Goal: Task Accomplishment & Management: Manage account settings

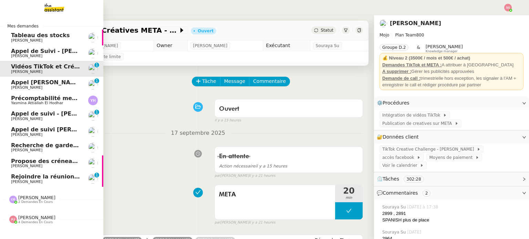
scroll to position [34, 0]
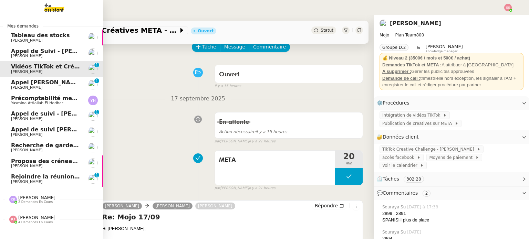
drag, startPoint x: 0, startPoint y: 0, endPoint x: 51, endPoint y: 158, distance: 166.0
click at [51, 158] on span "Propose des créneaux pour la réunion LSI" at bounding box center [76, 161] width 130 height 7
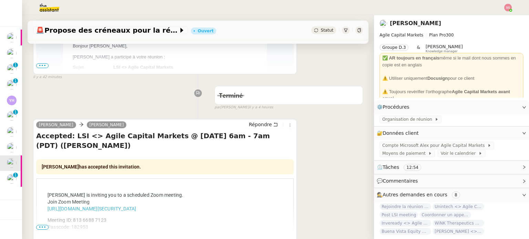
scroll to position [207, 0]
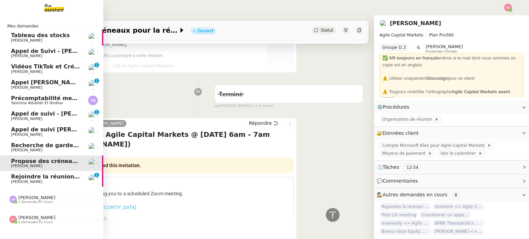
click at [38, 169] on link "Propose des créneaux pour la réunion LSI [PERSON_NAME]" at bounding box center [51, 164] width 103 height 16
click at [35, 178] on span "Rejoindre la réunion maintenant" at bounding box center [61, 177] width 101 height 7
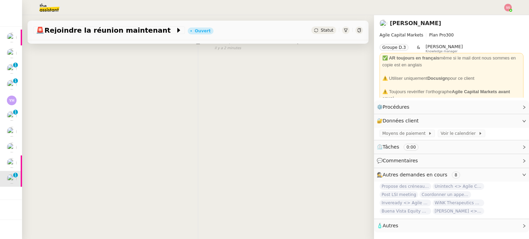
scroll to position [92, 0]
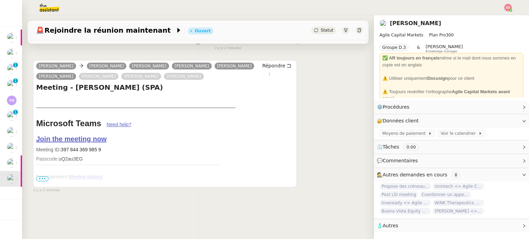
click at [42, 177] on span "•••" at bounding box center [42, 179] width 12 height 5
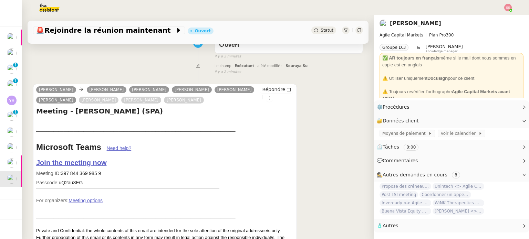
scroll to position [28, 0]
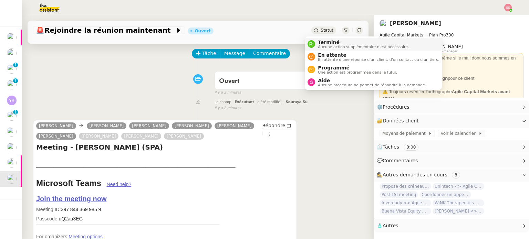
click at [313, 41] on nz-avatar at bounding box center [312, 44] width 8 height 8
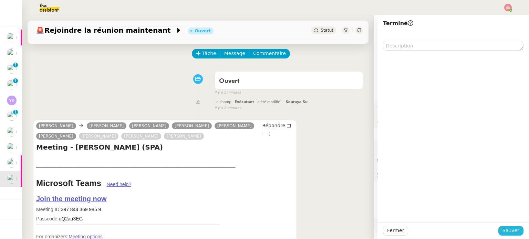
click at [505, 230] on span "Sauver" at bounding box center [510, 231] width 17 height 8
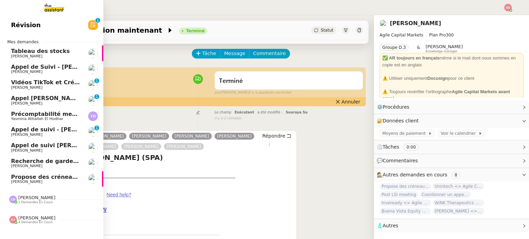
click at [25, 182] on span "[PERSON_NAME]" at bounding box center [26, 182] width 31 height 4
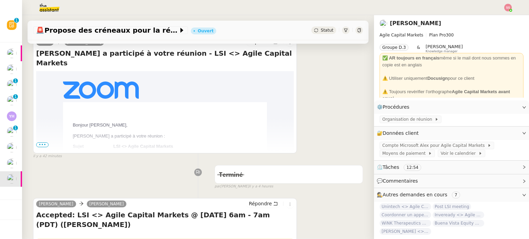
scroll to position [172, 0]
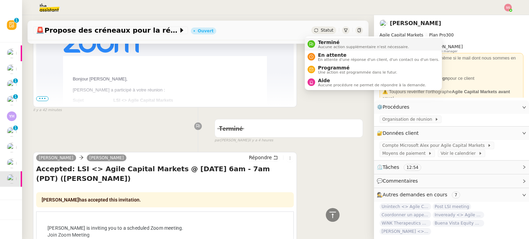
click at [318, 42] on span "Terminé" at bounding box center [363, 43] width 91 height 6
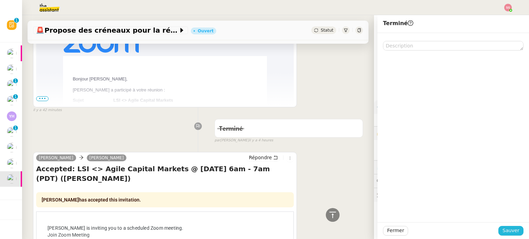
click at [503, 227] on span "Sauver" at bounding box center [510, 231] width 17 height 8
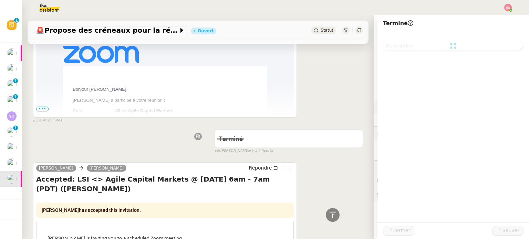
scroll to position [182, 0]
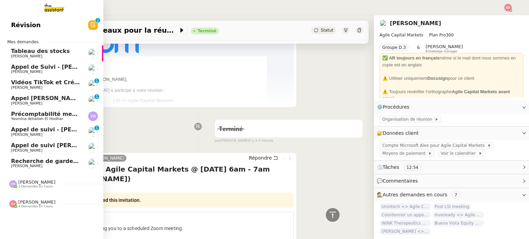
click at [42, 207] on span "4 demandes en cours" at bounding box center [35, 207] width 34 height 4
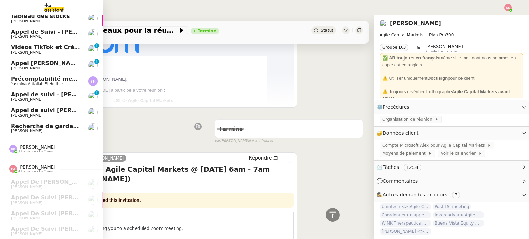
scroll to position [39, 0]
click at [42, 145] on span "[PERSON_NAME]" at bounding box center [36, 147] width 37 height 5
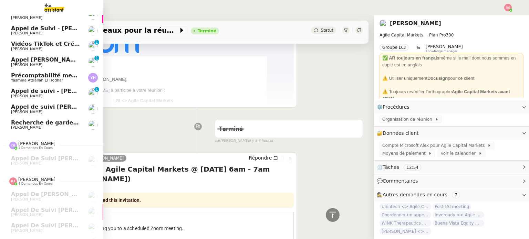
click at [62, 49] on span "[PERSON_NAME]" at bounding box center [46, 49] width 70 height 4
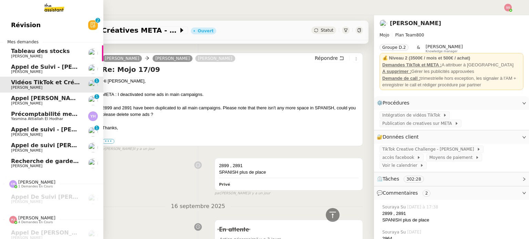
click at [56, 120] on span "Yasmina Attiallah El Hodhar" at bounding box center [46, 119] width 70 height 4
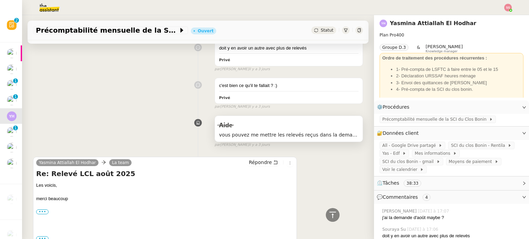
scroll to position [423, 0]
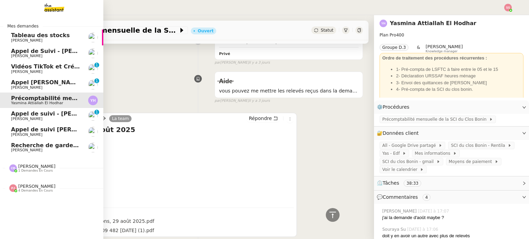
click at [49, 141] on link "Recherche de garde meuble autour de [GEOGRAPHIC_DATA] [PERSON_NAME]" at bounding box center [51, 148] width 103 height 16
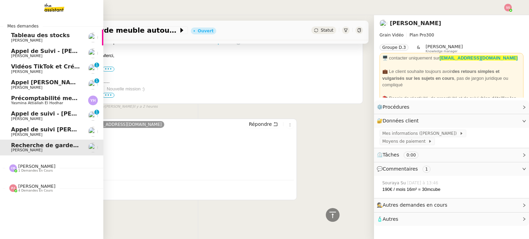
scroll to position [284, 0]
click at [50, 99] on span "Précomptabilité mensuelle de la SCI du Clos Bonin - [DATE]" at bounding box center [103, 98] width 184 height 7
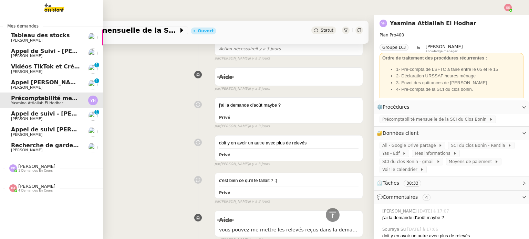
scroll to position [374, 0]
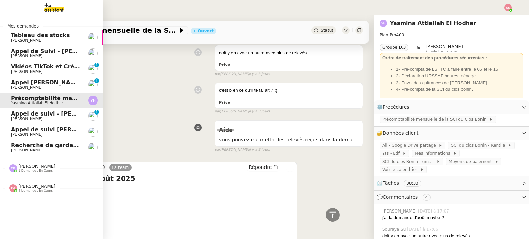
click at [59, 148] on span "[PERSON_NAME]" at bounding box center [46, 150] width 70 height 4
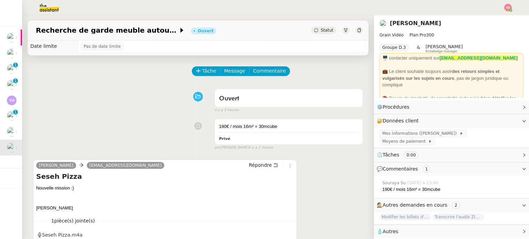
scroll to position [8, 0]
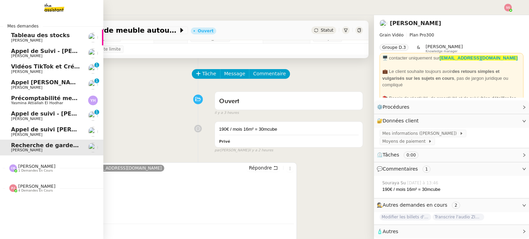
click at [58, 100] on span "Précomptabilité mensuelle de la SCI du Clos Bonin - [DATE]" at bounding box center [103, 98] width 184 height 7
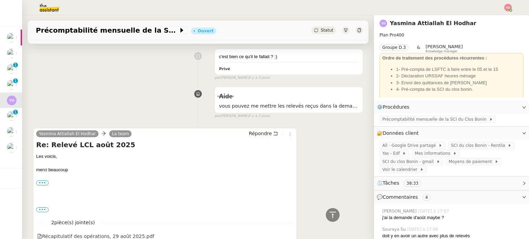
scroll to position [407, 0]
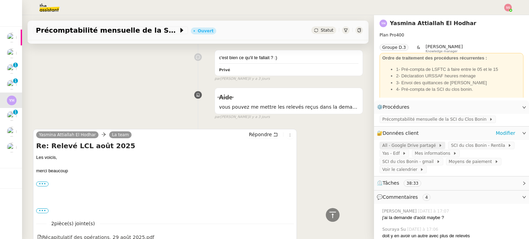
click at [387, 148] on span "All - Google Drive partagé" at bounding box center [410, 145] width 56 height 7
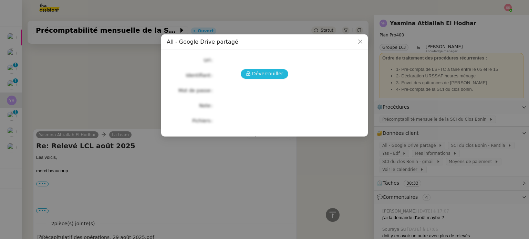
click at [270, 71] on span "Déverrouiller" at bounding box center [267, 74] width 31 height 8
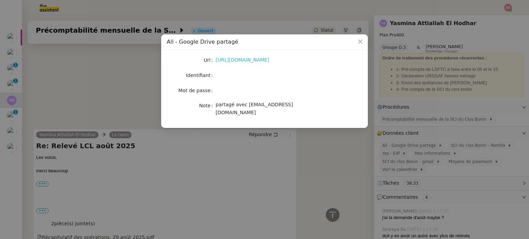
click at [267, 62] on link "[URL][DOMAIN_NAME]" at bounding box center [243, 60] width 54 height 6
click at [96, 130] on nz-modal-container "All - Google Drive partagé Url [URL][DOMAIN_NAME] Identifiant Mot de passe Note…" at bounding box center [264, 119] width 529 height 239
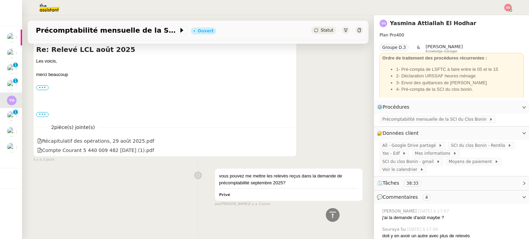
scroll to position [507, 0]
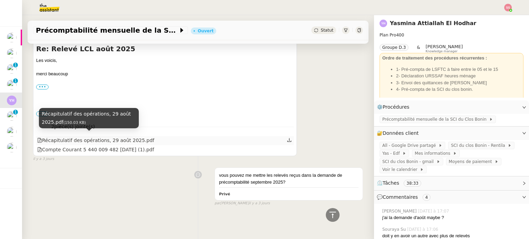
click at [131, 137] on div "Récapitulatif des opérations, 29 août 2025.pdf" at bounding box center [95, 141] width 117 height 8
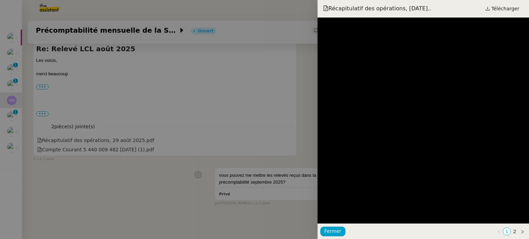
drag, startPoint x: 183, startPoint y: 207, endPoint x: 242, endPoint y: 206, distance: 58.6
click at [183, 207] on div at bounding box center [264, 119] width 529 height 239
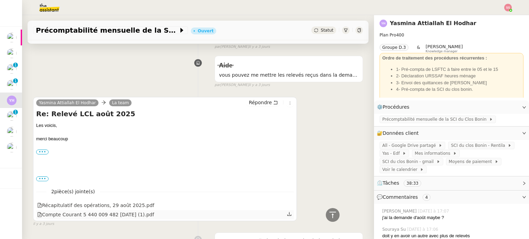
scroll to position [438, 0]
click at [395, 123] on span "Précomptabilité mensuelle de la SCI du Clos Bonin" at bounding box center [435, 119] width 107 height 7
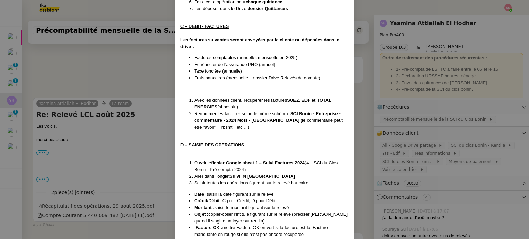
scroll to position [205, 0]
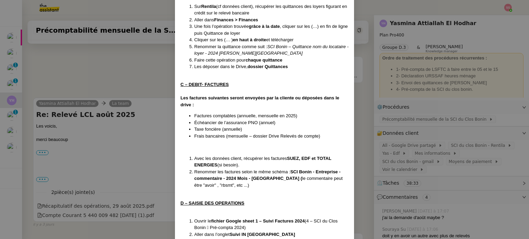
click at [141, 127] on nz-modal-container "Créée le [DATE] Contexte : Il s'agit de la préparation de la comptabilité mensu…" at bounding box center [264, 119] width 529 height 239
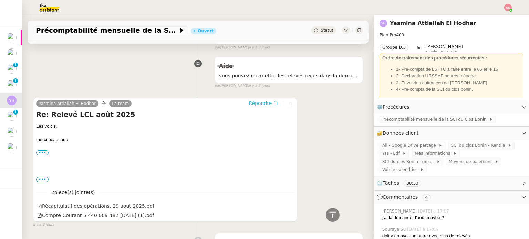
click at [249, 104] on span "Répondre" at bounding box center [260, 103] width 23 height 7
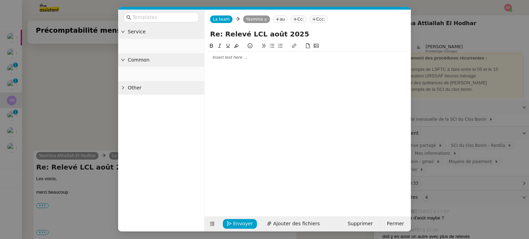
scroll to position [492, 0]
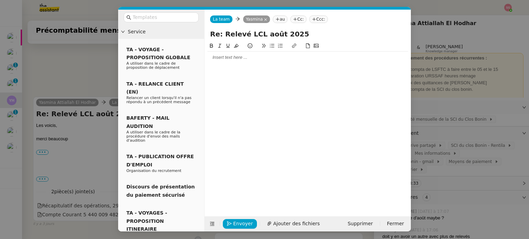
drag, startPoint x: 302, startPoint y: 35, endPoint x: 194, endPoint y: 29, distance: 107.6
click at [194, 29] on nz-layout "Service TA - VOYAGE - PROPOSITION GLOBALE A utiliser dans le cadre de propositi…" at bounding box center [264, 121] width 293 height 222
type input "Précomptabilité SCI du clos BONIN"
click at [228, 63] on div at bounding box center [307, 58] width 201 height 12
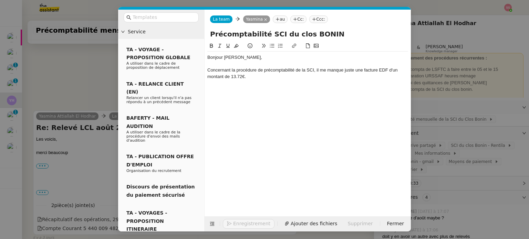
scroll to position [525, 0]
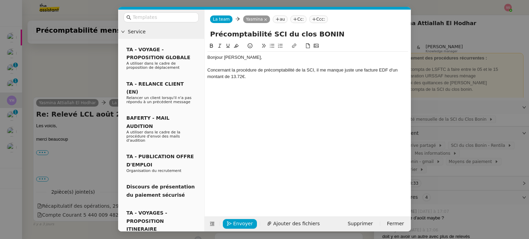
click at [271, 49] on button at bounding box center [272, 46] width 8 height 8
click at [281, 73] on div "Concernant la procédure de précomptabilité de la SCI, il me manque juste une fa…" at bounding box center [307, 73] width 201 height 13
click at [264, 86] on li at bounding box center [311, 89] width 194 height 6
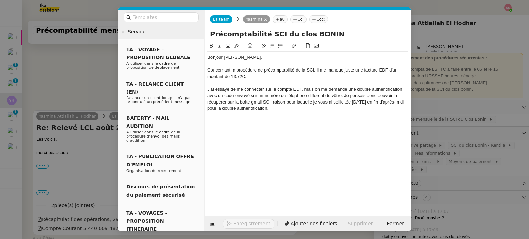
scroll to position [552, 0]
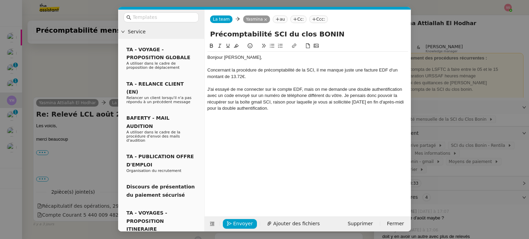
click at [270, 48] on icon at bounding box center [272, 45] width 5 height 5
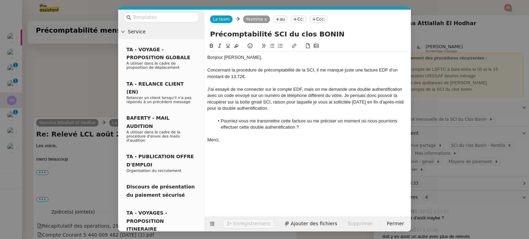
scroll to position [581, 0]
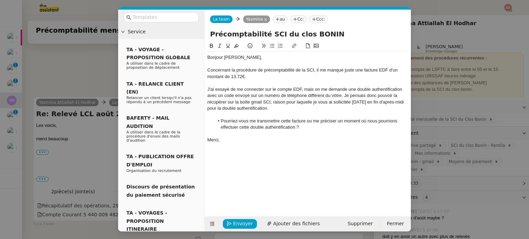
click at [88, 63] on nz-modal-container "Service TA - VOYAGE - PROPOSITION GLOBALE A utiliser dans le cadre de propositi…" at bounding box center [264, 119] width 529 height 239
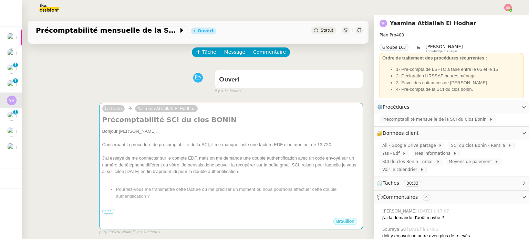
scroll to position [0, 0]
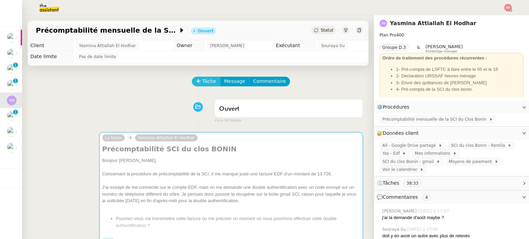
click at [197, 81] on button "Tâche" at bounding box center [206, 82] width 29 height 10
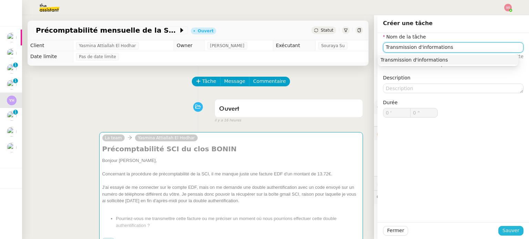
type input "Transmission d'informations"
click at [511, 231] on span "Sauver" at bounding box center [510, 231] width 17 height 8
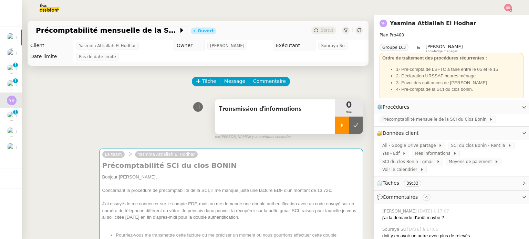
click at [335, 123] on div at bounding box center [342, 125] width 14 height 17
click at [411, 121] on span "Précomptabilité mensuelle de la SCI du Clos Bonin" at bounding box center [435, 119] width 107 height 7
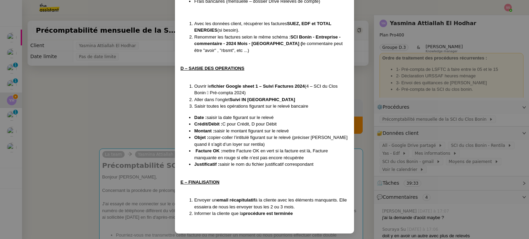
scroll to position [343, 0]
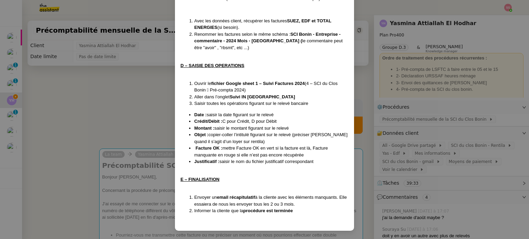
click at [148, 126] on nz-modal-container "Créée le [DATE] Contexte : Il s'agit de la préparation de la comptabilité mensu…" at bounding box center [264, 119] width 529 height 239
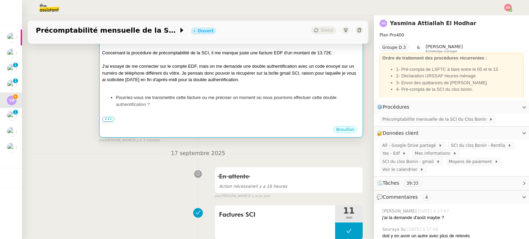
scroll to position [69, 0]
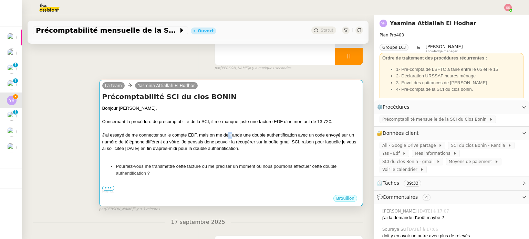
click at [229, 135] on div "J'ai essayé de me connecter sur le compte EDF, mais on me demande une double au…" at bounding box center [231, 142] width 258 height 20
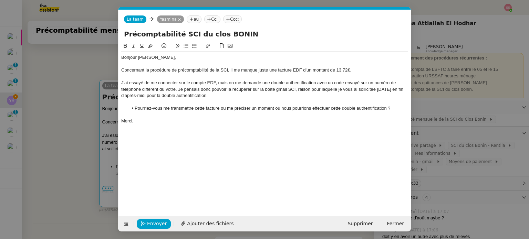
scroll to position [0, 14]
click at [252, 30] on input "Précomptabilité SCI du clos BONIN" at bounding box center [264, 34] width 281 height 10
type input "Précomptabilité SCI du clos BONIN - [DATE]"
click at [178, 88] on div "J'ai essayé de me connecter sur le compte EDF, mais on me demande une double au…" at bounding box center [264, 89] width 287 height 19
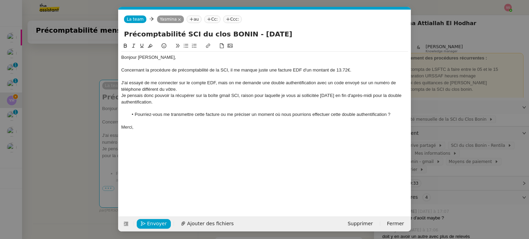
click at [169, 96] on div "Je pensais donc pouvoir la récupérer sur la boîte gmail SCI, raison pour laquel…" at bounding box center [264, 99] width 287 height 13
click at [244, 94] on div "Je pensais donc pouvoir peut-être la récupérer sur la boîte gmail SCI, raison p…" at bounding box center [264, 99] width 287 height 13
click at [0, 0] on lt-span "Gmail" at bounding box center [0, 0] width 0 height 0
click at [157, 221] on span "Envoyer" at bounding box center [157, 224] width 20 height 8
click at [158, 221] on span "Confirmer l'envoi" at bounding box center [167, 224] width 41 height 8
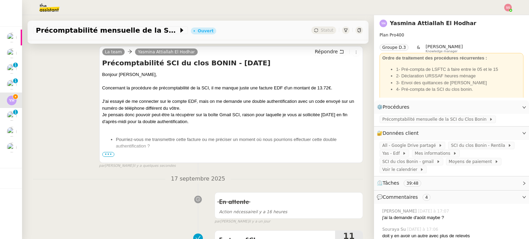
scroll to position [103, 0]
click at [106, 153] on span "•••" at bounding box center [108, 154] width 12 height 5
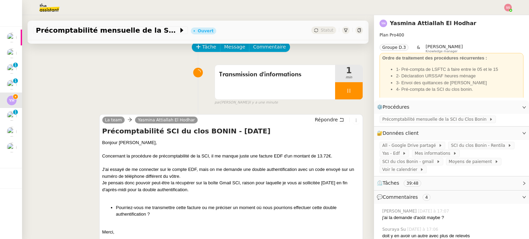
scroll to position [34, 0]
click at [350, 92] on div at bounding box center [349, 90] width 28 height 17
click at [350, 92] on button at bounding box center [356, 90] width 14 height 17
click at [315, 35] on div "Précomptabilité mensuelle de la SCI du Clos Bonin - [DATE] Ouvert Statut" at bounding box center [198, 31] width 341 height 20
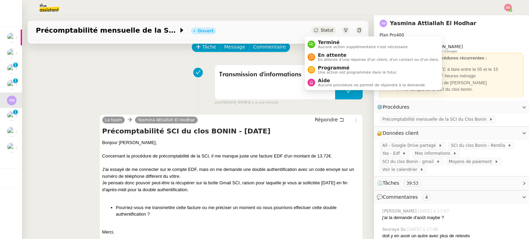
click at [321, 29] on span "Statut" at bounding box center [327, 30] width 13 height 5
click at [327, 53] on span "En attente" at bounding box center [378, 55] width 121 height 6
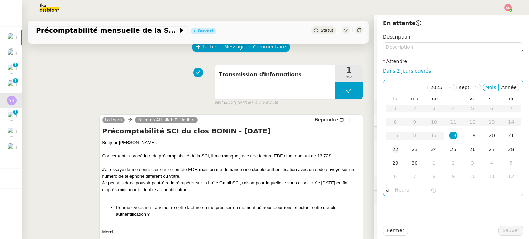
click at [392, 150] on div "22" at bounding box center [396, 150] width 8 height 8
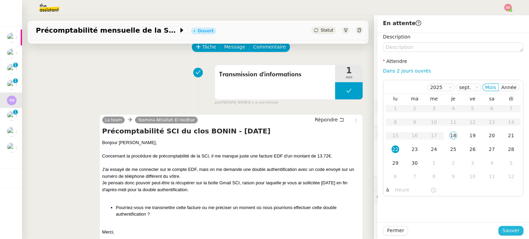
click at [514, 230] on span "Sauver" at bounding box center [510, 231] width 17 height 8
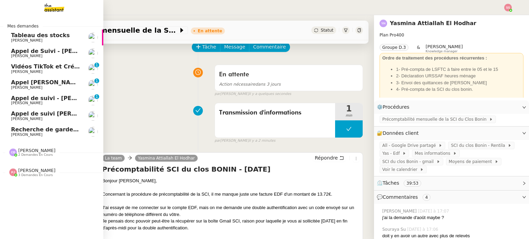
click at [56, 129] on span "Recherche de garde meuble autour de [GEOGRAPHIC_DATA]" at bounding box center [104, 129] width 186 height 7
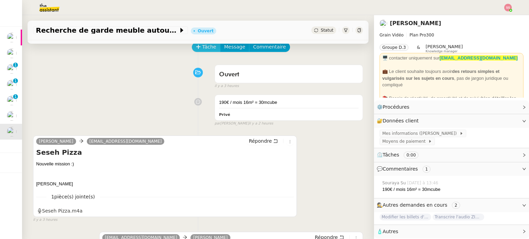
click at [205, 49] on span "Tâche" at bounding box center [209, 47] width 14 height 8
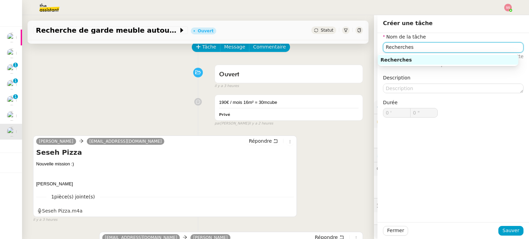
drag, startPoint x: 418, startPoint y: 48, endPoint x: 307, endPoint y: 46, distance: 110.9
click at [308, 46] on app-ticket "Recherche de garde meuble autour de [GEOGRAPHIC_DATA] Ouvert Statut Client [PER…" at bounding box center [275, 127] width 507 height 224
click at [423, 63] on div "Prise en compte de la demande" at bounding box center [448, 60] width 135 height 6
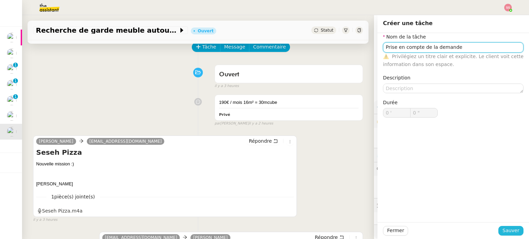
type input "Prise en compte de la demande"
drag, startPoint x: 508, startPoint y: 233, endPoint x: 500, endPoint y: 230, distance: 8.2
click at [508, 233] on span "Sauver" at bounding box center [510, 231] width 17 height 8
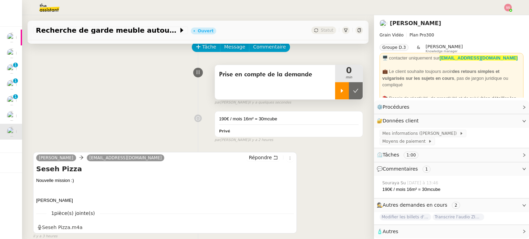
click at [339, 92] on icon at bounding box center [342, 91] width 6 height 6
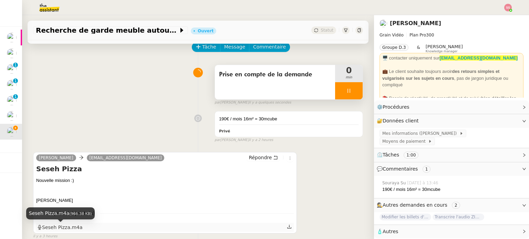
click at [62, 229] on div "Seseh Pizza.m4a" at bounding box center [59, 228] width 45 height 8
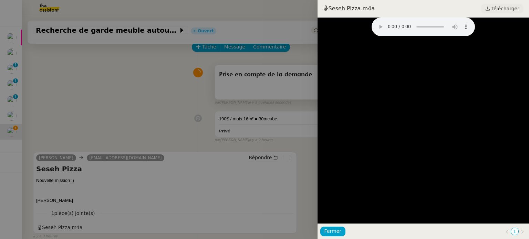
click at [505, 4] on span "Télécharger" at bounding box center [505, 8] width 28 height 9
click at [170, 99] on div at bounding box center [264, 119] width 529 height 239
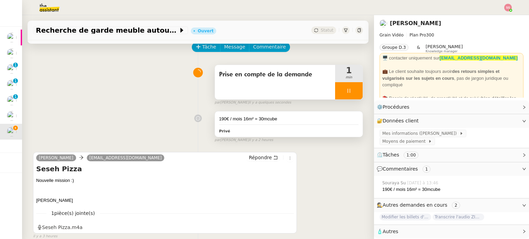
click at [283, 128] on div "Privé" at bounding box center [288, 131] width 139 height 8
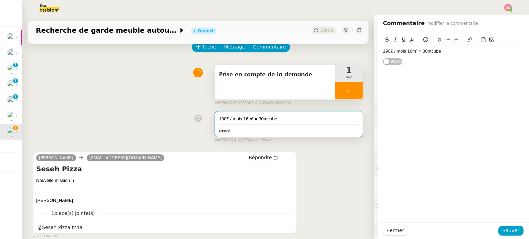
click at [383, 50] on div "190€ / mois 16m² = 30mcube" at bounding box center [453, 51] width 141 height 6
click at [395, 49] on div "1" at bounding box center [453, 51] width 141 height 6
click at [383, 55] on div "90€ / mois 16m² = 30mcube" at bounding box center [453, 58] width 141 height 6
click at [446, 58] on div "190€ / mois 16m² = 30mcube" at bounding box center [453, 58] width 141 height 6
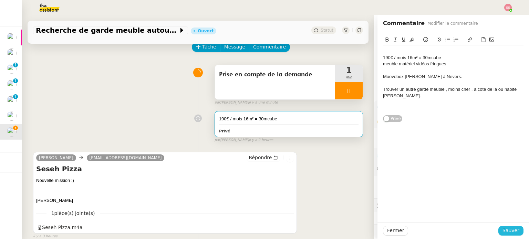
click at [510, 228] on span "Sauver" at bounding box center [510, 231] width 17 height 8
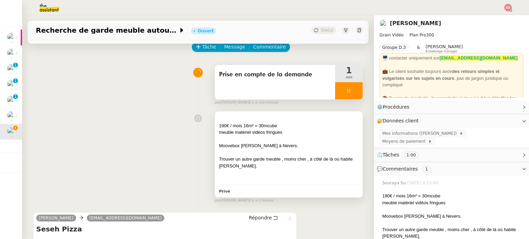
click at [264, 146] on div "Moovebox [PERSON_NAME] à Nevers." at bounding box center [288, 146] width 139 height 7
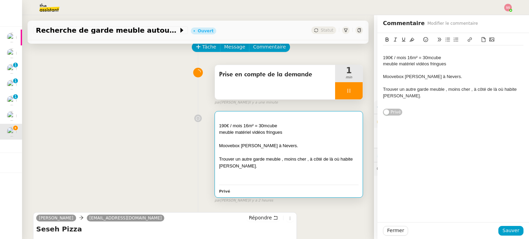
click at [407, 95] on div "Trouver un autre garde meuble , moins cher , à côté de là où habite [PERSON_NAM…" at bounding box center [453, 92] width 141 height 13
click at [439, 89] on div "Trouver un autre garde meuble , moins cher , à côté de là où habite [PERSON_NAM…" at bounding box center [453, 92] width 141 height 13
click at [510, 230] on span "Sauver" at bounding box center [510, 231] width 17 height 8
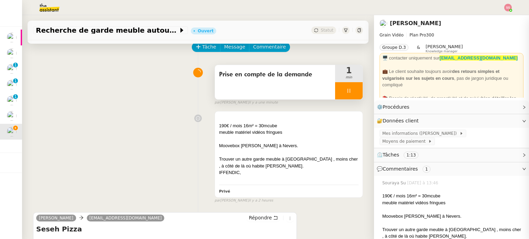
click at [177, 122] on div "190€ / mois 16m² = 30mcube meuble matériel vidéos fringues Moovebox [PERSON_NAM…" at bounding box center [198, 155] width 330 height 95
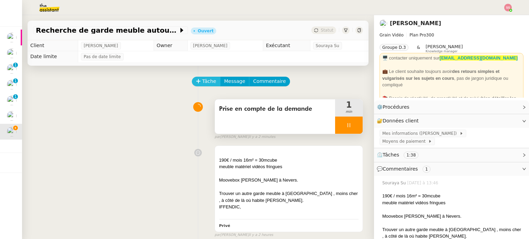
click at [197, 80] on button "Tâche" at bounding box center [206, 82] width 29 height 10
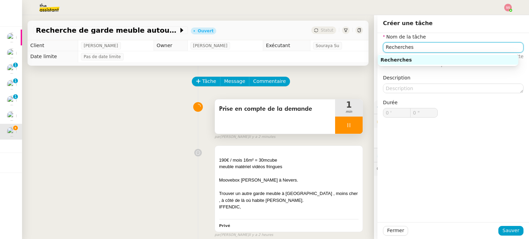
click at [413, 61] on div "Recherches" at bounding box center [448, 60] width 135 height 6
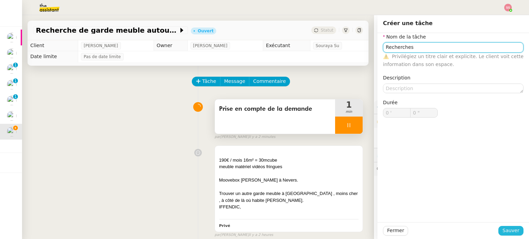
type input "Recherches"
click at [510, 231] on span "Sauver" at bounding box center [510, 231] width 17 height 8
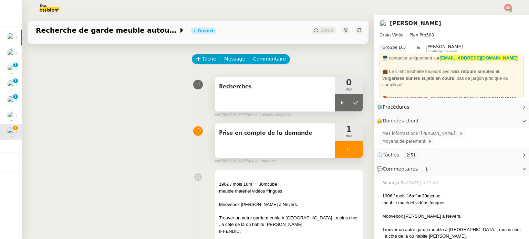
scroll to position [34, 0]
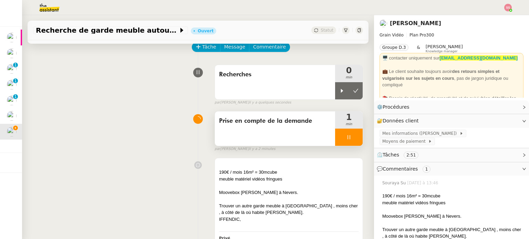
click at [349, 139] on div at bounding box center [349, 137] width 28 height 17
click at [353, 139] on icon at bounding box center [356, 138] width 6 height 6
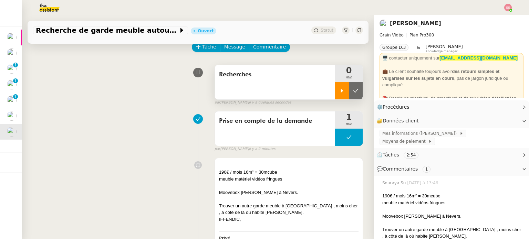
click at [339, 90] on icon at bounding box center [342, 91] width 6 height 6
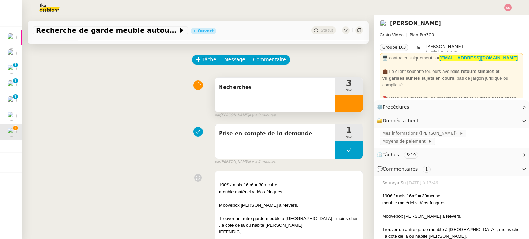
scroll to position [0, 0]
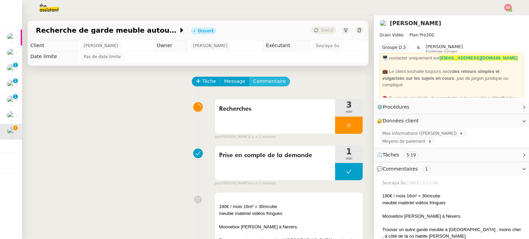
click at [265, 86] on button "Commentaire" at bounding box center [269, 82] width 41 height 10
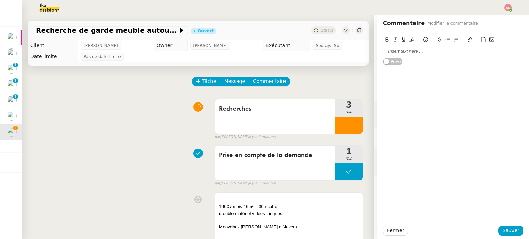
click at [411, 54] on div at bounding box center [453, 51] width 141 height 6
click at [508, 230] on span "Sauver" at bounding box center [510, 231] width 17 height 8
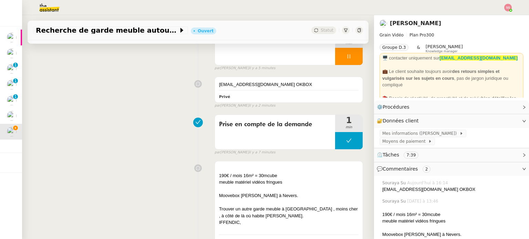
scroll to position [74, 0]
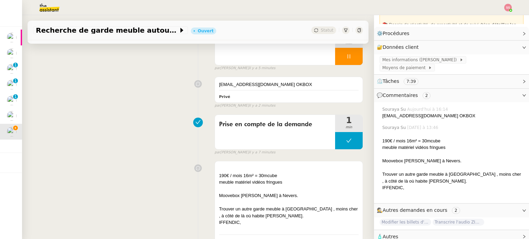
click at [395, 233] on span "🧴 Autres" at bounding box center [446, 237] width 138 height 8
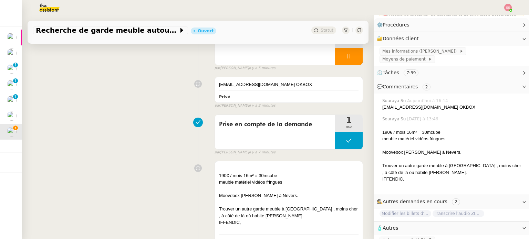
scroll to position [86, 0]
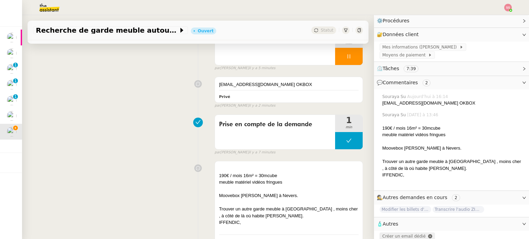
click at [400, 234] on span "Créer un email dédié" at bounding box center [403, 236] width 43 height 5
click at [396, 235] on icon "button" at bounding box center [398, 237] width 4 height 4
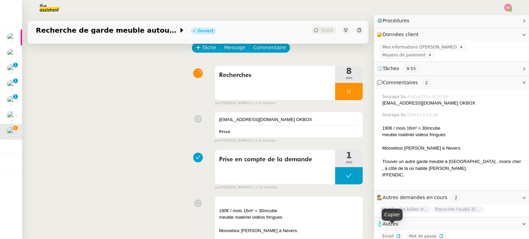
scroll to position [0, 0]
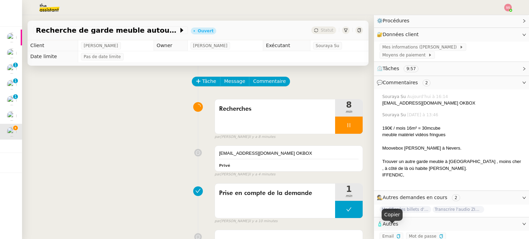
click at [350, 126] on div at bounding box center [349, 125] width 28 height 17
click at [350, 126] on button at bounding box center [356, 125] width 14 height 17
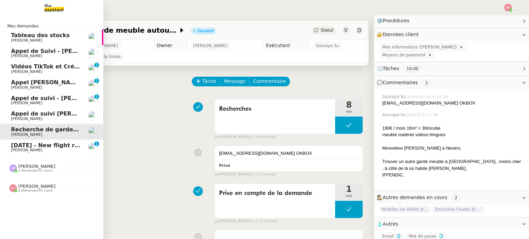
click at [45, 150] on span "[PERSON_NAME]" at bounding box center [46, 150] width 70 height 4
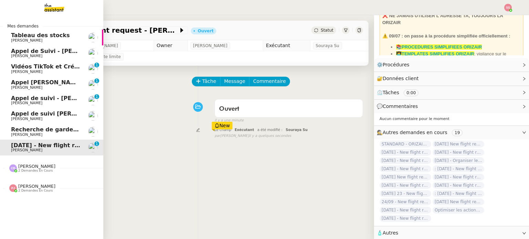
scroll to position [38, 0]
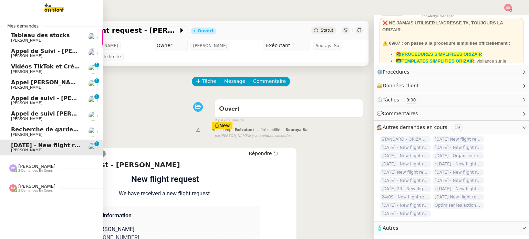
click at [33, 131] on span "Recherche de garde meuble autour de [GEOGRAPHIC_DATA]" at bounding box center [104, 129] width 186 height 7
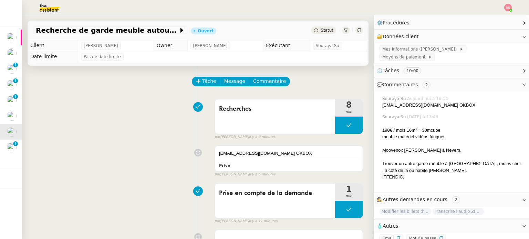
scroll to position [86, 0]
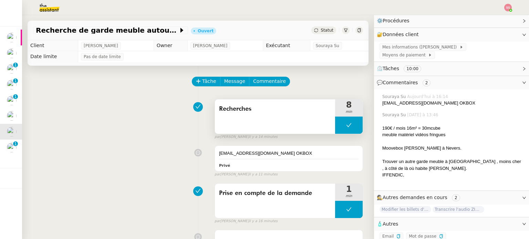
click at [346, 126] on icon at bounding box center [349, 126] width 6 height 6
click at [336, 128] on div at bounding box center [342, 125] width 14 height 17
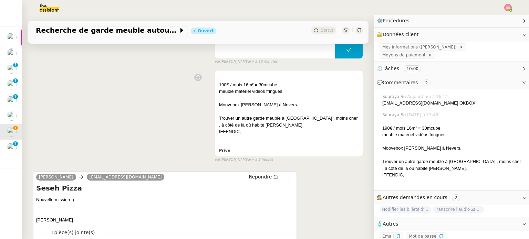
scroll to position [172, 0]
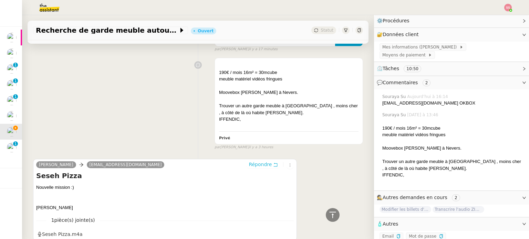
click at [251, 168] on span "Répondre" at bounding box center [260, 164] width 23 height 7
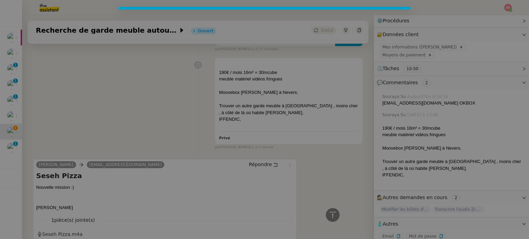
scroll to position [225, 0]
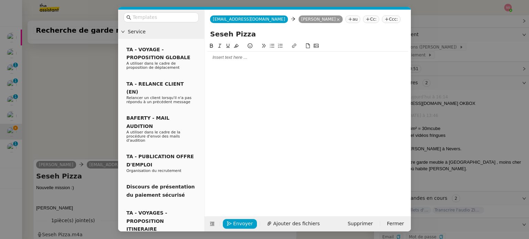
click at [237, 54] on div at bounding box center [307, 57] width 201 height 6
drag, startPoint x: 253, startPoint y: 35, endPoint x: 196, endPoint y: 29, distance: 57.9
click at [196, 29] on nz-layout "Service TA - VOYAGE - PROPOSITION GLOBALE A utiliser dans le cadre de propositi…" at bounding box center [264, 121] width 293 height 222
type input "L"
type input "[GEOGRAPHIC_DATA]"
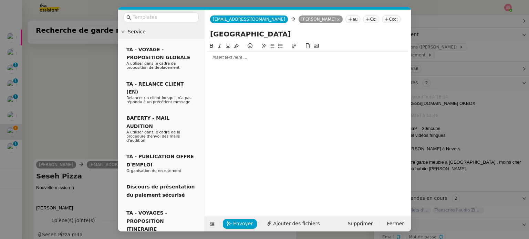
click at [231, 60] on div at bounding box center [307, 57] width 201 height 6
click at [272, 48] on icon at bounding box center [272, 45] width 5 height 5
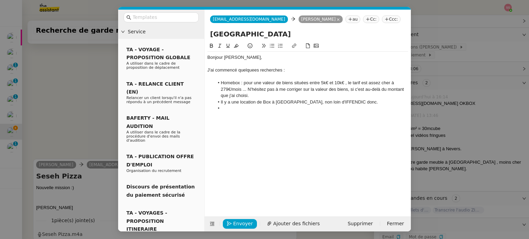
scroll to position [288, 0]
click at [352, 101] on li "Il y a une location de Box à [GEOGRAPHIC_DATA], non loin d'IFFENDIC donc." at bounding box center [311, 102] width 194 height 6
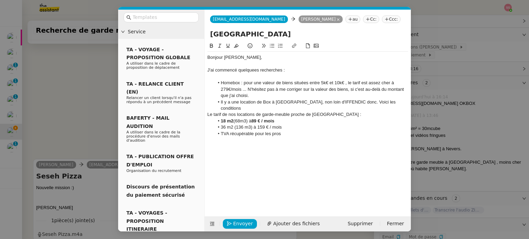
scroll to position [315, 0]
click at [217, 112] on div "Le tarif de nos locations de garde-meuble proche de [GEOGRAPHIC_DATA] :" at bounding box center [307, 115] width 201 height 6
click at [287, 131] on li "TVA récupérable pour les pros" at bounding box center [311, 134] width 194 height 6
click at [220, 118] on li "18 m2 (68m3) à 89 € / mois" at bounding box center [311, 121] width 194 height 6
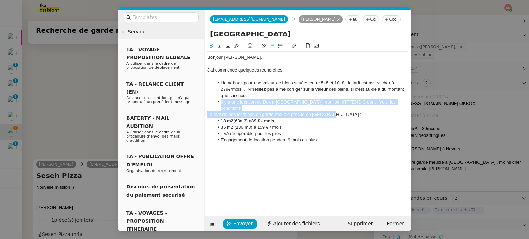
drag, startPoint x: 219, startPoint y: 102, endPoint x: 340, endPoint y: 109, distance: 121.1
click at [340, 109] on div "Bonjour [PERSON_NAME], J'ai commencé quelquees recherches : Homebox : pour une …" at bounding box center [307, 112] width 201 height 120
click at [340, 112] on div "Le tarif de nos locations de garde-meuble proche de [GEOGRAPHIC_DATA] :" at bounding box center [307, 115] width 201 height 6
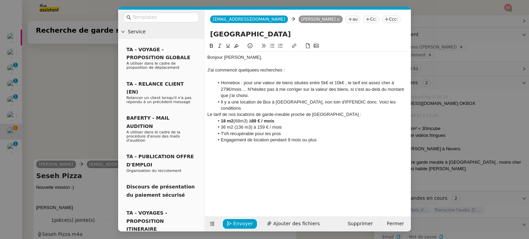
click at [328, 137] on li "Engagement de location pendant 9 mois ou plus" at bounding box center [311, 140] width 194 height 6
click at [266, 95] on li "Homebox : pour une valeur de biens situées entre 5k€ et 10k€ , le tarif est ass…" at bounding box center [311, 89] width 194 height 19
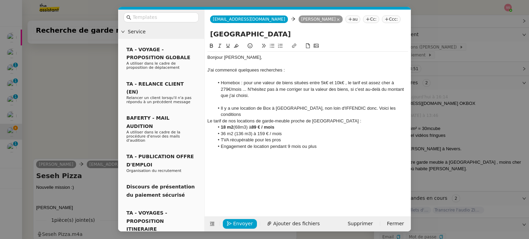
click at [221, 108] on li "Il y a une location de Box à [GEOGRAPHIC_DATA], non loin d'IFFENDIC donc. Voici…" at bounding box center [311, 111] width 194 height 13
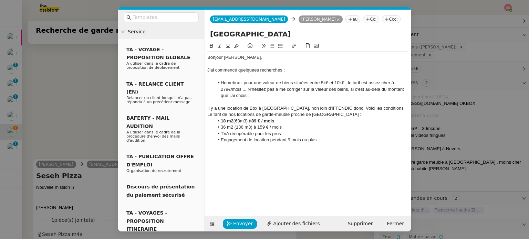
click at [218, 81] on li "Homebox : pour une valeur de biens situées entre 5k€ et 10k€ , le tarif est ass…" at bounding box center [311, 89] width 194 height 19
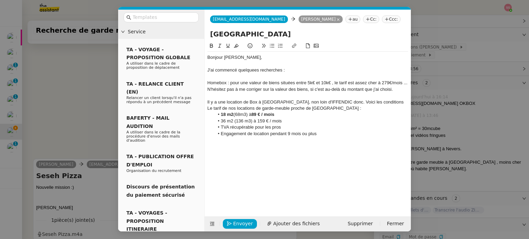
click at [219, 107] on div "Le tarif de nos locations de garde-meuble proche de [GEOGRAPHIC_DATA] :" at bounding box center [307, 108] width 201 height 6
click at [223, 107] on div "Le tarif de nos locations de garde-meuble proche de [GEOGRAPHIC_DATA] :" at bounding box center [307, 108] width 201 height 6
click at [221, 108] on div "Le tarif de nos locations de garde-meuble proche de [GEOGRAPHIC_DATA] :" at bounding box center [307, 108] width 201 height 6
click at [283, 81] on div "Homebox : pour une valeur de biens situées entre 5k€ et 10k€ , le tarif est ass…" at bounding box center [307, 86] width 201 height 13
click at [0, 0] on lt-em "située" at bounding box center [0, 0] width 0 height 0
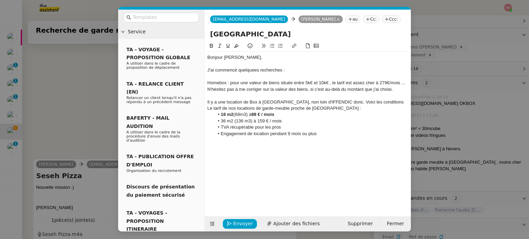
click at [328, 133] on li "Engagement de location pendant 9 mois ou plus" at bounding box center [311, 134] width 194 height 6
click at [252, 71] on div "J'ai commencé quelquees recherches :" at bounding box center [307, 70] width 201 height 6
click at [0, 0] on lt-span "quelque s" at bounding box center [0, 0] width 0 height 0
click at [261, 149] on div "Numéro de téléphone" at bounding box center [307, 147] width 201 height 6
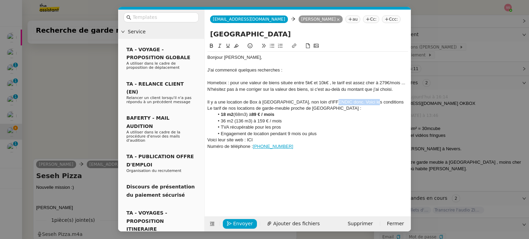
drag, startPoint x: 333, startPoint y: 103, endPoint x: 370, endPoint y: 104, distance: 36.9
click at [370, 104] on div "Il y a une location de Box à [GEOGRAPHIC_DATA], non loin d'IFFENDIC donc. Voici…" at bounding box center [307, 102] width 201 height 6
click at [230, 108] on div "Le tarif de nos locations de garde-meuble proche de [GEOGRAPHIC_DATA] :" at bounding box center [307, 108] width 201 height 6
drag, startPoint x: 259, startPoint y: 139, endPoint x: 247, endPoint y: 139, distance: 11.7
click at [247, 139] on div "Voici leur site web : ICI" at bounding box center [307, 140] width 201 height 6
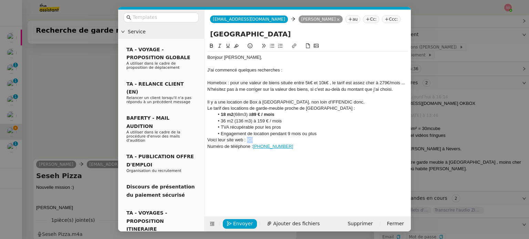
click at [296, 46] on icon at bounding box center [294, 45] width 5 height 5
paste input "[URL][DOMAIN_NAME]"
type input "[URL][DOMAIN_NAME]"
click at [292, 152] on link at bounding box center [291, 152] width 16 height 5
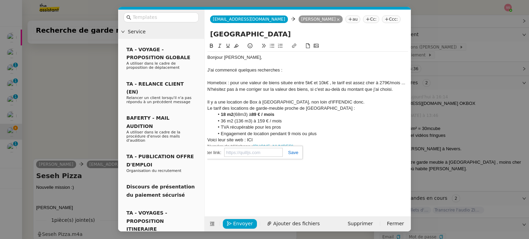
scroll to position [0, 0]
click at [295, 147] on div "Numéro de téléphone : [PHONE_NUMBER]" at bounding box center [307, 147] width 201 height 6
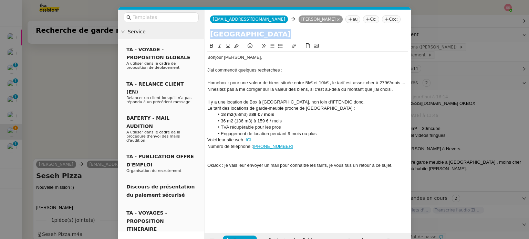
click at [209, 82] on nz-spin "Bonjour [PERSON_NAME], J'ai commencé quelques recherches : Homebox : pour une v…" at bounding box center [308, 133] width 206 height 183
click at [209, 82] on div "Homebox : pour une valeur de biens située entre 5k€ et 10k€ , le tarif est asse…" at bounding box center [307, 86] width 201 height 13
click at [208, 102] on div "Il y a une location de Box à [GEOGRAPHIC_DATA], non loin d'IFFENDIC donc." at bounding box center [307, 102] width 201 height 6
drag, startPoint x: 220, startPoint y: 114, endPoint x: 233, endPoint y: 113, distance: 12.4
click at [233, 113] on li "18 m2 (68m3) à 89 € / mois" at bounding box center [311, 115] width 194 height 6
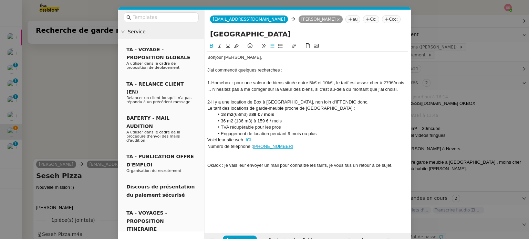
click at [208, 166] on div "OkBox : je vais leur envoyer un mail pour connaître les tarifs, je vous fais un…" at bounding box center [307, 166] width 201 height 6
click at [396, 167] on div "3-OkBox : je vais leur envoyer un mail pour connaître les tarifs, je vous fais …" at bounding box center [307, 166] width 201 height 6
click at [403, 166] on div "3-OkBox : je vais leur envoyer un mail pour connaître les tarifs, je vous fais …" at bounding box center [307, 166] width 201 height 6
click at [273, 46] on icon at bounding box center [272, 46] width 4 height 4
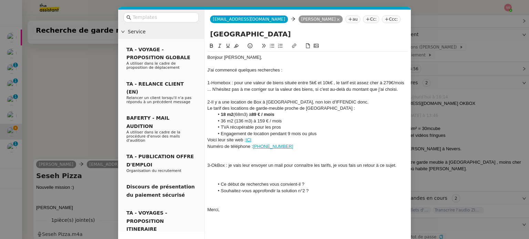
click at [247, 173] on div at bounding box center [307, 172] width 201 height 6
click at [398, 166] on div "3-OkBox : je vais leur envoyer un mail pour connaître les tarifs, je vous fais …" at bounding box center [307, 166] width 201 height 6
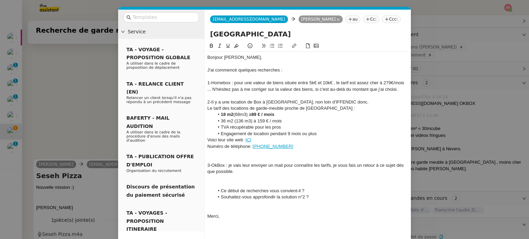
click at [230, 179] on div at bounding box center [307, 178] width 201 height 6
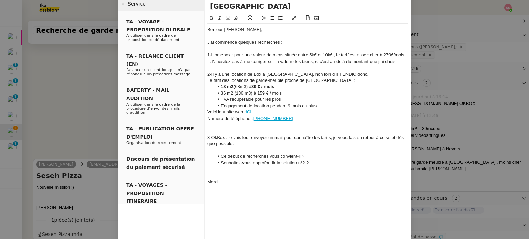
scroll to position [62, 0]
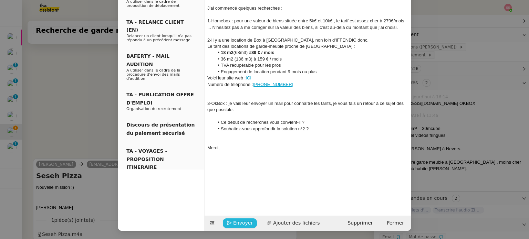
click at [238, 219] on button "Envoyer" at bounding box center [240, 224] width 34 height 10
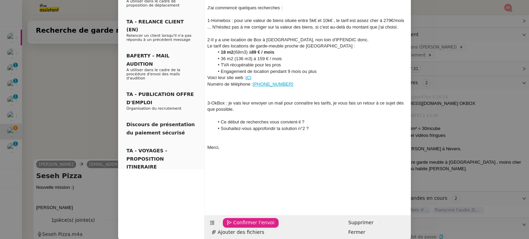
click at [237, 220] on span "Confirmer l'envoi" at bounding box center [253, 223] width 41 height 8
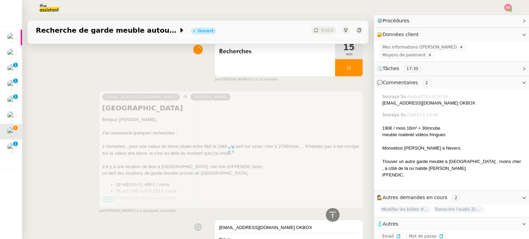
scroll to position [4, 0]
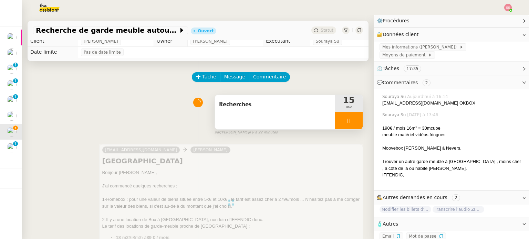
click at [350, 124] on div at bounding box center [349, 120] width 28 height 17
click at [350, 124] on button at bounding box center [356, 120] width 14 height 17
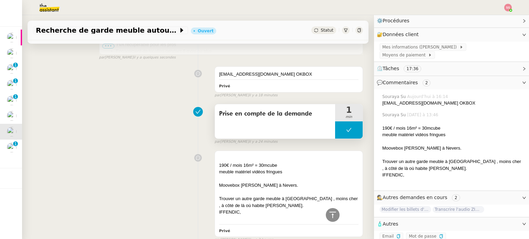
scroll to position [142, 0]
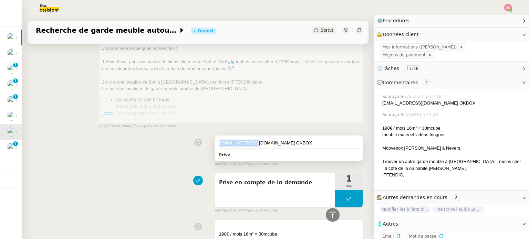
drag, startPoint x: 248, startPoint y: 143, endPoint x: 214, endPoint y: 143, distance: 34.1
click at [219, 143] on div "[EMAIL_ADDRESS][DOMAIN_NAME] OKBOX" at bounding box center [288, 143] width 139 height 7
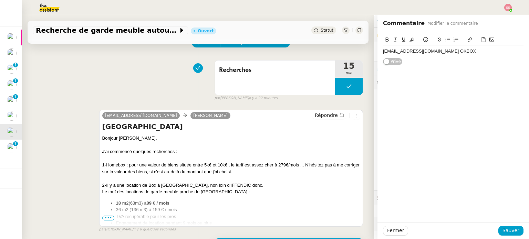
scroll to position [4, 0]
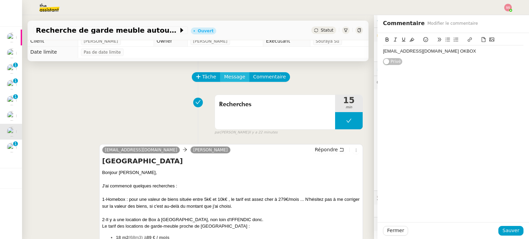
click at [225, 77] on span "Message" at bounding box center [234, 77] width 21 height 8
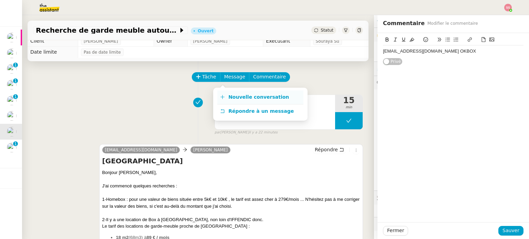
click at [236, 92] on link "Nouvelle conversation" at bounding box center [260, 98] width 86 height 14
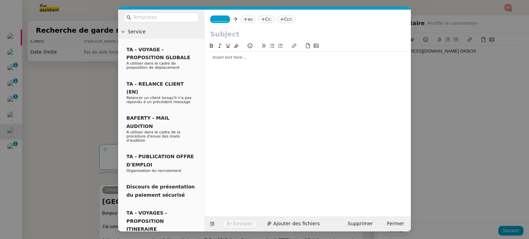
click at [221, 18] on span "_______" at bounding box center [220, 19] width 14 height 5
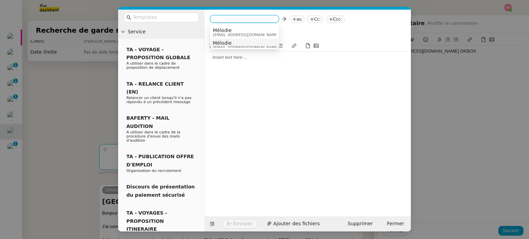
click at [234, 44] on span "Mélodie" at bounding box center [246, 43] width 66 height 6
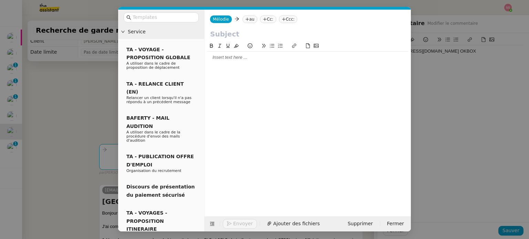
click at [247, 19] on icon at bounding box center [247, 19] width 4 height 4
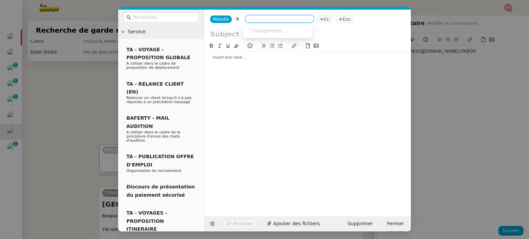
paste input "[EMAIL_ADDRESS][DOMAIN_NAME]"
type input "[EMAIL_ADDRESS][DOMAIN_NAME]"
click at [262, 32] on span "[EMAIL_ADDRESS][DOMAIN_NAME]" at bounding box center [288, 31] width 84 height 6
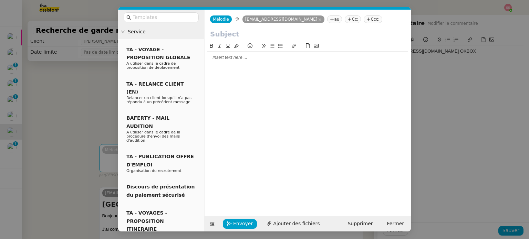
click at [244, 34] on input "text" at bounding box center [307, 34] width 195 height 10
type input "Location garde-meuble"
click at [234, 59] on div at bounding box center [307, 57] width 201 height 6
click at [345, 19] on nz-tag "Cc:" at bounding box center [353, 19] width 16 height 8
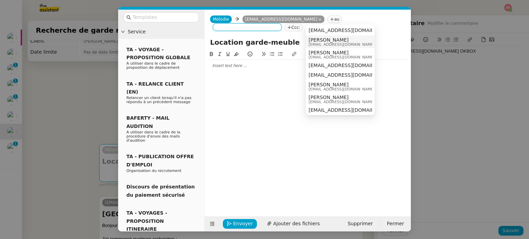
click at [323, 39] on span "[PERSON_NAME]" at bounding box center [342, 40] width 66 height 6
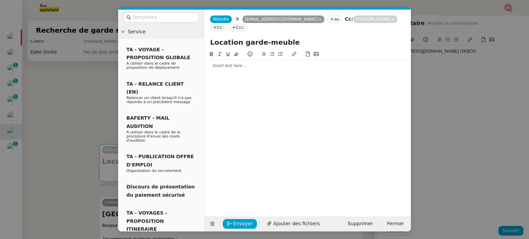
click at [266, 63] on div at bounding box center [307, 66] width 201 height 6
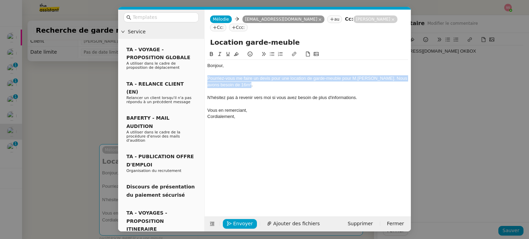
drag, startPoint x: 249, startPoint y: 77, endPoint x: 204, endPoint y: 70, distance: 45.7
click at [205, 70] on nz-spin "Bonjour, Pourriez-vous me faire un devis pour une location de garde-meuble pour…" at bounding box center [308, 129] width 206 height 158
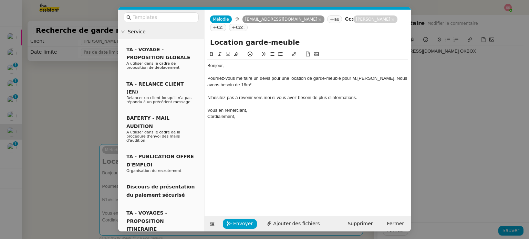
click at [259, 88] on div at bounding box center [307, 91] width 201 height 6
click at [263, 76] on div "Pourriez-vous me faire un devis pour une location de garde-meuble pour M.[PERSO…" at bounding box center [307, 81] width 201 height 13
click at [389, 75] on div "Pourriez-vous me faire un devis pour une location de garde-meuble pour M.[PERSO…" at bounding box center [307, 81] width 201 height 13
click at [248, 222] on span "Envoyer" at bounding box center [243, 224] width 20 height 8
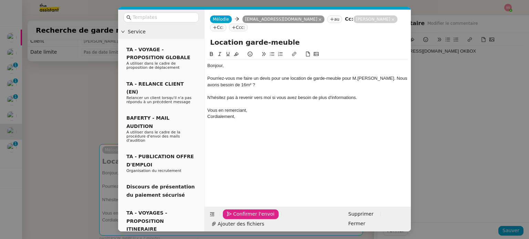
drag, startPoint x: 248, startPoint y: 222, endPoint x: 250, endPoint y: 217, distance: 6.3
click at [250, 217] on div "Confirmer l'envoi Ajouter des fichiers Supprimer Fermer" at bounding box center [308, 219] width 206 height 25
click at [248, 218] on span "Confirmer l'envoi" at bounding box center [253, 214] width 41 height 8
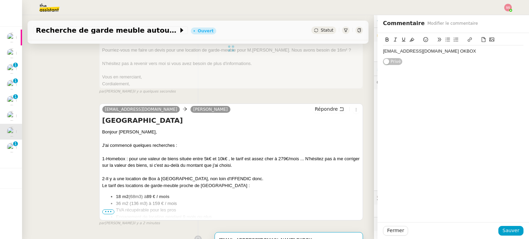
scroll to position [142, 0]
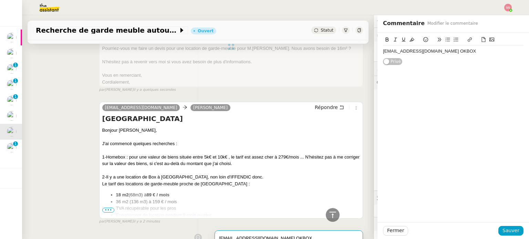
click at [108, 213] on span "•••" at bounding box center [108, 210] width 12 height 5
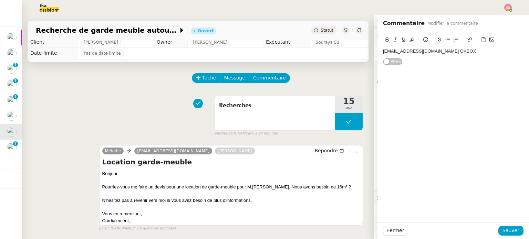
scroll to position [0, 0]
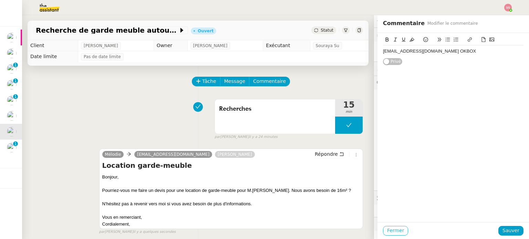
click at [392, 236] on div "Fermer Sauver" at bounding box center [453, 230] width 152 height 17
click at [393, 232] on span "Fermer" at bounding box center [395, 231] width 17 height 8
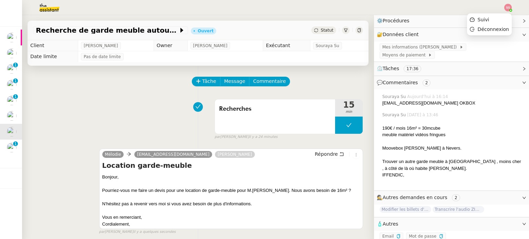
click at [508, 7] on img at bounding box center [508, 8] width 8 height 8
click at [498, 21] on li "Suivi" at bounding box center [489, 20] width 45 height 10
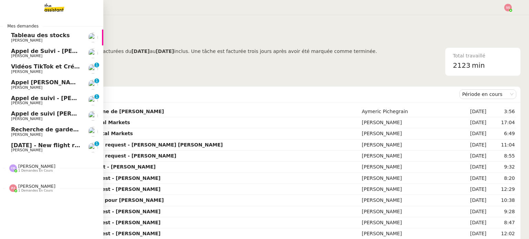
click at [33, 145] on span "[DATE] - New flight request - [PERSON_NAME]" at bounding box center [82, 145] width 142 height 7
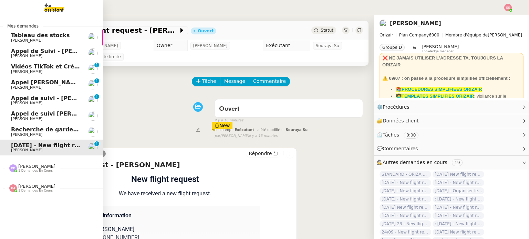
click at [23, 128] on span "Recherche de garde meuble autour de [GEOGRAPHIC_DATA]" at bounding box center [104, 129] width 186 height 7
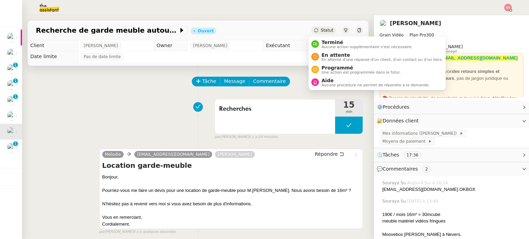
click at [321, 31] on span "Statut" at bounding box center [327, 30] width 13 height 5
click at [324, 61] on span "En attente d'une réponse d'un client, d'un contact ou d'un tiers." at bounding box center [382, 60] width 121 height 4
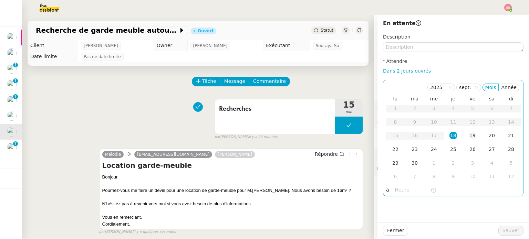
click at [469, 134] on div "19" at bounding box center [473, 136] width 8 height 8
click at [392, 147] on div "22" at bounding box center [396, 150] width 8 height 8
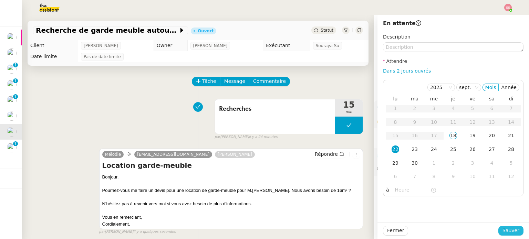
click at [507, 230] on span "Sauver" at bounding box center [510, 231] width 17 height 8
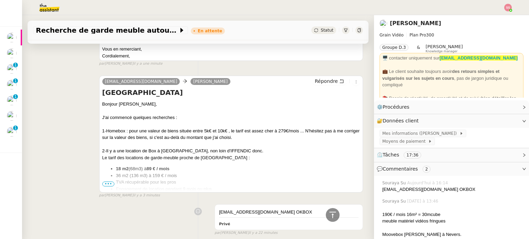
scroll to position [241, 0]
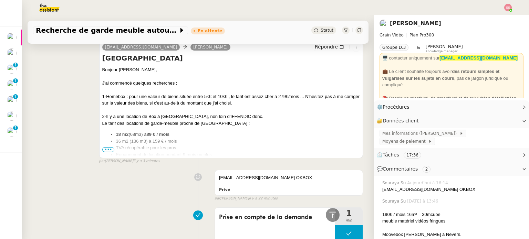
click at [108, 151] on span "•••" at bounding box center [108, 149] width 12 height 5
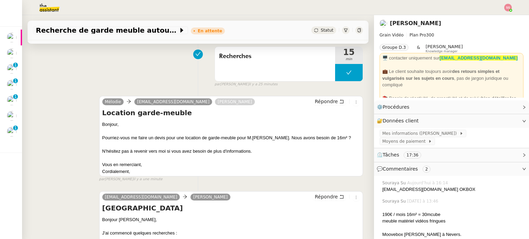
scroll to position [103, 0]
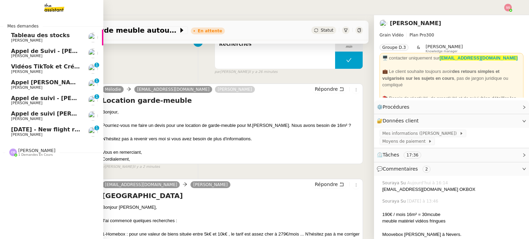
click at [39, 130] on span "[DATE] - New flight request - [PERSON_NAME]" at bounding box center [82, 129] width 142 height 7
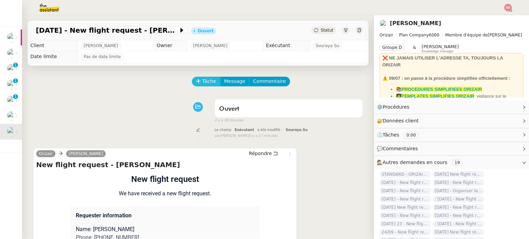
click at [192, 84] on button "Tâche" at bounding box center [206, 82] width 29 height 10
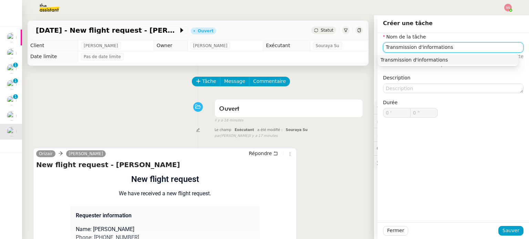
click at [387, 56] on nz-auto-option "Transmission d'informations" at bounding box center [448, 60] width 141 height 10
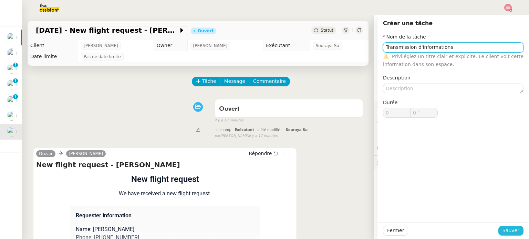
type input "Transmission d'informations"
click at [502, 228] on span "Sauver" at bounding box center [510, 231] width 17 height 8
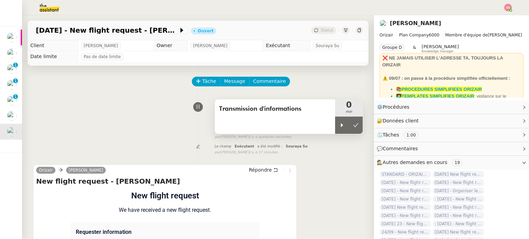
drag, startPoint x: 330, startPoint y: 124, endPoint x: 320, endPoint y: 129, distance: 11.7
click at [335, 124] on div at bounding box center [342, 125] width 14 height 17
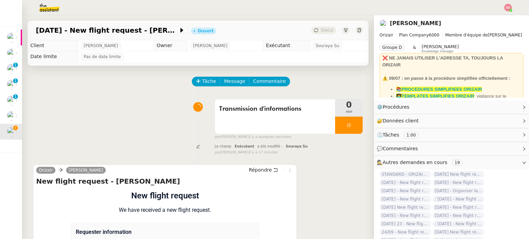
scroll to position [69, 0]
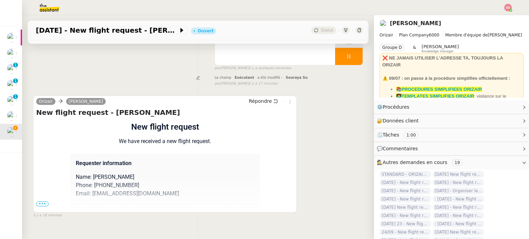
click at [41, 205] on span "•••" at bounding box center [42, 204] width 12 height 5
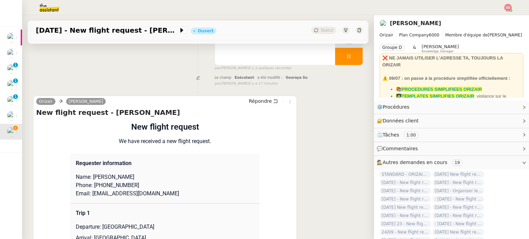
scroll to position [103, 0]
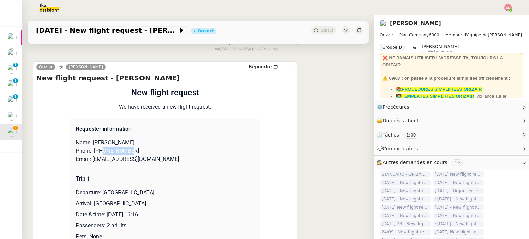
drag, startPoint x: 99, startPoint y: 153, endPoint x: 135, endPoint y: 153, distance: 35.8
click at [135, 153] on p "Phone: [PHONE_NUMBER]" at bounding box center [165, 151] width 178 height 8
drag, startPoint x: 166, startPoint y: 160, endPoint x: 88, endPoint y: 163, distance: 77.5
click at [88, 163] on p "Email: [EMAIL_ADDRESS][DOMAIN_NAME]" at bounding box center [165, 159] width 178 height 8
copy p "[EMAIL_ADDRESS][DOMAIN_NAME]"
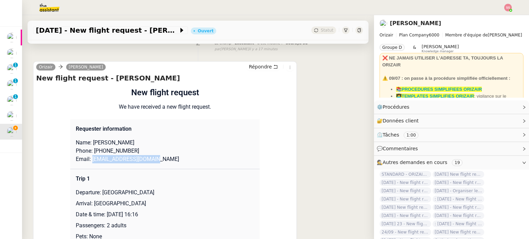
scroll to position [0, 0]
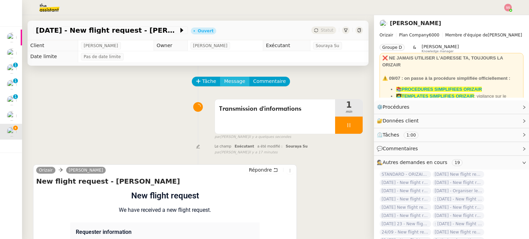
click at [236, 82] on span "Message" at bounding box center [234, 81] width 21 height 8
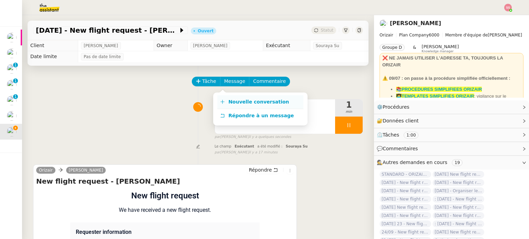
click at [243, 97] on link "Nouvelle conversation" at bounding box center [260, 102] width 86 height 14
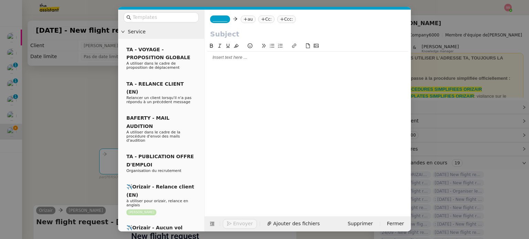
click at [246, 19] on nz-tag "au" at bounding box center [248, 19] width 15 height 8
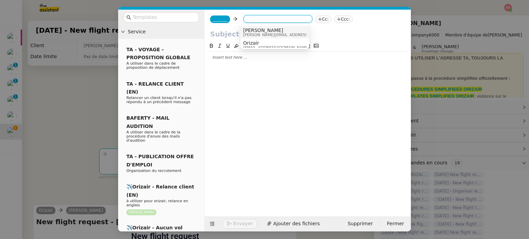
paste input "[EMAIL_ADDRESS][DOMAIN_NAME]"
type input "[EMAIL_ADDRESS][DOMAIN_NAME]"
click at [278, 32] on span "[EMAIL_ADDRESS][DOMAIN_NAME]" at bounding box center [285, 31] width 84 height 6
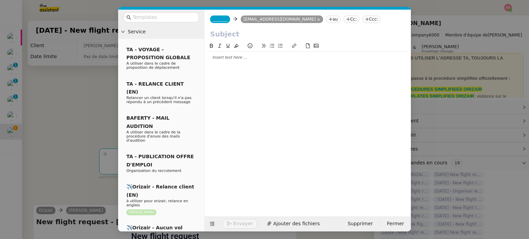
click at [214, 20] on span "_______" at bounding box center [220, 19] width 14 height 5
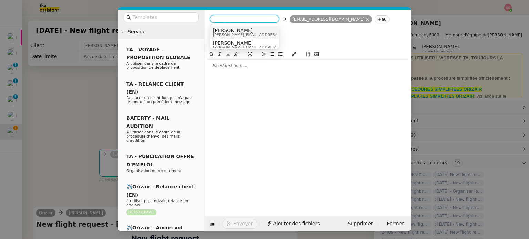
click at [229, 30] on span "[PERSON_NAME]" at bounding box center [262, 31] width 98 height 6
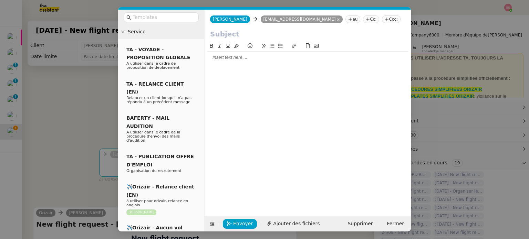
click at [385, 19] on icon at bounding box center [387, 19] width 4 height 4
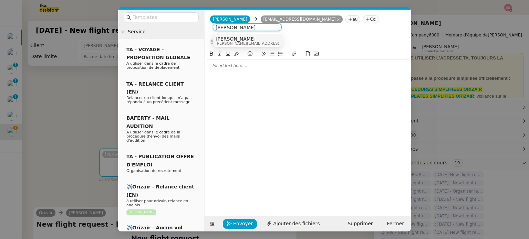
type input "[PERSON_NAME]"
click at [260, 40] on div "[PERSON_NAME] [PERSON_NAME][EMAIL_ADDRESS][DOMAIN_NAME]" at bounding box center [247, 40] width 63 height 9
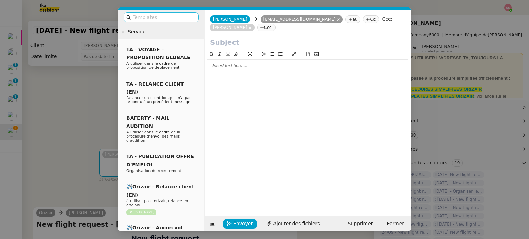
click at [178, 19] on input "text" at bounding box center [164, 17] width 62 height 8
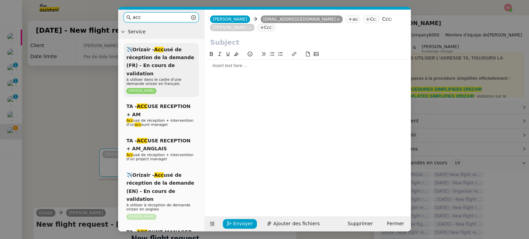
type input "acc"
click at [172, 63] on span "✈️Orizair - Acc usé de réception de la demande (FR) - En cours de validation" at bounding box center [160, 62] width 68 height 30
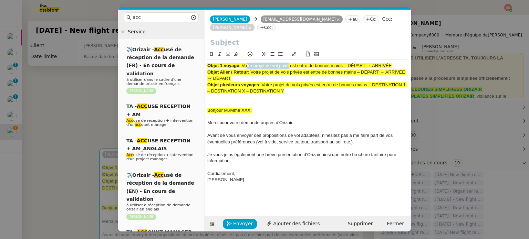
drag, startPoint x: 244, startPoint y: 57, endPoint x: 288, endPoint y: 57, distance: 44.1
click at [288, 63] on span ": Votre projet de vol privé est entre de bonnes mains – DÉPART → ARRIVÉE" at bounding box center [315, 65] width 153 height 5
drag, startPoint x: 242, startPoint y: 56, endPoint x: 401, endPoint y: 59, distance: 158.8
click at [401, 63] on div "Objet 1 voyage : Votre projet de vol privé est entre de bonnes mains – DÉPART →…" at bounding box center [307, 66] width 201 height 6
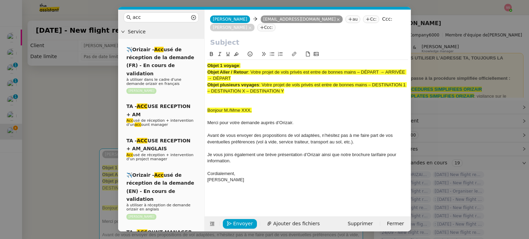
click at [300, 37] on input "text" at bounding box center [307, 42] width 195 height 10
paste input "Votre projet de vol privé est entre de bonnes mains – DÉPART → ARRIVÉE"
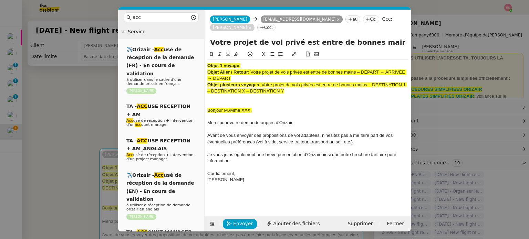
scroll to position [0, 43]
type input "Votre projet de vol privé est entre de bonnes mains – DÉPART → ARRIVÉE"
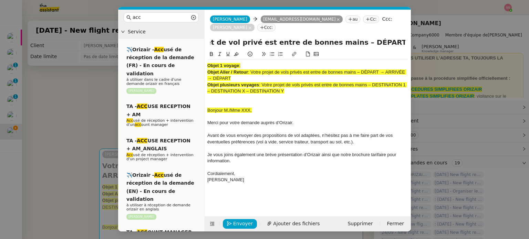
scroll to position [0, 0]
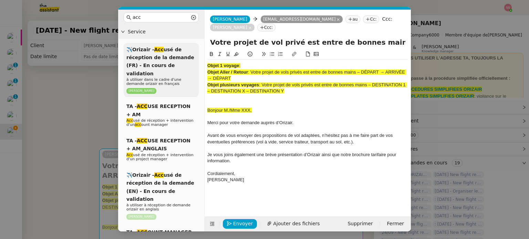
drag, startPoint x: 281, startPoint y: 80, endPoint x: 194, endPoint y: 49, distance: 92.5
click at [194, 49] on nz-layout "acc Service ✈️Orizair - Acc usé de réception de la demande (FR) - En cours de v…" at bounding box center [264, 121] width 293 height 222
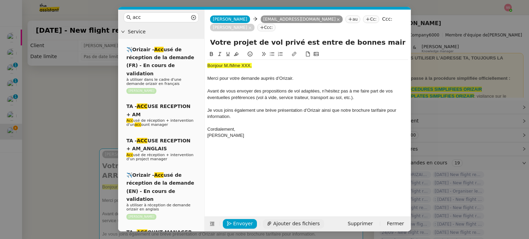
click at [303, 227] on span "Ajouter des fichiers" at bounding box center [296, 224] width 46 height 8
click at [104, 129] on nz-modal-container "acc Service ✈️Orizair - Acc usé de réception de la demande (FR) - En cours de v…" at bounding box center [264, 119] width 529 height 239
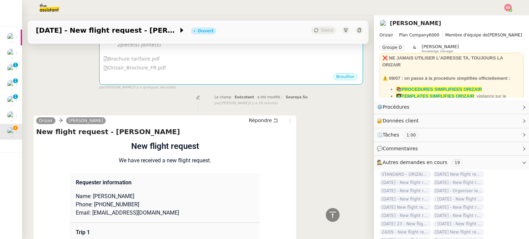
scroll to position [241, 0]
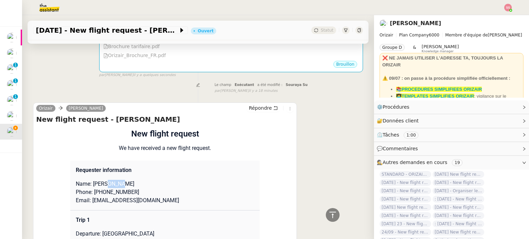
drag, startPoint x: 118, startPoint y: 176, endPoint x: 103, endPoint y: 174, distance: 15.7
click at [103, 180] on p "Name: [PERSON_NAME]" at bounding box center [165, 184] width 178 height 8
copy p "Tolmi"
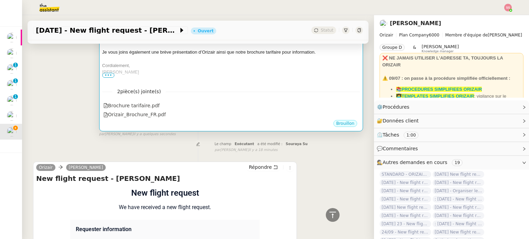
scroll to position [138, 0]
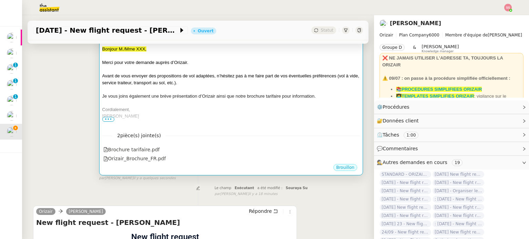
click at [149, 113] on div "[PERSON_NAME]" at bounding box center [231, 116] width 258 height 7
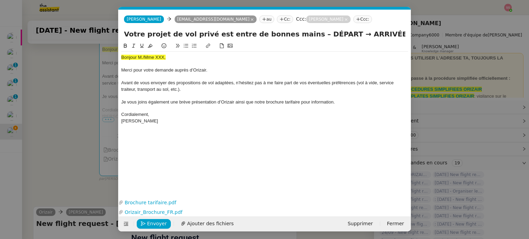
scroll to position [0, 21]
drag, startPoint x: 165, startPoint y: 58, endPoint x: 79, endPoint y: 48, distance: 87.1
click at [79, 48] on nz-modal-container "acc Service ✈️Orizair - Acc usé de réception de la demande (FR) - En cours de v…" at bounding box center [264, 119] width 529 height 239
click at [152, 46] on icon at bounding box center [150, 46] width 5 height 4
click at [173, 56] on div "Bonjour M./Mme XXX," at bounding box center [264, 57] width 287 height 6
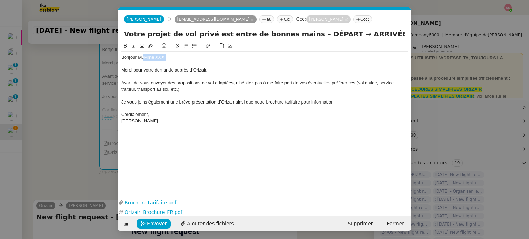
drag, startPoint x: 171, startPoint y: 57, endPoint x: 143, endPoint y: 56, distance: 28.3
click at [143, 56] on div "Bonjour M./Mme XXX," at bounding box center [264, 57] width 287 height 6
click at [84, 135] on nz-modal-container "acc Service ✈️Orizair - Acc usé de réception de la demande (FR) - En cours de v…" at bounding box center [264, 119] width 529 height 239
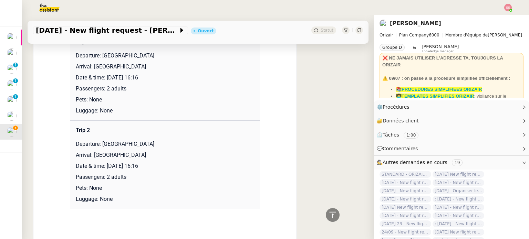
scroll to position [310, 0]
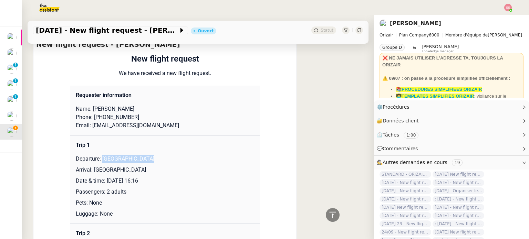
drag, startPoint x: 101, startPoint y: 150, endPoint x: 149, endPoint y: 151, distance: 48.6
click at [149, 155] on p "Departure: [GEOGRAPHIC_DATA]" at bounding box center [165, 159] width 178 height 8
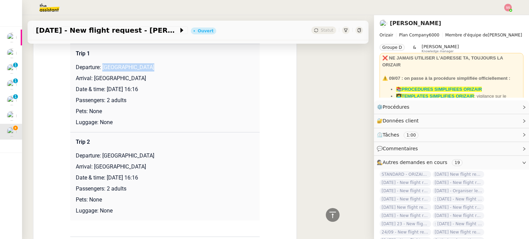
scroll to position [413, 0]
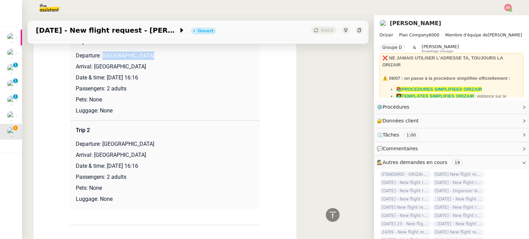
copy p "[GEOGRAPHIC_DATA]"
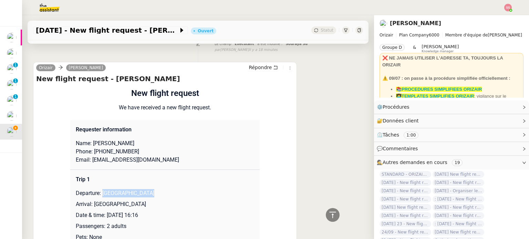
scroll to position [103, 0]
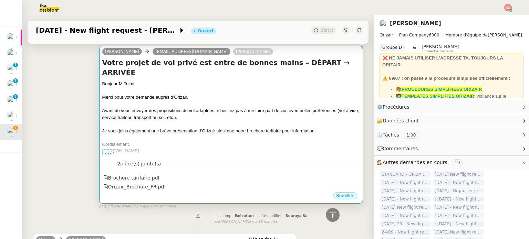
click at [252, 81] on div "Bonjour M. Tolmi" at bounding box center [231, 84] width 258 height 7
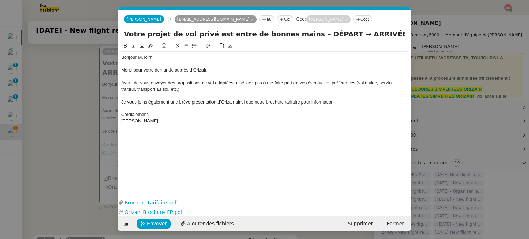
scroll to position [0, 21]
drag, startPoint x: 322, startPoint y: 32, endPoint x: 299, endPoint y: 32, distance: 22.7
click at [299, 32] on input "Votre projet de vol privé est entre de bonnes mains – DÉPART → ARRIVÉE" at bounding box center [264, 34] width 281 height 10
paste input "[GEOGRAPHIC_DATA]"
drag, startPoint x: 358, startPoint y: 34, endPoint x: 364, endPoint y: 35, distance: 5.6
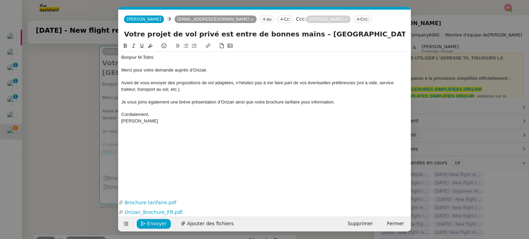
click at [364, 35] on input "Votre projet de vol privé est entre de bonnes mains – [GEOGRAPHIC_DATA] → ARRIV…" at bounding box center [264, 34] width 281 height 10
click at [395, 37] on input "Votre projet de vol privé est entre de bonnes mains – [GEOGRAPHIC_DATA] → ARRIV…" at bounding box center [264, 34] width 281 height 10
paste input "→"
type input "Votre projet de vol privé est entre de bonnes mains – [GEOGRAPHIC_DATA] → ARRIV…"
click at [55, 117] on nz-modal-container "acc Service ✈️Orizair - Acc usé de réception de la demande (FR) - En cours de v…" at bounding box center [264, 119] width 529 height 239
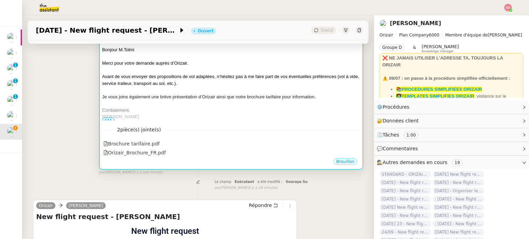
scroll to position [0, 0]
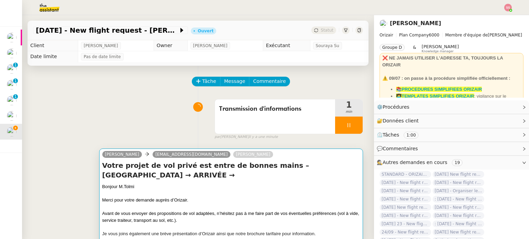
click at [269, 173] on h4 "Votre projet de vol privé est entre de bonnes mains – [GEOGRAPHIC_DATA] → ARRIV…" at bounding box center [231, 170] width 258 height 19
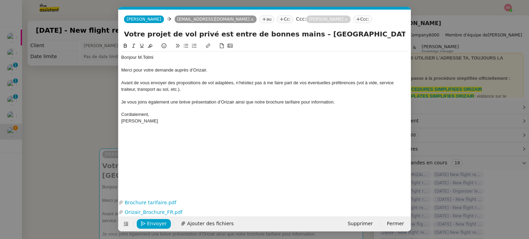
scroll to position [0, 21]
drag, startPoint x: 298, startPoint y: 33, endPoint x: 355, endPoint y: 35, distance: 57.9
click at [355, 35] on input "Votre projet de vol privé est entre de bonnes mains – [GEOGRAPHIC_DATA] → ARRIV…" at bounding box center [264, 34] width 281 height 10
click at [402, 34] on input "Votre projet de vol privé est entre de bonnes mains – [GEOGRAPHIC_DATA] → ARRIV…" at bounding box center [264, 34] width 281 height 10
paste input "[GEOGRAPHIC_DATA]"
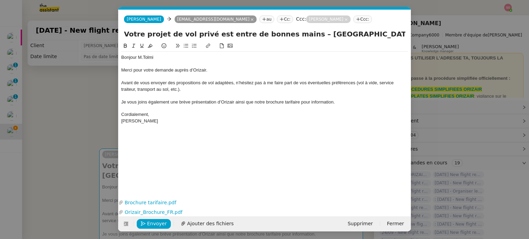
scroll to position [0, 57]
type input "Votre projet de vol privé est entre de bonnes mains – [GEOGRAPHIC_DATA] → ARRIV…"
click at [90, 111] on nz-modal-container "acc Service ✈️Orizair - Acc usé de réception de la demande (FR) - En cours de v…" at bounding box center [264, 119] width 529 height 239
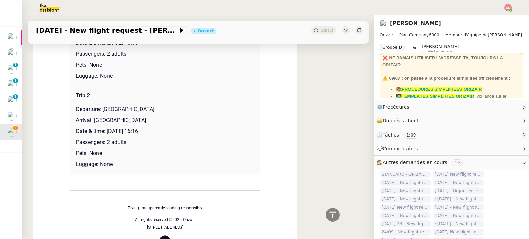
scroll to position [379, 0]
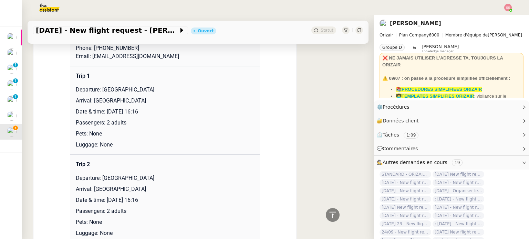
drag, startPoint x: 90, startPoint y: 102, endPoint x: 165, endPoint y: 99, distance: 75.5
click at [165, 99] on p "Arrival: [GEOGRAPHIC_DATA]" at bounding box center [165, 101] width 178 height 8
copy p "[GEOGRAPHIC_DATA]"
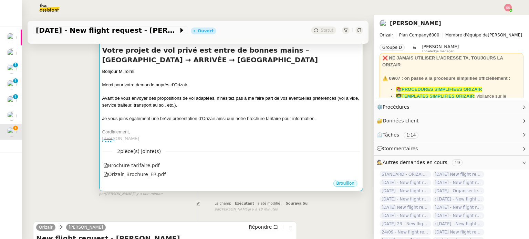
scroll to position [103, 0]
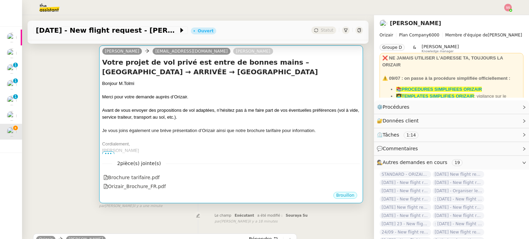
click at [285, 107] on div at bounding box center [231, 104] width 258 height 7
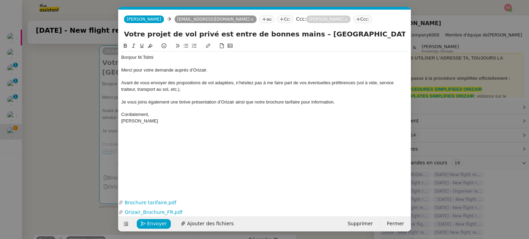
scroll to position [0, 21]
drag, startPoint x: 365, startPoint y: 35, endPoint x: 395, endPoint y: 36, distance: 29.3
click at [395, 36] on input "Votre projet de vol privé est entre de bonnes mains – [GEOGRAPHIC_DATA] → ARRIV…" at bounding box center [264, 34] width 281 height 10
paste input "[GEOGRAPHIC_DATA]"
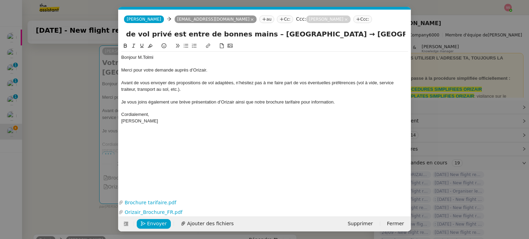
type input "Votre projet de vol privé est entre de bonnes mains – [GEOGRAPHIC_DATA] → [GEOG…"
click at [276, 90] on div "Avant de vous envoyer des propositions de vol adaptées, n’hésitez pas à me fair…" at bounding box center [264, 86] width 287 height 13
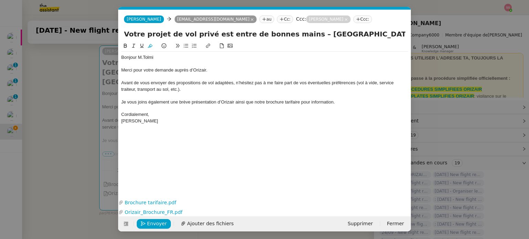
click at [204, 32] on input "Votre projet de vol privé est entre de bonnes mains – [GEOGRAPHIC_DATA] → [GEOG…" at bounding box center [264, 34] width 281 height 10
click at [247, 33] on input "Votre projet de vol privé est entre de bonnes mains – [GEOGRAPHIC_DATA] → [GEOG…" at bounding box center [264, 34] width 281 height 10
drag, startPoint x: 268, startPoint y: 33, endPoint x: 422, endPoint y: 45, distance: 154.7
click at [422, 45] on nz-modal-container "acc Service ✈️Orizair - Acc usé de réception de la demande (FR) - En cours de v…" at bounding box center [264, 119] width 529 height 239
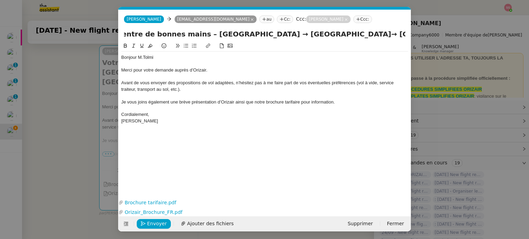
click at [329, 87] on div "Avant de vous envoyer des propositions de vol adaptées, n’hésitez pas à me fair…" at bounding box center [264, 86] width 287 height 13
drag, startPoint x: 308, startPoint y: 33, endPoint x: 401, endPoint y: 44, distance: 92.9
click at [401, 44] on form "[PERSON_NAME] [EMAIL_ADDRESS][DOMAIN_NAME] au Cc: Ccc: [PERSON_NAME]: Votre pro…" at bounding box center [264, 121] width 293 height 222
click at [270, 128] on div "Bonjour M. Tolmi Merci pour votre demande auprès d’[PERSON_NAME]. Avant de vous…" at bounding box center [264, 114] width 287 height 145
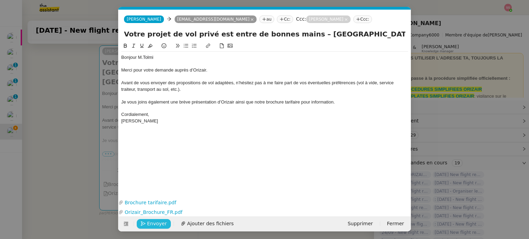
click at [160, 224] on span "Envoyer" at bounding box center [157, 224] width 20 height 8
click at [160, 224] on span "Confirmer l'envoi" at bounding box center [167, 224] width 41 height 8
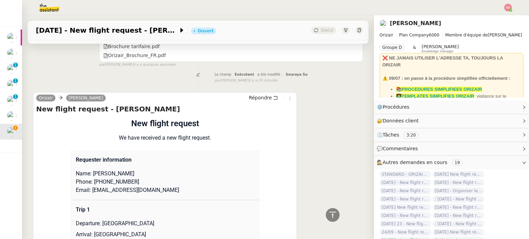
scroll to position [310, 0]
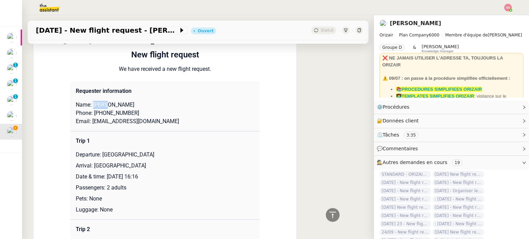
drag, startPoint x: 91, startPoint y: 105, endPoint x: 103, endPoint y: 106, distance: 12.1
click at [103, 106] on p "Name: [PERSON_NAME]" at bounding box center [165, 105] width 178 height 8
copy p "[PERSON_NAME]"
drag, startPoint x: 118, startPoint y: 104, endPoint x: 103, endPoint y: 105, distance: 14.9
click at [103, 105] on p "Name: [PERSON_NAME]" at bounding box center [165, 105] width 178 height 8
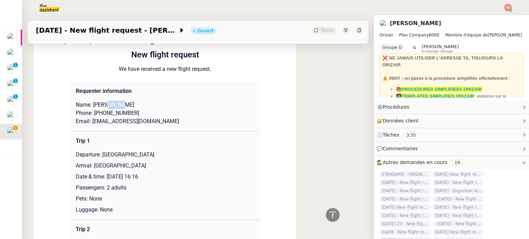
copy p "Tolmi"
drag, startPoint x: 94, startPoint y: 113, endPoint x: 137, endPoint y: 112, distance: 42.4
click at [137, 112] on p "Phone: [PHONE_NUMBER]" at bounding box center [165, 113] width 178 height 8
copy p "33132613449"
drag, startPoint x: 89, startPoint y: 124, endPoint x: 154, endPoint y: 121, distance: 65.9
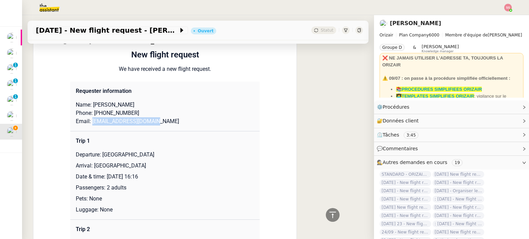
click at [154, 121] on p "Email: [EMAIL_ADDRESS][DOMAIN_NAME]" at bounding box center [165, 121] width 178 height 8
copy p "[EMAIL_ADDRESS][DOMAIN_NAME]"
drag, startPoint x: 99, startPoint y: 156, endPoint x: 155, endPoint y: 154, distance: 56.2
click at [155, 154] on p "Departure: [GEOGRAPHIC_DATA]" at bounding box center [165, 155] width 178 height 8
copy p "[GEOGRAPHIC_DATA]"
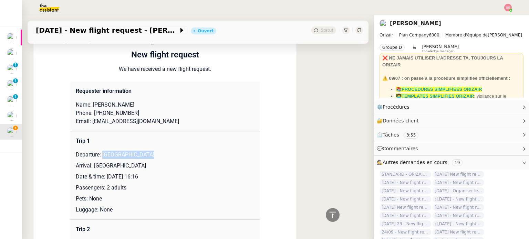
drag, startPoint x: 91, startPoint y: 167, endPoint x: 161, endPoint y: 163, distance: 70.8
click at [161, 163] on td "Trip 1 Departure: [GEOGRAPHIC_DATA] Arrival: [GEOGRAPHIC_DATA] Date & time: [DA…" at bounding box center [164, 176] width 189 height 89
copy p "[GEOGRAPHIC_DATA]"
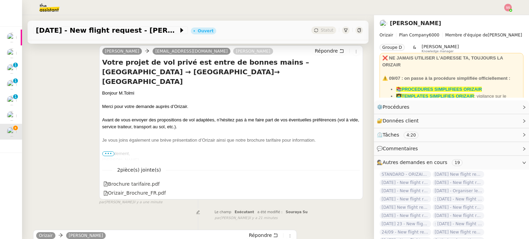
scroll to position [0, 0]
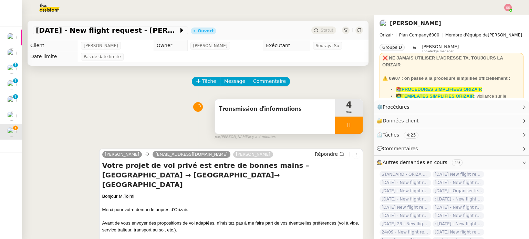
click at [345, 123] on div at bounding box center [349, 125] width 28 height 17
click at [353, 125] on icon at bounding box center [356, 126] width 6 height 6
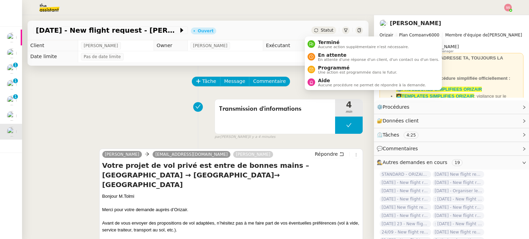
click at [321, 28] on span "Statut" at bounding box center [327, 30] width 13 height 5
click at [321, 54] on span "En attente" at bounding box center [378, 55] width 121 height 6
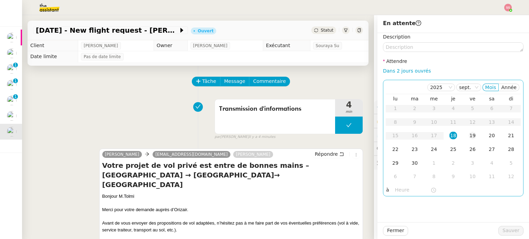
click at [474, 137] on td "19" at bounding box center [472, 136] width 19 height 14
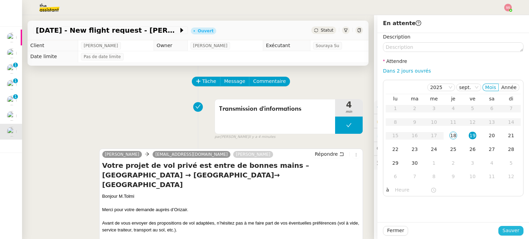
click at [513, 231] on span "Sauver" at bounding box center [510, 231] width 17 height 8
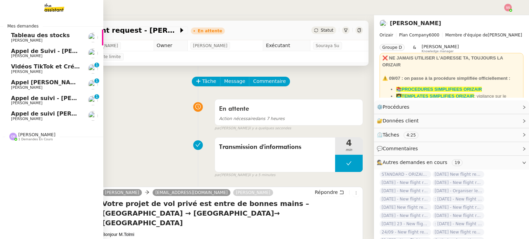
click at [28, 133] on span "[PERSON_NAME]" at bounding box center [36, 134] width 37 height 5
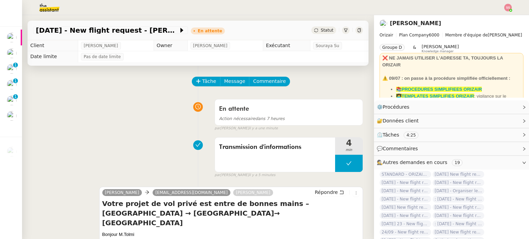
click at [506, 7] on img at bounding box center [508, 8] width 8 height 8
click at [498, 18] on li "Suivi" at bounding box center [489, 20] width 45 height 10
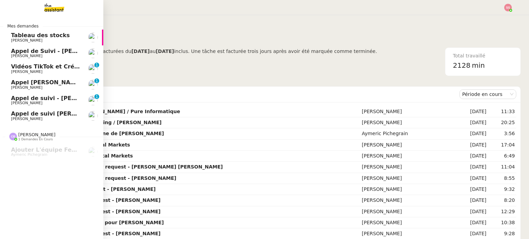
click at [47, 114] on span "Appel de suivi [PERSON_NAME]" at bounding box center [59, 114] width 97 height 7
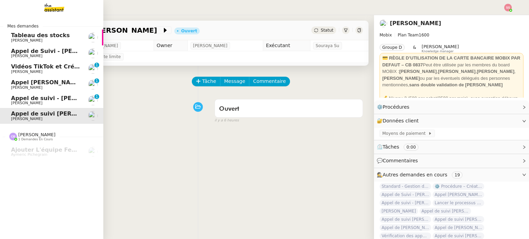
click at [53, 96] on span "Appel de suivi - [PERSON_NAME] - TDX" at bounding box center [71, 98] width 120 height 7
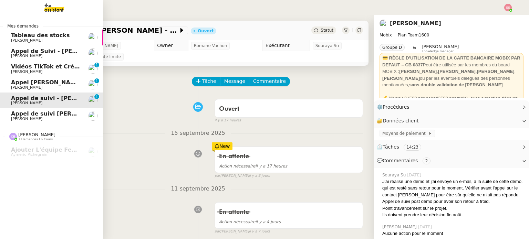
click at [61, 79] on link "Appel [PERSON_NAME] OPP7264 - CERFRANCE RHÔNE & LYON - FORMATION OPCO [PERSON_N…" at bounding box center [51, 85] width 103 height 16
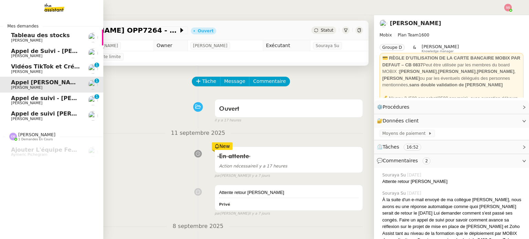
click at [69, 48] on span "Appel de Suivi - [PERSON_NAME] - BS Protection" at bounding box center [86, 51] width 151 height 7
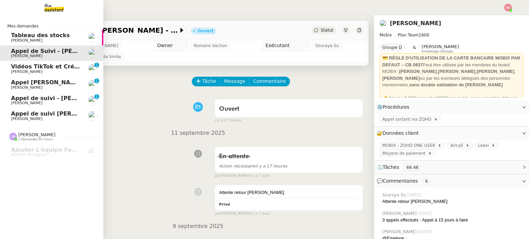
click at [32, 116] on span "Appel de suivi [PERSON_NAME]" at bounding box center [59, 114] width 97 height 7
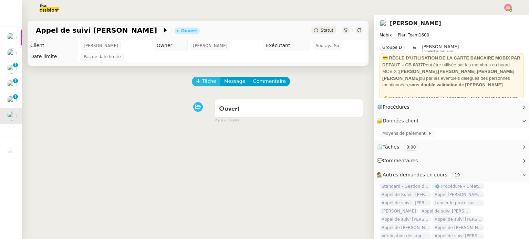
click at [210, 85] on span "Tâche" at bounding box center [209, 81] width 14 height 8
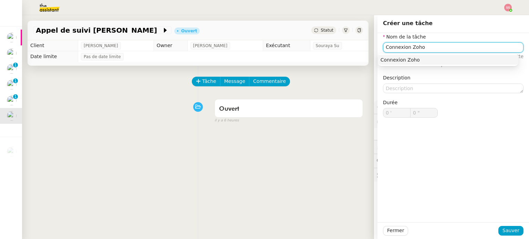
click at [382, 64] on nz-auto-option "Connexion Zoho" at bounding box center [448, 60] width 141 height 10
type input "Connexion Zoho"
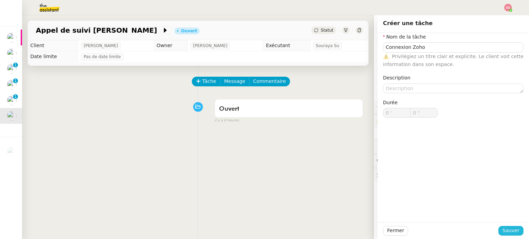
click at [509, 228] on span "Sauver" at bounding box center [510, 231] width 17 height 8
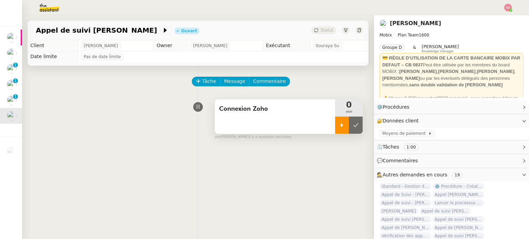
click at [339, 126] on icon at bounding box center [342, 126] width 6 height 6
click at [357, 123] on div "Connexion Zoho 1 min" at bounding box center [289, 116] width 148 height 35
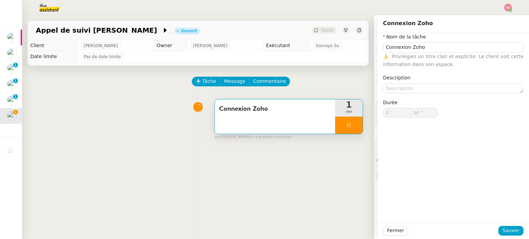
type input "31 ""
click at [355, 127] on div at bounding box center [349, 125] width 28 height 17
type input "Connexion Zoho"
type input "0 '"
type input "30 ""
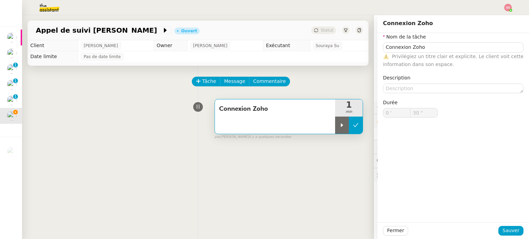
type input "Connexion Zoho"
type input "0 '"
type input "30 ""
click at [354, 130] on button at bounding box center [356, 125] width 14 height 17
click at [335, 168] on div "Tâche Message Commentaire Veuillez patienter une erreur s'est produite 👌👌👌 mess…" at bounding box center [198, 185] width 352 height 239
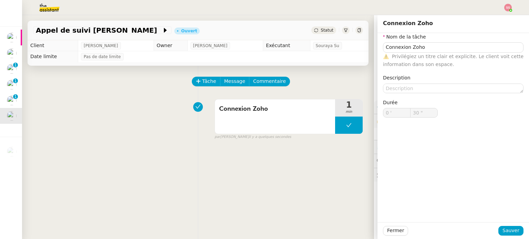
type input "Connexion Zoho"
type input "0 '"
type input "30 ""
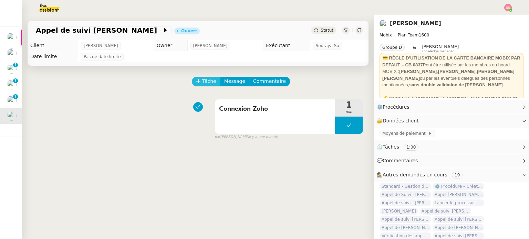
click at [207, 85] on span "Tâche" at bounding box center [209, 81] width 14 height 8
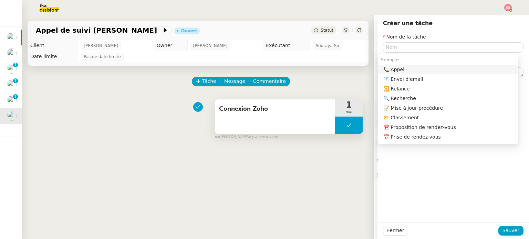
click at [262, 114] on span "Connexion Zoho" at bounding box center [275, 109] width 112 height 10
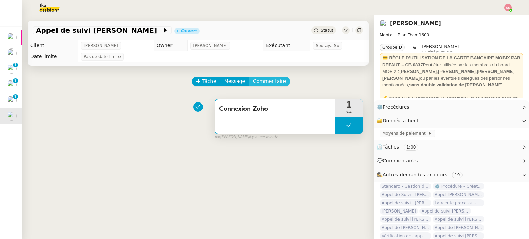
click at [267, 80] on span "Commentaire" at bounding box center [269, 81] width 33 height 8
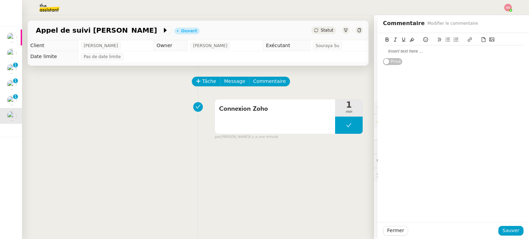
click at [420, 54] on div at bounding box center [453, 51] width 141 height 6
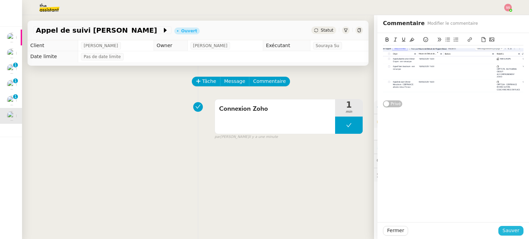
click at [515, 234] on button "Sauver" at bounding box center [510, 231] width 25 height 10
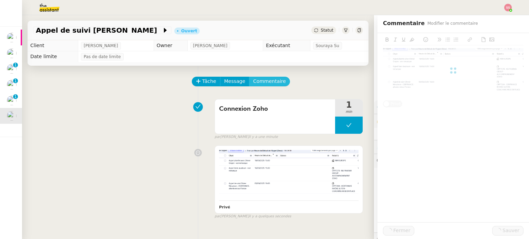
click at [266, 84] on span "Commentaire" at bounding box center [269, 81] width 33 height 8
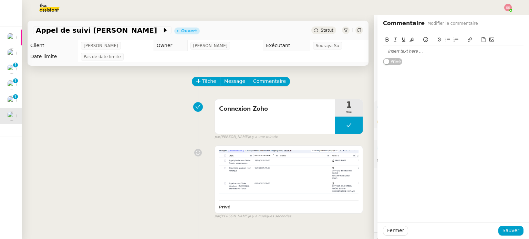
click at [414, 53] on div at bounding box center [453, 51] width 141 height 6
click at [513, 231] on span "Sauver" at bounding box center [510, 231] width 17 height 8
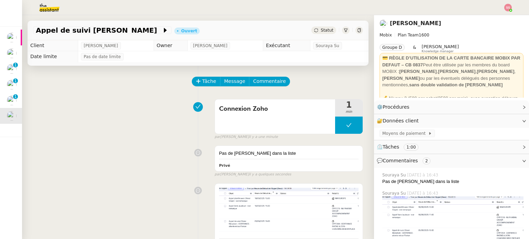
click at [325, 25] on div "Appel de suivi [PERSON_NAME] Ouvert Statut" at bounding box center [198, 31] width 341 height 20
click at [326, 29] on span "Statut" at bounding box center [327, 30] width 13 height 5
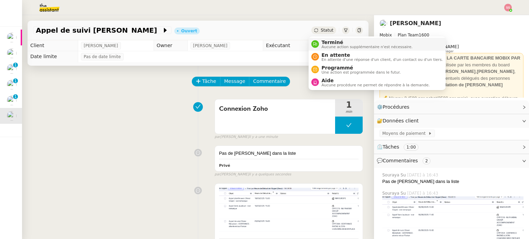
click at [333, 40] on span "Terminé" at bounding box center [367, 43] width 91 height 6
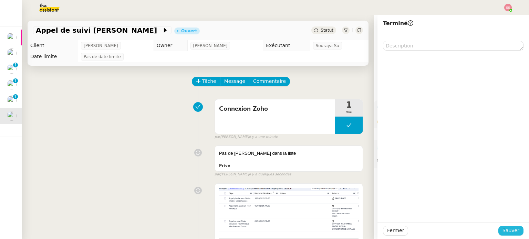
click at [507, 229] on span "Sauver" at bounding box center [510, 231] width 17 height 8
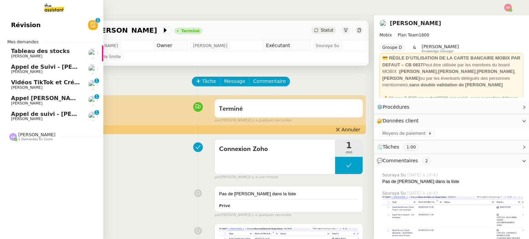
click at [59, 114] on span "Appel de suivi - [PERSON_NAME] - TDX" at bounding box center [71, 114] width 120 height 7
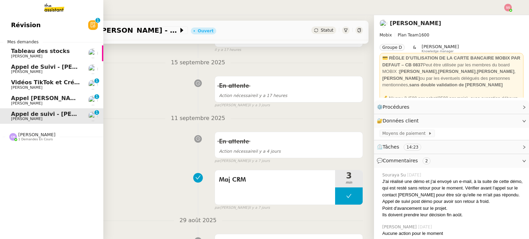
scroll to position [69, 0]
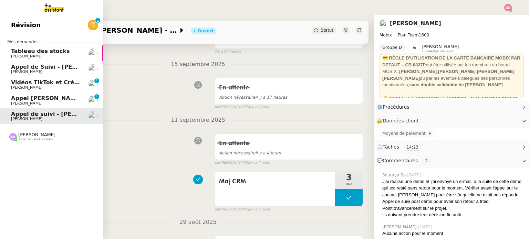
click at [53, 83] on span "Vidéos TikTok et Créatives META - septembre 2025" at bounding box center [90, 82] width 158 height 7
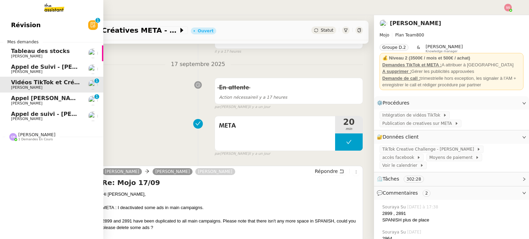
click at [26, 112] on span "Appel de suivi - [PERSON_NAME] - TDX" at bounding box center [71, 114] width 120 height 7
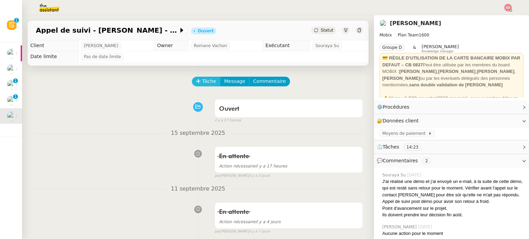
click at [203, 85] on span "Tâche" at bounding box center [209, 81] width 14 height 8
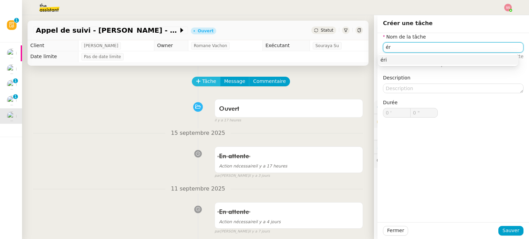
type input "é"
click at [383, 56] on nz-auto-option "Vérification CRM" at bounding box center [448, 60] width 141 height 10
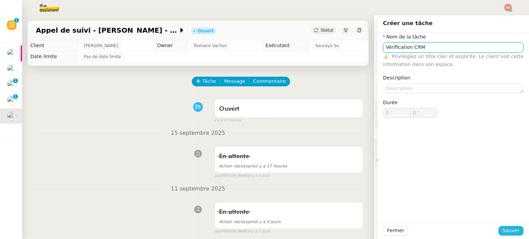
type input "Vérification CRM"
drag, startPoint x: 501, startPoint y: 226, endPoint x: 490, endPoint y: 220, distance: 12.3
click at [501, 227] on button "Sauver" at bounding box center [510, 231] width 25 height 10
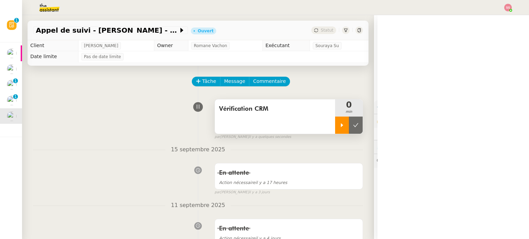
click at [335, 121] on div at bounding box center [342, 125] width 14 height 17
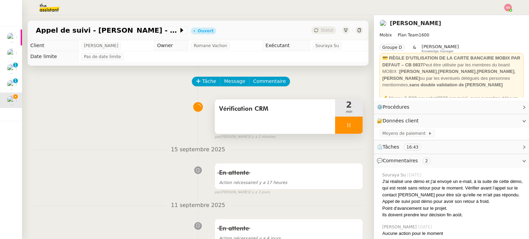
click at [349, 128] on div at bounding box center [349, 125] width 28 height 17
click at [353, 128] on icon at bounding box center [356, 126] width 6 height 6
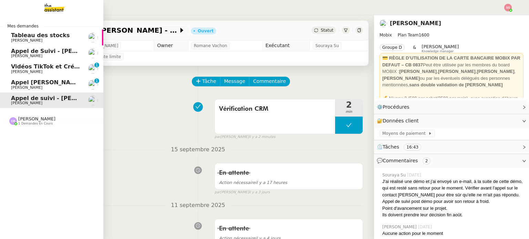
click at [38, 88] on span "[PERSON_NAME]" at bounding box center [46, 88] width 70 height 4
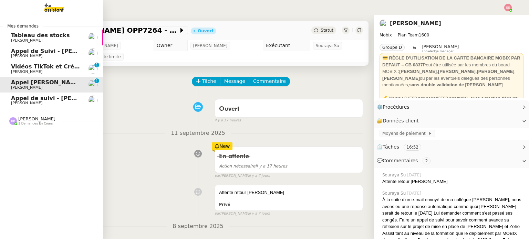
click at [56, 54] on span "[PERSON_NAME]" at bounding box center [46, 56] width 70 height 4
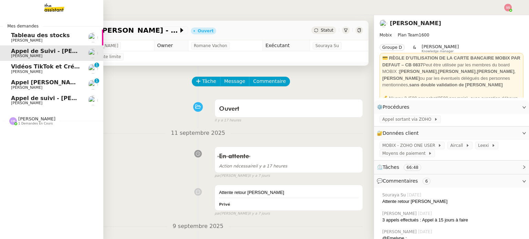
click at [44, 118] on div "[PERSON_NAME] 1 demandes en cours" at bounding box center [36, 120] width 37 height 9
click at [66, 82] on span "Appel [PERSON_NAME] OPP7264 - CERFRANCE RHÔNE & LYON - FORMATION OPCO" at bounding box center [138, 82] width 255 height 7
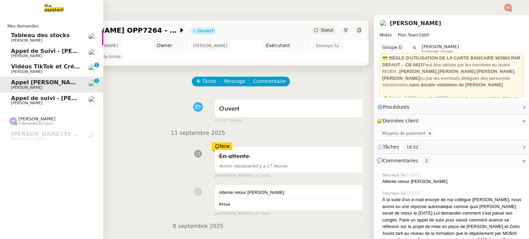
click at [64, 68] on span "Vidéos TikTok et Créatives META - septembre 2025" at bounding box center [90, 66] width 158 height 7
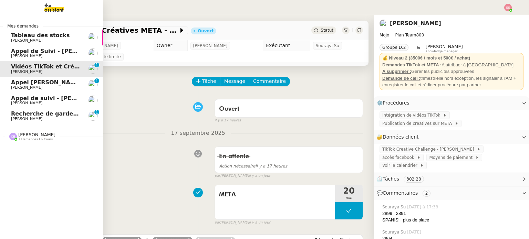
click at [20, 111] on span "Recherche de garde meuble autour de [GEOGRAPHIC_DATA]" at bounding box center [104, 114] width 186 height 7
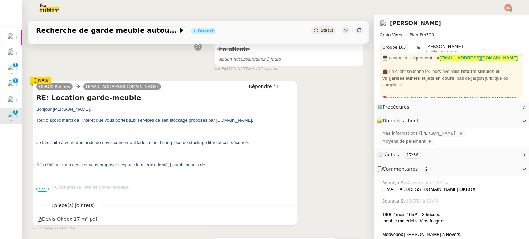
scroll to position [103, 0]
click at [41, 187] on span "•••" at bounding box center [42, 188] width 12 height 5
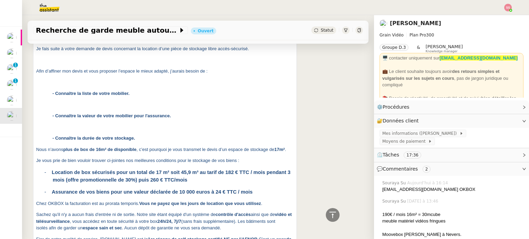
scroll to position [207, 0]
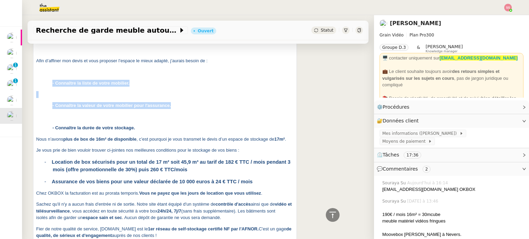
drag, startPoint x: 51, startPoint y: 85, endPoint x: 163, endPoint y: 110, distance: 115.4
click at [164, 109] on p "- Connaître la valeur de votre mobilier pour l'assurance." at bounding box center [172, 105] width 241 height 7
click at [161, 108] on p "- Connaître la valeur de votre mobilier pour l'assurance." at bounding box center [172, 105] width 241 height 7
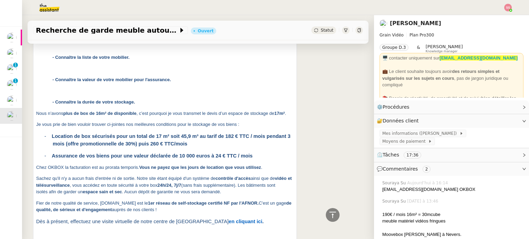
scroll to position [276, 0]
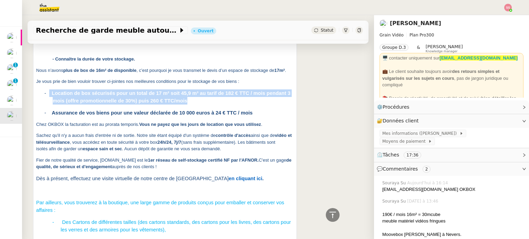
drag, startPoint x: 50, startPoint y: 98, endPoint x: 149, endPoint y: 106, distance: 99.5
click at [149, 105] on p "- Location de box sécurisés pour un total de 17 m² soit 45,9 m³ au tarif de 182…" at bounding box center [173, 97] width 241 height 15
click at [135, 104] on span "Location de box sécurisés pour un total de 17 m² soit 45,9 m³ au tarif de 182 €…" at bounding box center [171, 97] width 239 height 13
click at [127, 104] on span "Location de box sécurisés pour un total de 17 m² soit 45,9 m³ au tarif de 182 €…" at bounding box center [171, 97] width 239 height 13
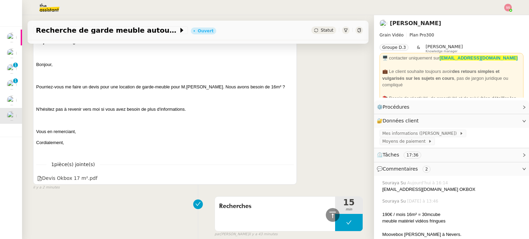
scroll to position [895, 0]
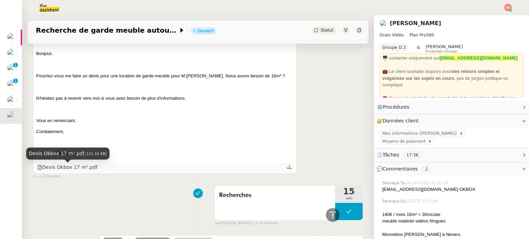
click at [62, 168] on div "Devis Okbox 17 m².pdf" at bounding box center [67, 168] width 60 height 8
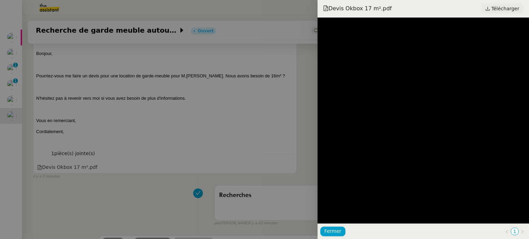
click at [498, 8] on span "Télécharger" at bounding box center [505, 8] width 28 height 9
drag, startPoint x: 159, startPoint y: 77, endPoint x: 165, endPoint y: 77, distance: 5.9
click at [160, 77] on div at bounding box center [264, 119] width 529 height 239
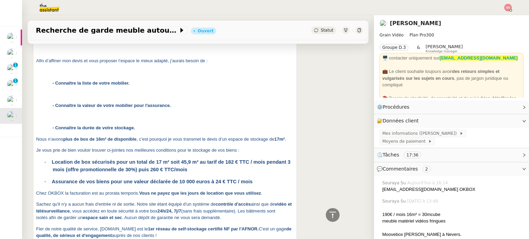
scroll to position [241, 0]
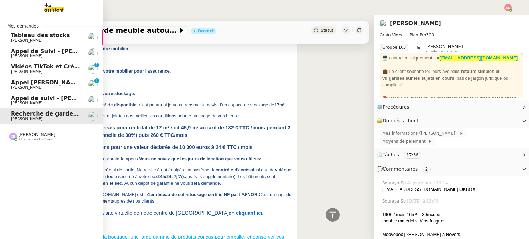
click at [42, 56] on span "[PERSON_NAME]" at bounding box center [46, 56] width 70 height 4
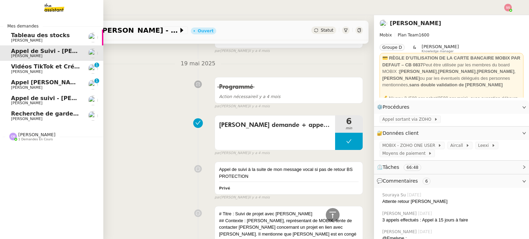
scroll to position [3816, 0]
click at [52, 82] on span "Appel [PERSON_NAME] OPP7264 - CERFRANCE RHÔNE & LYON - FORMATION OPCO" at bounding box center [138, 82] width 255 height 7
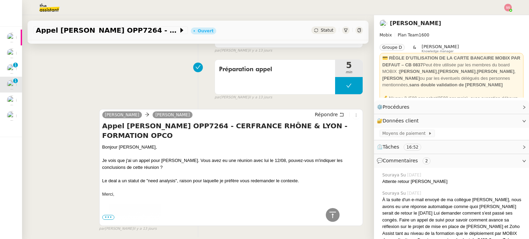
scroll to position [276, 0]
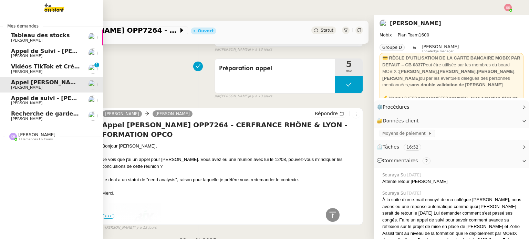
click at [53, 53] on span "Appel de Suivi - [PERSON_NAME] - BS Protection" at bounding box center [86, 51] width 151 height 7
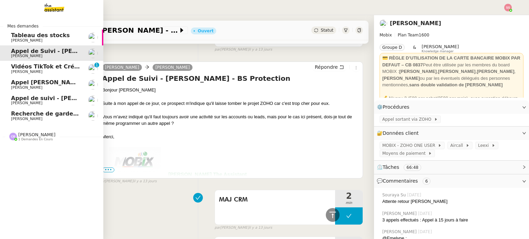
click at [35, 139] on span "1 demandes en cours" at bounding box center [35, 140] width 34 height 4
click at [53, 155] on span "Aymeric Pichegrain" at bounding box center [46, 155] width 70 height 4
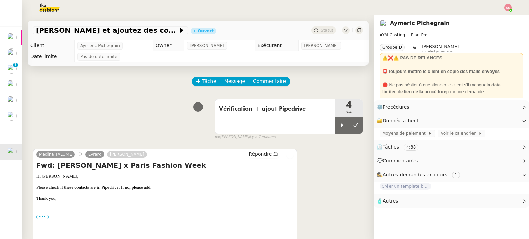
scroll to position [69, 0]
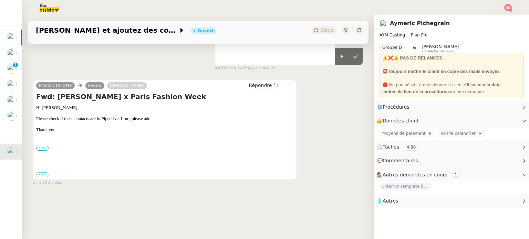
click at [44, 148] on label "•••" at bounding box center [42, 148] width 12 height 5
click at [0, 0] on input "•••" at bounding box center [0, 0] width 0 height 0
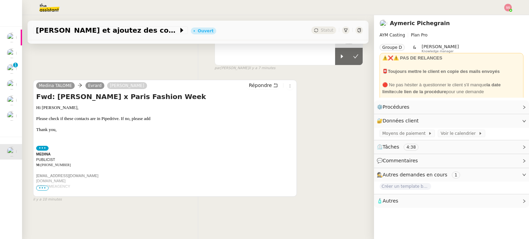
click at [43, 187] on span "•••" at bounding box center [42, 188] width 12 height 5
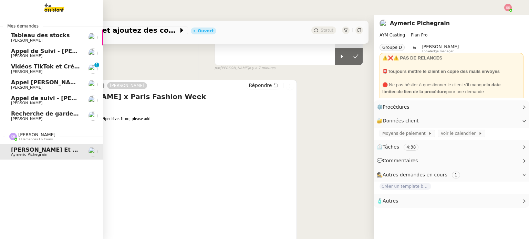
click at [52, 98] on span "Appel de suivi - [PERSON_NAME] - TDX" at bounding box center [71, 98] width 120 height 7
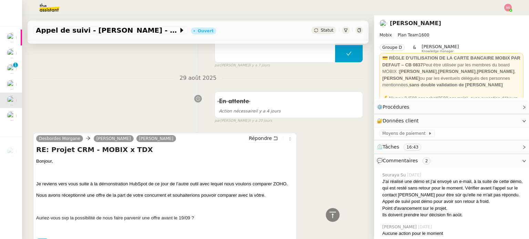
scroll to position [310, 0]
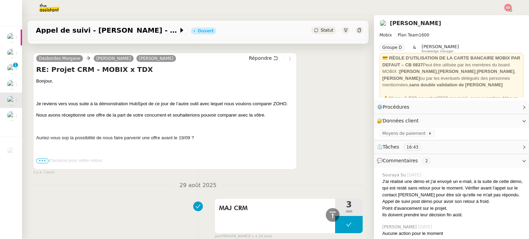
click at [38, 161] on span "•••" at bounding box center [42, 161] width 12 height 5
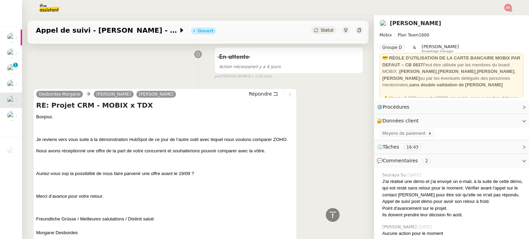
scroll to position [276, 0]
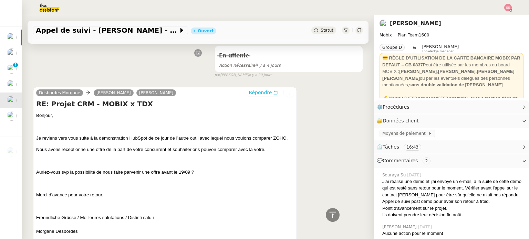
click at [256, 91] on span "Répondre" at bounding box center [260, 92] width 23 height 7
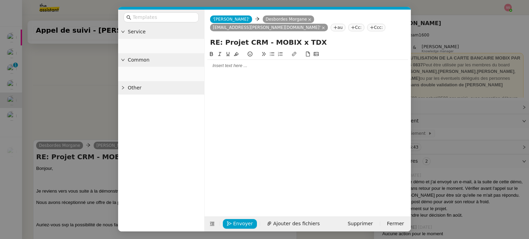
scroll to position [329, 0]
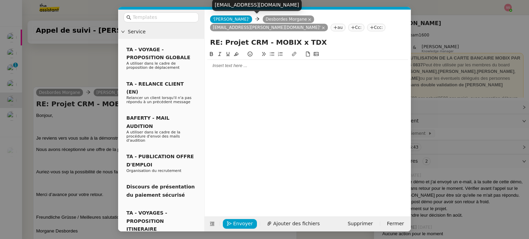
click at [308, 21] on icon at bounding box center [309, 19] width 3 height 3
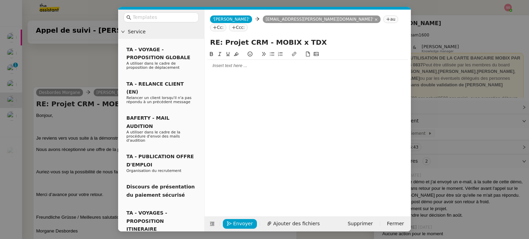
click at [96, 49] on nz-modal-container "Service TA - VOYAGE - PROPOSITION GLOBALE A utiliser dans le cadre de propositi…" at bounding box center [264, 119] width 529 height 239
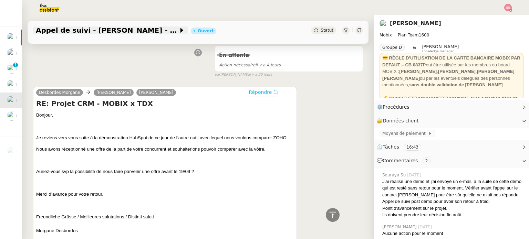
scroll to position [328, 0]
click at [141, 29] on span "Appel de suivi - [PERSON_NAME] - TDX" at bounding box center [107, 30] width 143 height 7
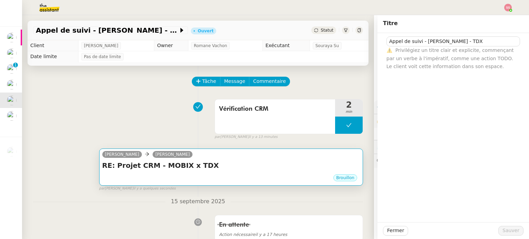
click at [158, 174] on div "RE: Projet CRM - MOBIX x TDX •••" at bounding box center [231, 167] width 258 height 13
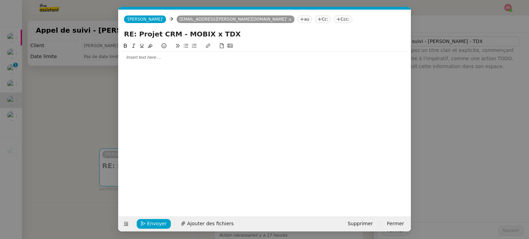
scroll to position [0, 14]
click at [154, 34] on input "RE: Projet CRM - MOBIX x TDX" at bounding box center [264, 34] width 281 height 10
click at [157, 34] on input "RE: Projet CRM - MOBIX x TDX" at bounding box center [264, 34] width 281 height 10
drag, startPoint x: 154, startPoint y: 34, endPoint x: 120, endPoint y: 33, distance: 34.4
click at [120, 33] on div "RE: Projet CRM - MOBIX x TDX" at bounding box center [264, 35] width 292 height 13
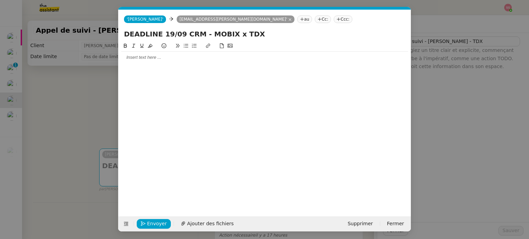
type input "DEADLINE 19/09 CRM - MOBIX x TDX"
click at [139, 57] on div at bounding box center [264, 57] width 287 height 6
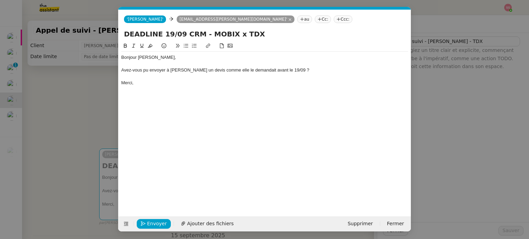
click at [94, 106] on nz-modal-container "Service TA - VOYAGE - PROPOSITION GLOBALE A utiliser dans le cadre de propositi…" at bounding box center [264, 119] width 529 height 239
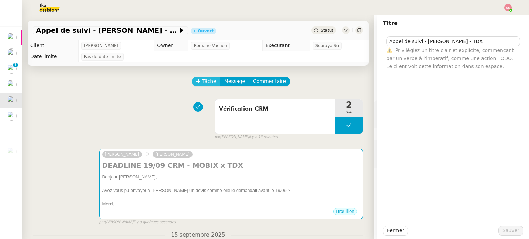
click at [205, 82] on span "Tâche" at bounding box center [209, 81] width 14 height 8
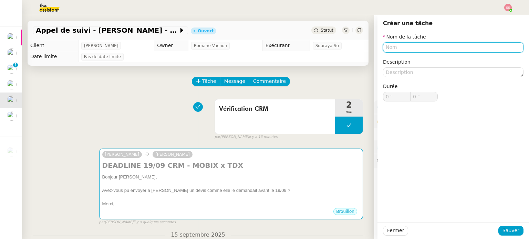
click at [395, 48] on input "text" at bounding box center [453, 47] width 141 height 10
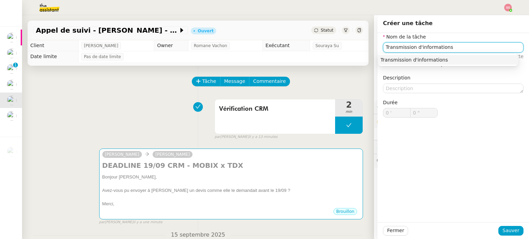
click at [404, 62] on div "Transmission d'informations" at bounding box center [448, 60] width 135 height 6
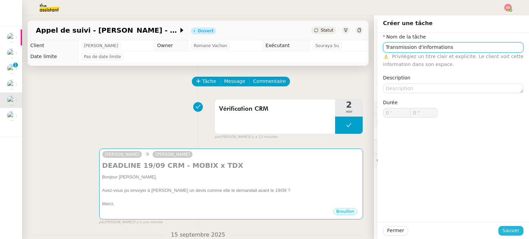
type input "Transmission d'informations"
click at [511, 232] on span "Sauver" at bounding box center [510, 231] width 17 height 8
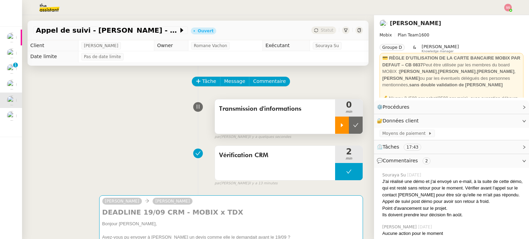
click at [339, 125] on icon at bounding box center [342, 126] width 6 height 6
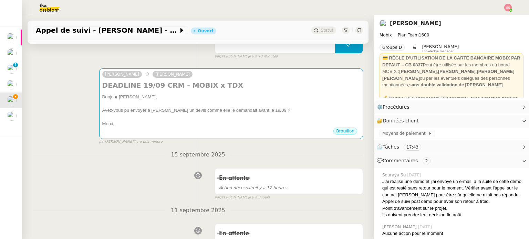
scroll to position [138, 0]
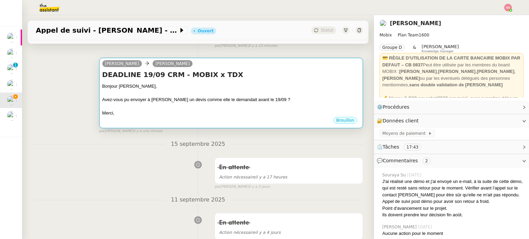
click at [295, 79] on h4 "DEADLINE 19/09 CRM - MOBIX x TDX" at bounding box center [231, 75] width 258 height 10
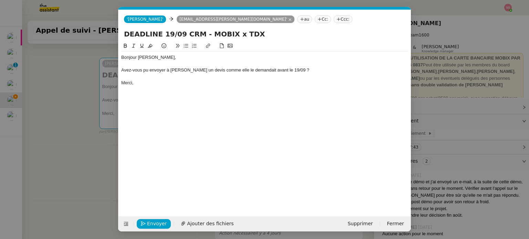
scroll to position [0, 14]
click at [160, 221] on span "Envoyer" at bounding box center [157, 224] width 20 height 8
click at [160, 221] on span "Confirmer l'envoi" at bounding box center [167, 224] width 41 height 8
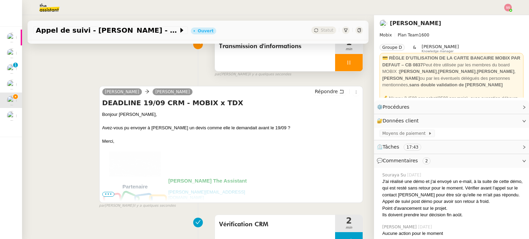
scroll to position [28, 0]
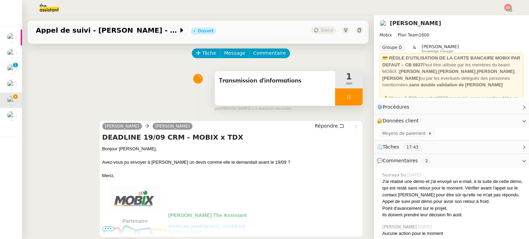
click at [348, 97] on div at bounding box center [349, 97] width 28 height 17
click at [353, 97] on icon at bounding box center [355, 97] width 5 height 4
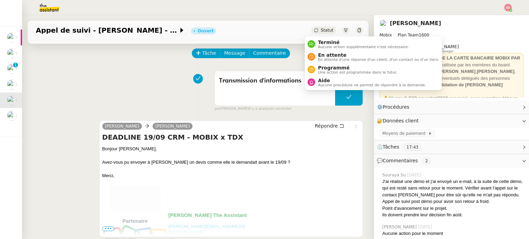
click at [322, 29] on span "Statut" at bounding box center [327, 30] width 13 height 5
click at [329, 53] on span "En attente" at bounding box center [378, 55] width 121 height 6
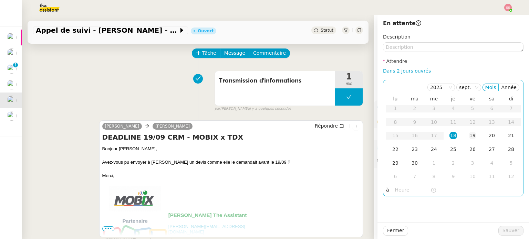
click at [469, 134] on div "19" at bounding box center [473, 136] width 8 height 8
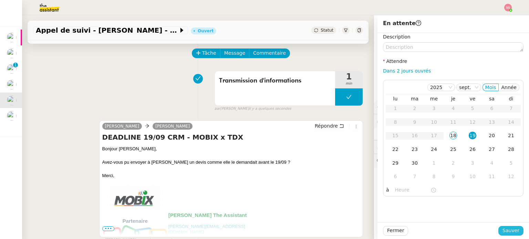
click at [510, 233] on span "Sauver" at bounding box center [510, 231] width 17 height 8
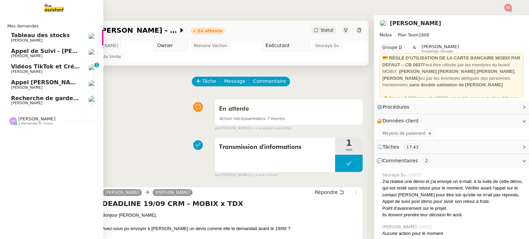
scroll to position [28, 0]
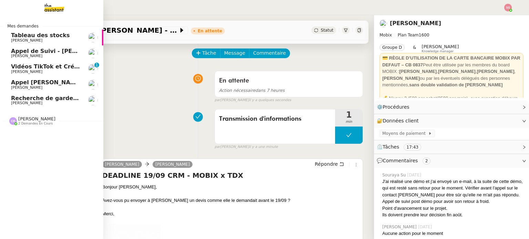
drag, startPoint x: 0, startPoint y: 0, endPoint x: 45, endPoint y: 79, distance: 91.3
click at [45, 79] on link "Appel [PERSON_NAME] OPP7264 - CERFRANCE RHÔNE & LYON - FORMATION OPCO [PERSON_N…" at bounding box center [51, 85] width 103 height 16
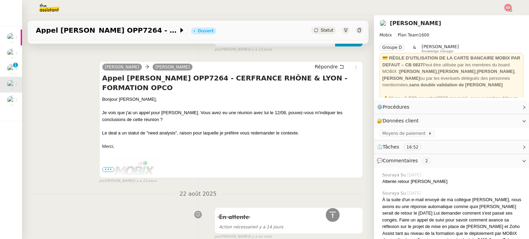
scroll to position [338, 0]
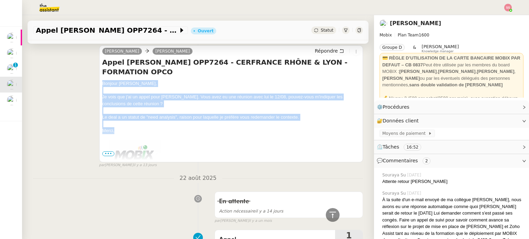
drag, startPoint x: 117, startPoint y: 129, endPoint x: 98, endPoint y: 85, distance: 48.6
click at [99, 85] on div "Alex Mobix Florian Parant Répondre Appel Olivier Menahem OPP7264 - CERFRANCE RH…" at bounding box center [231, 103] width 264 height 117
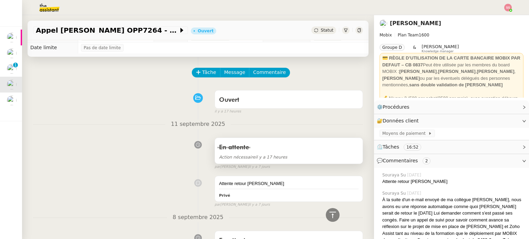
scroll to position [0, 0]
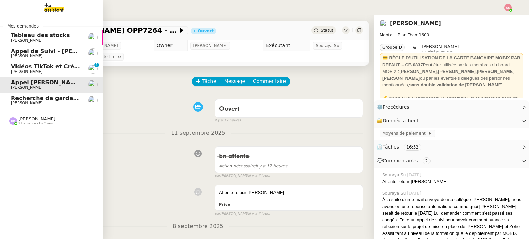
click at [31, 54] on span "[PERSON_NAME]" at bounding box center [46, 56] width 70 height 4
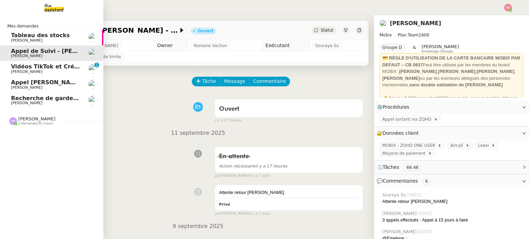
click at [43, 96] on span "Recherche de garde meuble autour de [GEOGRAPHIC_DATA]" at bounding box center [104, 98] width 186 height 7
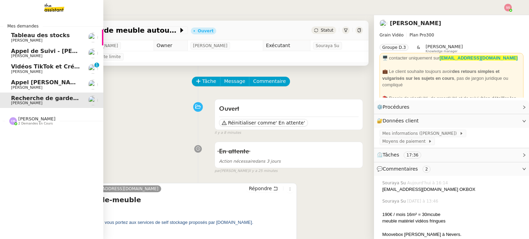
click at [50, 82] on span "Appel [PERSON_NAME] OPP7264 - CERFRANCE RHÔNE & LYON - FORMATION OPCO" at bounding box center [138, 82] width 255 height 7
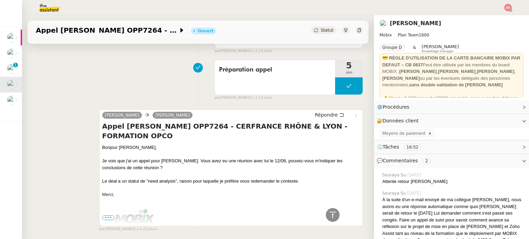
scroll to position [276, 0]
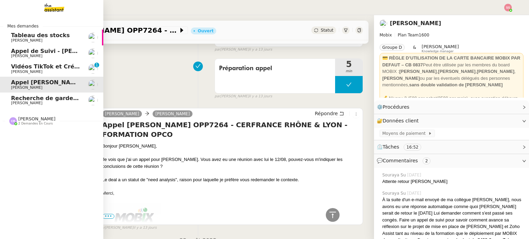
click at [59, 50] on span "Appel de Suivi - [PERSON_NAME] - BS Protection" at bounding box center [86, 51] width 151 height 7
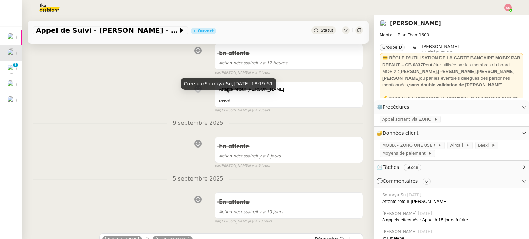
scroll to position [34, 0]
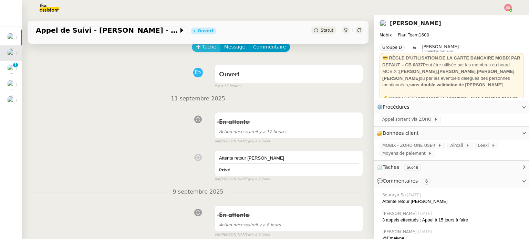
click at [202, 45] on span "Tâche" at bounding box center [209, 47] width 14 height 8
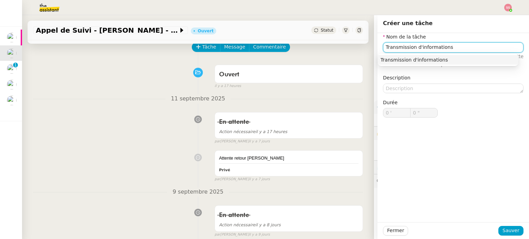
click at [421, 57] on div "Transmission d'informations" at bounding box center [448, 60] width 135 height 6
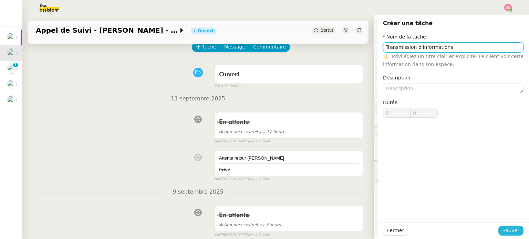
type input "Transmission d'informations"
click at [507, 229] on span "Sauver" at bounding box center [510, 231] width 17 height 8
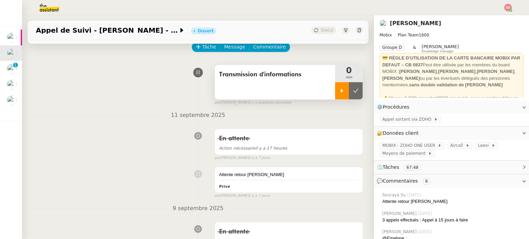
click at [338, 90] on div at bounding box center [342, 90] width 14 height 17
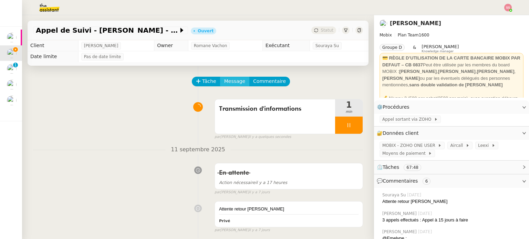
click at [227, 78] on button "Message" at bounding box center [234, 82] width 29 height 10
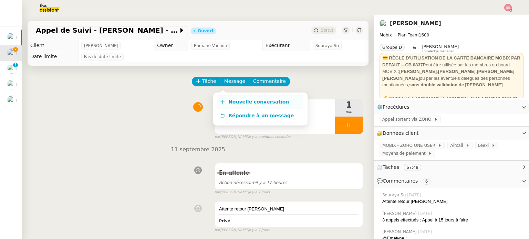
click at [234, 100] on span "Nouvelle conversation" at bounding box center [258, 102] width 61 height 6
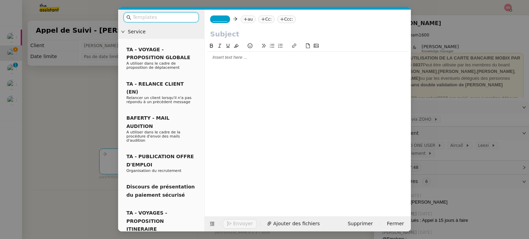
click at [248, 19] on nz-tag "au" at bounding box center [248, 19] width 15 height 8
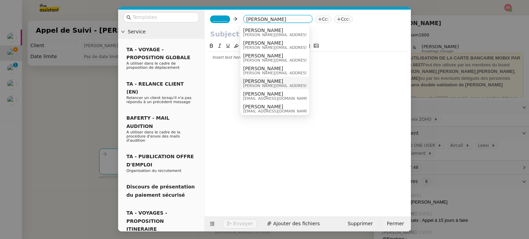
type input "florian"
click at [255, 80] on span "[PERSON_NAME]" at bounding box center [292, 82] width 98 height 6
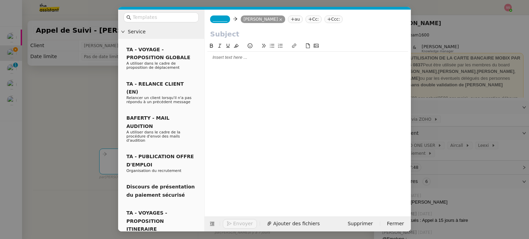
click at [257, 35] on input "text" at bounding box center [307, 34] width 195 height 10
type input "Demandes en attente"
click at [221, 18] on span "_______" at bounding box center [220, 19] width 14 height 5
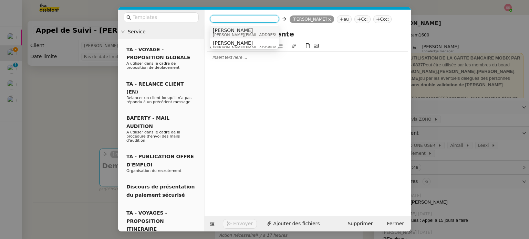
click at [240, 31] on div "Alex alex@mobix.fr" at bounding box center [264, 32] width 103 height 9
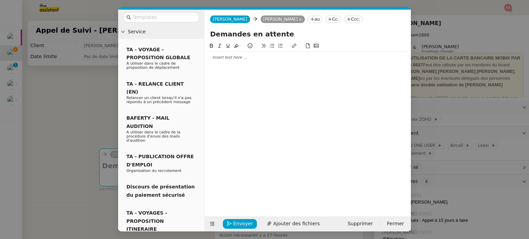
click at [227, 56] on div at bounding box center [307, 57] width 201 height 6
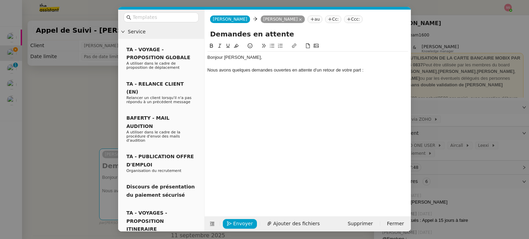
click at [268, 45] on button at bounding box center [272, 46] width 8 height 8
click at [58, 92] on nz-modal-container "Service TA - VOYAGE - PROPOSITION GLOBALE A utiliser dans le cadre de propositi…" at bounding box center [264, 119] width 529 height 239
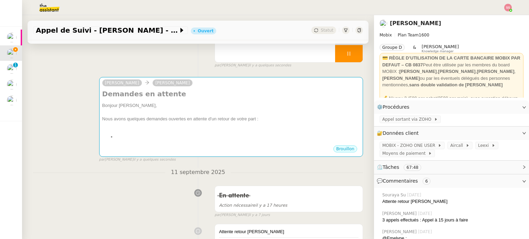
scroll to position [34, 0]
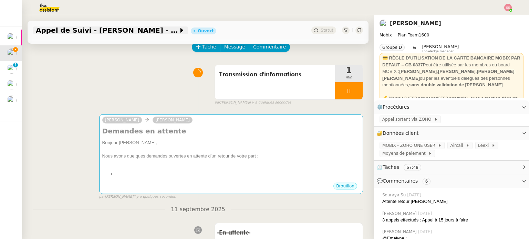
click at [157, 31] on span "Appel de Suivi - [PERSON_NAME] - BS Protection" at bounding box center [107, 30] width 143 height 7
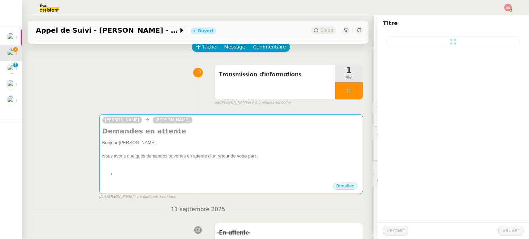
type input "Appel de Suivi - [PERSON_NAME] - BS Protection"
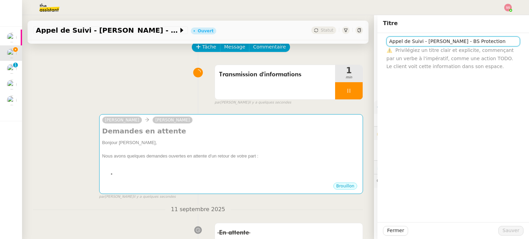
drag, startPoint x: 419, startPoint y: 40, endPoint x: 504, endPoint y: 41, distance: 84.7
click at [504, 41] on input "Appel de Suivi - [PERSON_NAME] - BS Protection" at bounding box center [453, 42] width 134 height 10
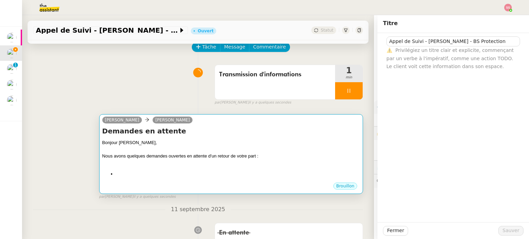
click at [215, 150] on div at bounding box center [231, 149] width 258 height 7
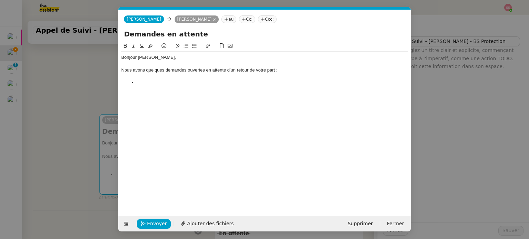
scroll to position [0, 14]
click at [160, 78] on div at bounding box center [264, 77] width 287 height 6
click at [161, 82] on li at bounding box center [268, 83] width 280 height 6
click at [100, 114] on nz-modal-container "Service TA - VOYAGE - PROPOSITION GLOBALE A utiliser dans le cadre de propositi…" at bounding box center [264, 119] width 529 height 239
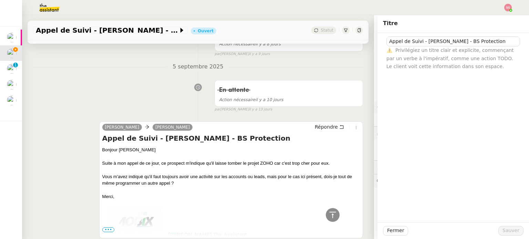
scroll to position [344, 0]
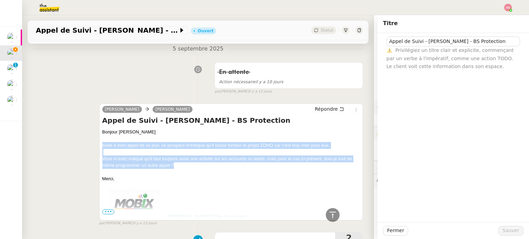
drag, startPoint x: 98, startPoint y: 146, endPoint x: 174, endPoint y: 165, distance: 78.3
click at [174, 165] on div "Alex Mobix Florian Parant Répondre Appel de Suivi - Youssouf Bathily - BS Prote…" at bounding box center [231, 162] width 264 height 117
copy div "Suite à mon appel de ce jour, ce prospect m'indique qu'il laisse tomber le proj…"
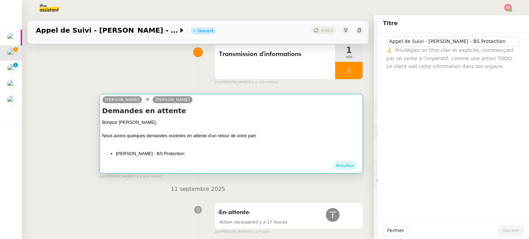
scroll to position [34, 0]
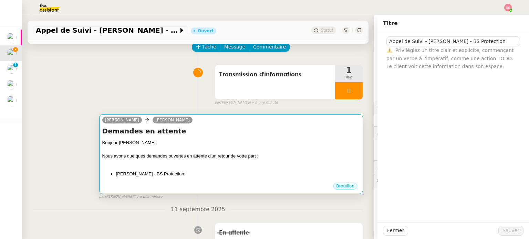
click at [211, 160] on div "Nous avons quelques demandes ouvertes en attente d'un retour de votre part :" at bounding box center [231, 156] width 258 height 7
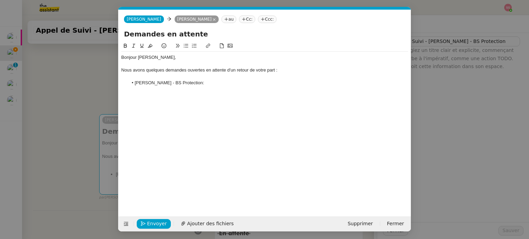
scroll to position [0, 14]
click at [212, 81] on li "Youssouf Bathily - BS Protection:" at bounding box center [268, 83] width 280 height 6
paste div
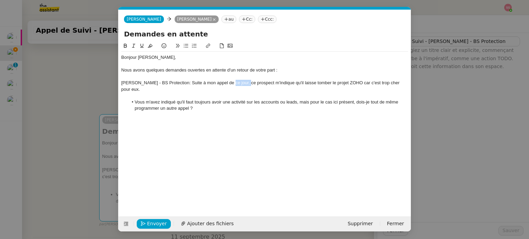
drag, startPoint x: 226, startPoint y: 83, endPoint x: 243, endPoint y: 84, distance: 17.9
click at [243, 84] on div "Youssouf Bathily - BS Protection: Suite à mon appel de ce jour, ce prospect m'i…" at bounding box center [264, 86] width 287 height 13
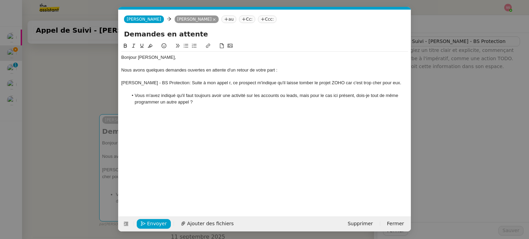
click at [134, 95] on li "Vous m'avez indiqué qu'il faut toujours avoir une activité sur les accounts ou …" at bounding box center [268, 99] width 280 height 13
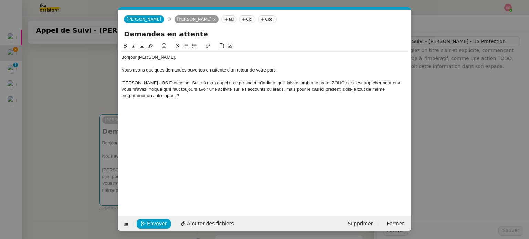
click at [123, 82] on div "Youssouf Bathily - BS Protection: Suite à mon appel r, ce prospect m'indique qu…" at bounding box center [264, 83] width 287 height 6
click at [121, 82] on div "Youssouf Bathily - BS Protection: Suite à mon appel r, ce prospect m'indique qu…" at bounding box center [264, 83] width 287 height 6
click at [184, 45] on icon at bounding box center [186, 45] width 5 height 5
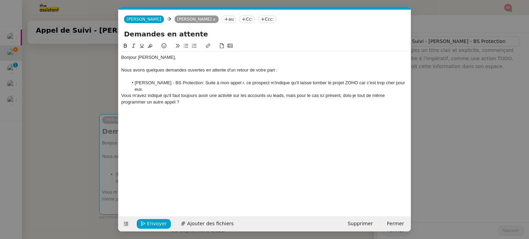
click at [121, 94] on div "Vous m'avez indiqué qu'il faut toujours avoir une activité sur les accounts ou …" at bounding box center [264, 99] width 287 height 13
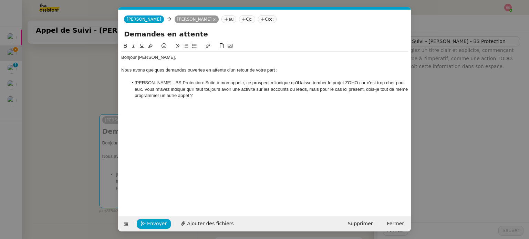
click at [209, 96] on li "Youssouf Bathily - BS Protection: Suite à mon appel r, ce prospect m'indique qu…" at bounding box center [268, 89] width 280 height 19
click at [239, 82] on li "Youssouf Bathily - BS Protection: Suite à mon appel r, ce prospect m'indique qu…" at bounding box center [268, 89] width 280 height 19
click at [90, 93] on nz-modal-container "Service TA - VOYAGE - PROPOSITION GLOBALE A utiliser dans le cadre de propositi…" at bounding box center [264, 119] width 529 height 239
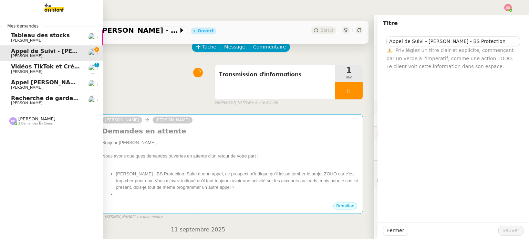
click at [26, 85] on span "Appel [PERSON_NAME] OPP7264 - CERFRANCE RHÔNE & LYON - FORMATION OPCO" at bounding box center [138, 82] width 255 height 7
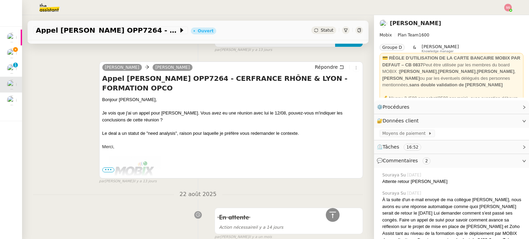
scroll to position [310, 0]
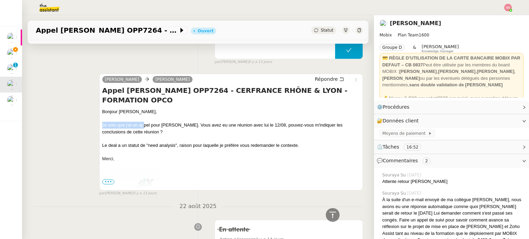
drag, startPoint x: 100, startPoint y: 124, endPoint x: 141, endPoint y: 125, distance: 41.7
click at [141, 125] on div "Alex Mobix Florian Parant Répondre Appel Olivier Menahem OPP7264 - CERFRANCE RH…" at bounding box center [231, 132] width 264 height 117
drag, startPoint x: 122, startPoint y: 91, endPoint x: 141, endPoint y: 101, distance: 21.9
click at [141, 101] on h4 "Appel [PERSON_NAME] OPP7264 - CERFRANCE RHÔNE & LYON - FORMATION OPCO" at bounding box center [231, 95] width 258 height 19
copy h4 "Olivier Menahem OPP7264 - CERFRANCE RHÔNE & LYON - FORMATION OPCO"
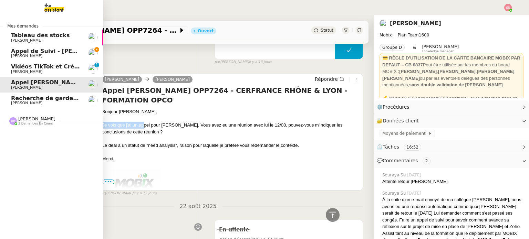
click at [30, 53] on span "Appel de Suivi - [PERSON_NAME] - BS Protection" at bounding box center [86, 51] width 151 height 7
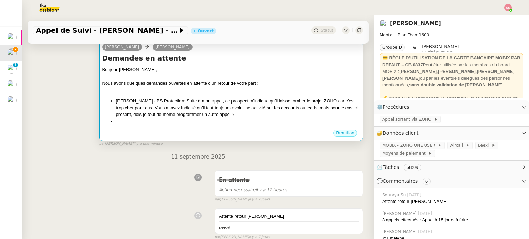
scroll to position [103, 0]
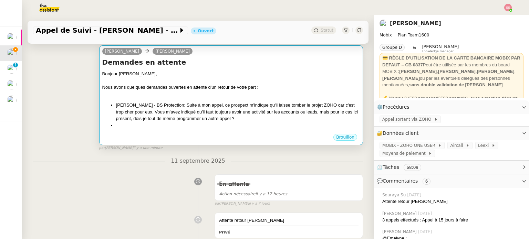
click at [211, 122] on li "Youssouf Bathily - BS Protection: Suite à mon appel, ce prospect m'indique qu'i…" at bounding box center [238, 112] width 244 height 20
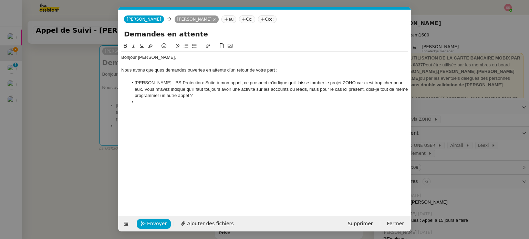
scroll to position [0, 14]
click at [152, 100] on li at bounding box center [268, 102] width 280 height 6
click at [121, 102] on div "Olivier Menahem OPP7264 - CERFRANCE RHÔNE & LYON - FORMATION OPCO" at bounding box center [264, 102] width 287 height 6
click at [184, 48] on icon at bounding box center [186, 46] width 4 height 4
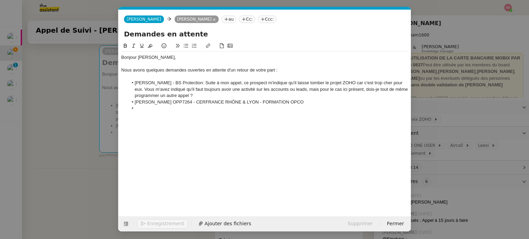
click at [154, 107] on li at bounding box center [268, 108] width 280 height 6
click at [322, 102] on li "Olivier Menahem OPP7264 - CERFRANCE RHÔNE & LYON - FORMATION OPCO" at bounding box center [268, 102] width 280 height 6
click at [46, 103] on nz-modal-container "Service TA - VOYAGE - PROPOSITION GLOBALE A utiliser dans le cadre de propositi…" at bounding box center [264, 119] width 529 height 239
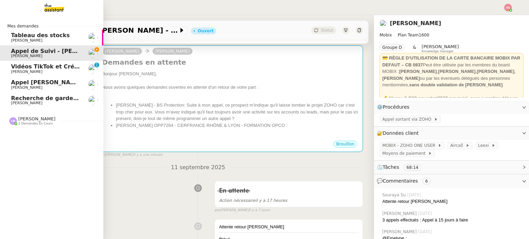
click at [25, 85] on div "Appel [PERSON_NAME] OPP7264 - CERFRANCE RHÔNE & LYON - FORMATION OPCO [PERSON_N…" at bounding box center [46, 85] width 70 height 10
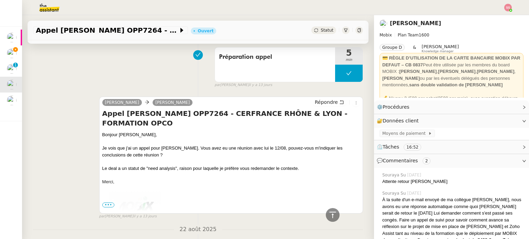
scroll to position [276, 0]
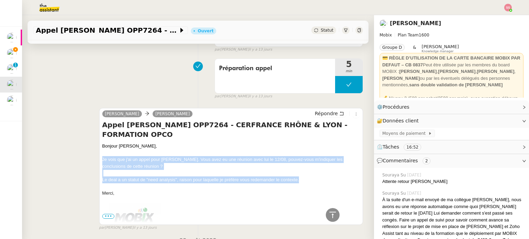
drag, startPoint x: 100, startPoint y: 157, endPoint x: 257, endPoint y: 155, distance: 157.1
copy div "Je vois que j'ai un appel pour M.Menahem. Vous avez eu une réunion avec lui le …"
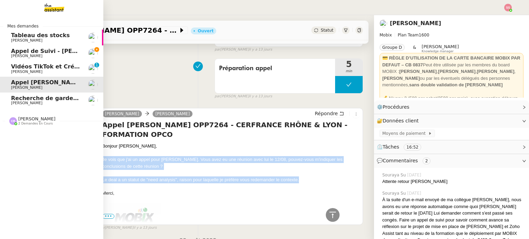
click at [32, 54] on span "[PERSON_NAME]" at bounding box center [46, 56] width 70 height 4
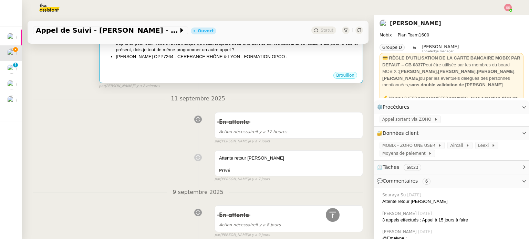
scroll to position [103, 0]
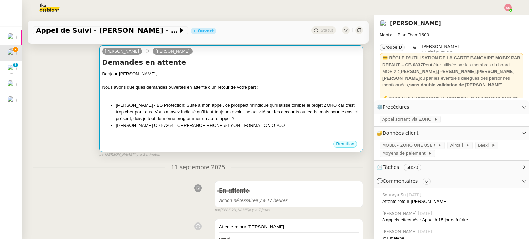
click at [306, 124] on li "Olivier Menahem OPP7264 - CERFRANCE RHÔNE & LYON - FORMATION OPCO :" at bounding box center [238, 125] width 244 height 7
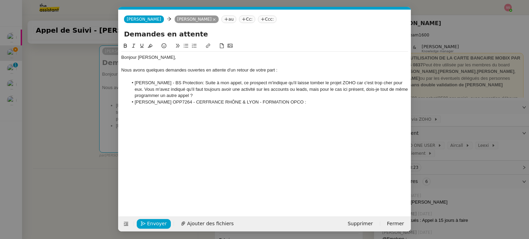
scroll to position [0, 14]
click at [309, 104] on li "Olivier Menahem OPP7264 - CERFRANCE RHÔNE & LYON - FORMATION OPCO :" at bounding box center [268, 102] width 280 height 6
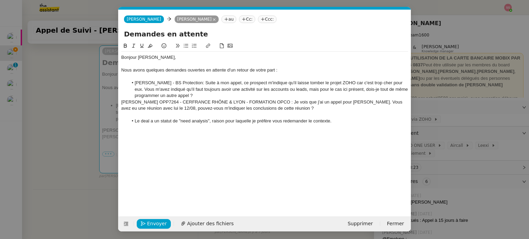
click at [121, 101] on div "Olivier Menahem OPP7264 - CERFRANCE RHÔNE & LYON - FORMATION OPCO : Je vois que…" at bounding box center [264, 105] width 287 height 13
click at [184, 47] on icon at bounding box center [186, 45] width 5 height 5
click at [134, 120] on li "Le deal a un statut de "need analysis", raison pour laquelle je préfère vous re…" at bounding box center [268, 121] width 280 height 6
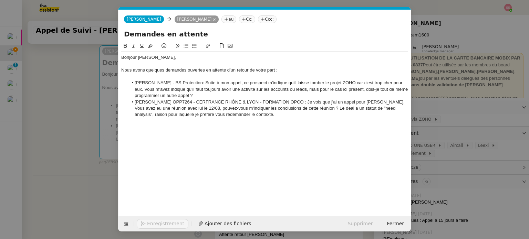
click at [258, 114] on li "Olivier Menahem OPP7264 - CERFRANCE RHÔNE & LYON - FORMATION OPCO : Je vois que…" at bounding box center [268, 108] width 280 height 19
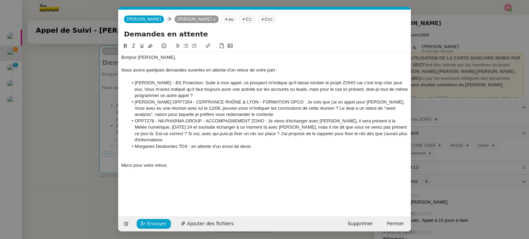
click at [220, 127] on li "OPP7278 - N6-PHARMA GROUP - ACCOMPAGNEMENT ZOHO : Je viens d'échanger avec Yann…" at bounding box center [268, 130] width 280 height 25
click at [0, 0] on lt-em "moment-là" at bounding box center [0, 0] width 0 height 0
click at [196, 135] on li "OPP7278 - N6-PHARMA GROUP - ACCOMPAGNEMENT ZOHO : Je viens d'échanger avec Yann…" at bounding box center [268, 130] width 280 height 25
click at [0, 0] on lt-span "RDV" at bounding box center [0, 0] width 0 height 0
click at [306, 135] on li "OPP7278 - N6-PHARMA GROUP - ACCOMPAGNEMENT ZOHO : Je viens d'échanger avec Yann…" at bounding box center [268, 130] width 280 height 25
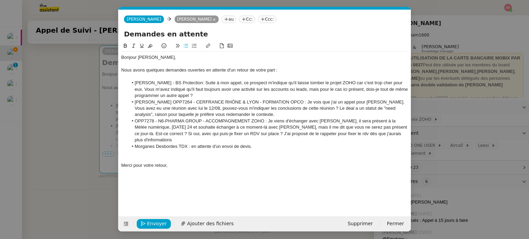
click at [0, 0] on lt-em "RDV" at bounding box center [0, 0] width 0 height 0
click at [297, 144] on li "Morganes Desbordes TDX : en attente d'un envoi de devis." at bounding box center [268, 147] width 280 height 6
click at [282, 90] on li "Youssouf Bathily - BS Protection: Suite à mon appel, ce prospect m'indique qu'i…" at bounding box center [268, 89] width 280 height 19
click at [251, 98] on li "Youssouf Bathily - BS Protection: Suite à mon appel, ce prospect m'indique qu'i…" at bounding box center [268, 89] width 280 height 19
click at [166, 221] on button "Envoyer" at bounding box center [154, 224] width 34 height 10
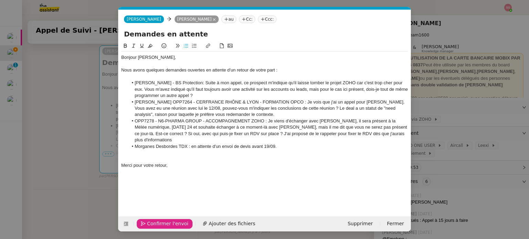
click at [166, 221] on span "Confirmer l'envoi" at bounding box center [167, 224] width 41 height 8
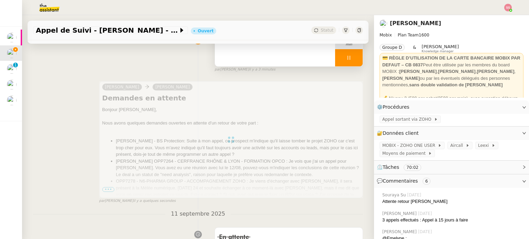
scroll to position [69, 0]
click at [348, 58] on div at bounding box center [349, 56] width 28 height 17
click at [350, 59] on button at bounding box center [356, 56] width 14 height 17
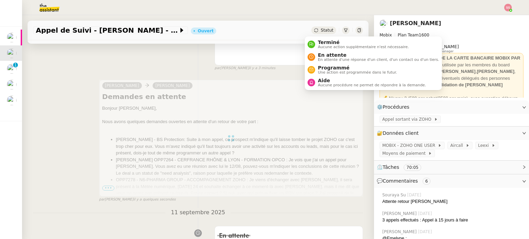
click at [322, 32] on span "Statut" at bounding box center [327, 30] width 13 height 5
click at [327, 56] on span "En attente" at bounding box center [378, 55] width 121 height 6
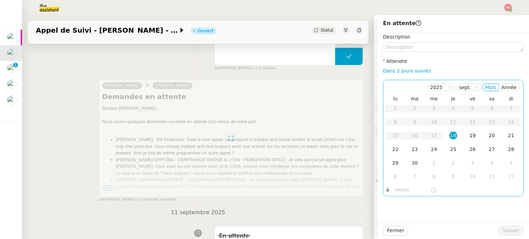
click at [469, 139] on div "19" at bounding box center [473, 136] width 8 height 8
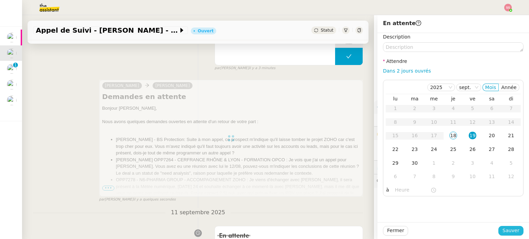
click at [506, 232] on span "Sauver" at bounding box center [510, 231] width 17 height 8
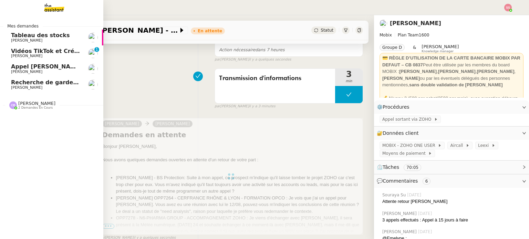
click at [41, 69] on span "Appel [PERSON_NAME] OPP7264 - CERFRANCE RHÔNE & LYON - FORMATION OPCO" at bounding box center [138, 66] width 255 height 7
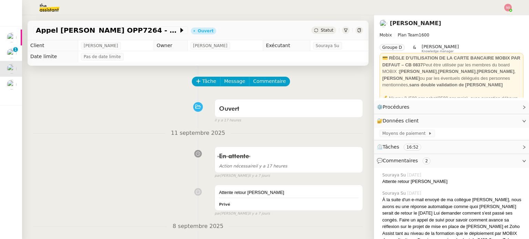
click at [321, 32] on span "Statut" at bounding box center [327, 30] width 13 height 5
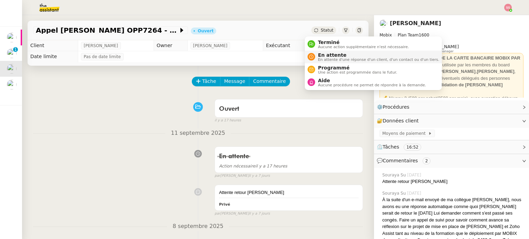
click at [331, 60] on span "En attente d'une réponse d'un client, d'un contact ou d'un tiers." at bounding box center [378, 60] width 121 height 4
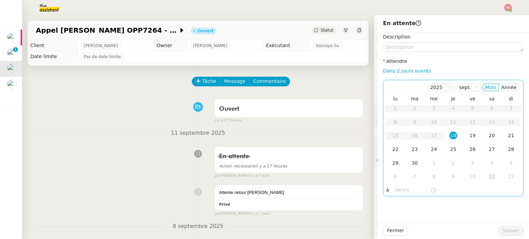
drag, startPoint x: 470, startPoint y: 135, endPoint x: 487, endPoint y: 181, distance: 49.4
click at [470, 135] on div "19" at bounding box center [473, 136] width 8 height 8
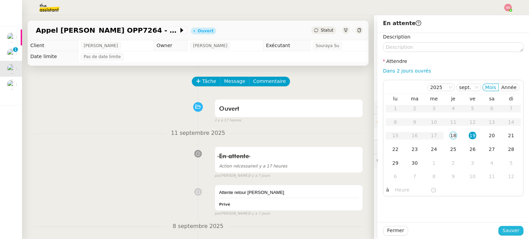
click at [506, 230] on span "Sauver" at bounding box center [510, 231] width 17 height 8
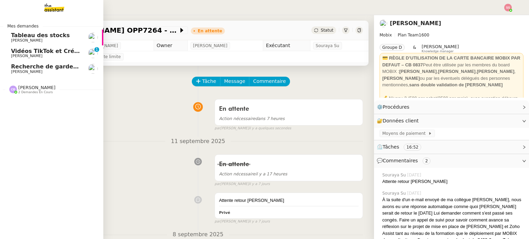
drag, startPoint x: 33, startPoint y: 64, endPoint x: 51, endPoint y: 69, distance: 18.0
click at [34, 64] on span "Recherche de garde meuble autour de [GEOGRAPHIC_DATA]" at bounding box center [104, 66] width 186 height 7
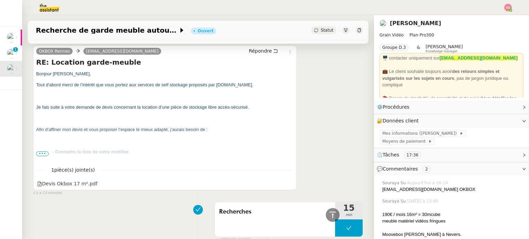
scroll to position [150, 0]
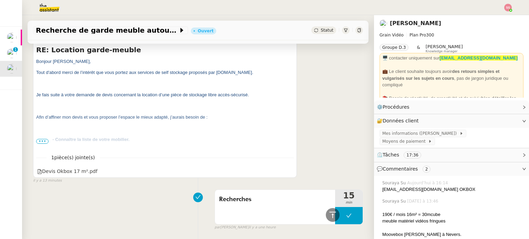
click at [39, 141] on span "•••" at bounding box center [42, 141] width 12 height 5
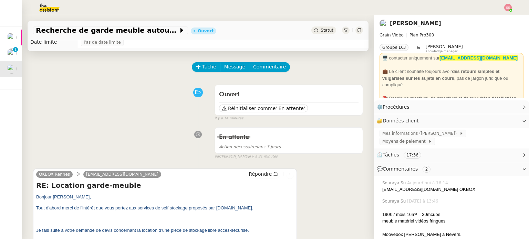
scroll to position [0, 0]
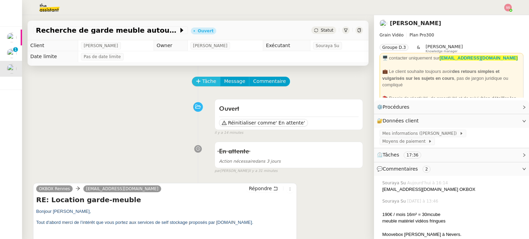
click at [203, 80] on span "Tâche" at bounding box center [209, 81] width 14 height 8
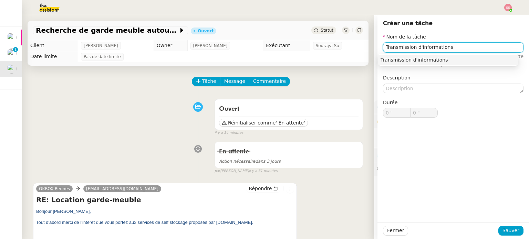
click at [434, 63] on div "Transmission d'informations" at bounding box center [448, 60] width 135 height 6
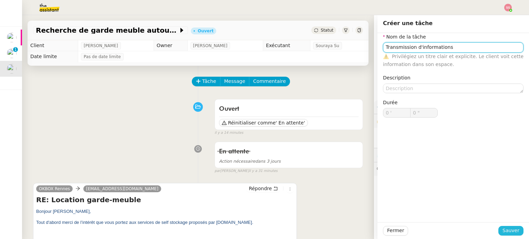
type input "Transmission d'informations"
click at [502, 227] on span "Sauver" at bounding box center [510, 231] width 17 height 8
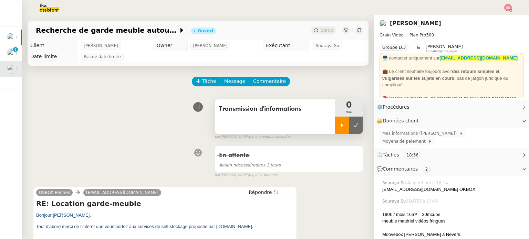
click at [338, 124] on div at bounding box center [342, 125] width 14 height 17
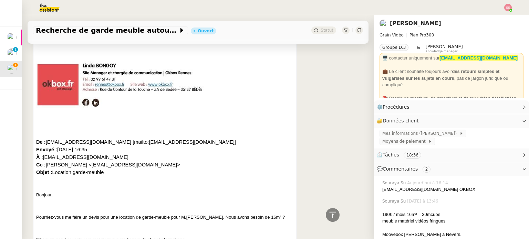
scroll to position [895, 0]
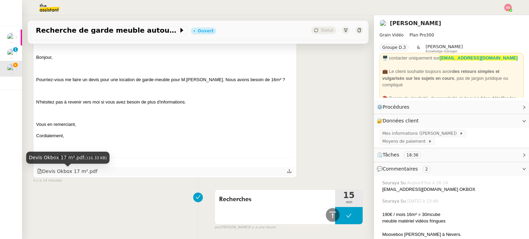
click at [81, 173] on div "Devis Okbox 17 m².pdf" at bounding box center [67, 172] width 60 height 8
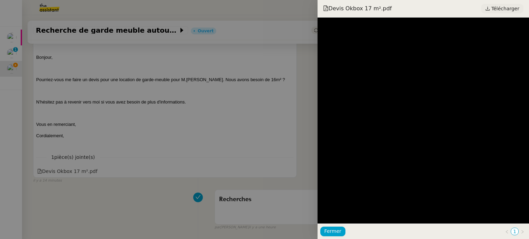
click at [498, 8] on span "Télécharger" at bounding box center [505, 8] width 28 height 9
click at [235, 117] on div at bounding box center [264, 119] width 529 height 239
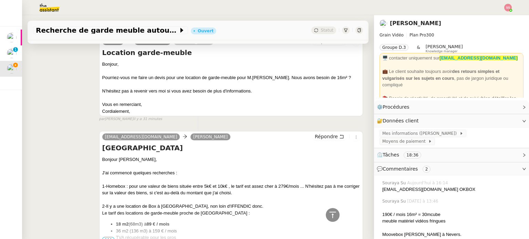
scroll to position [1137, 0]
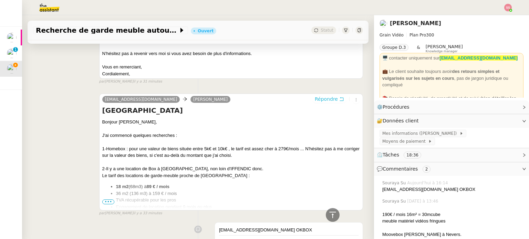
click at [315, 99] on span "Répondre" at bounding box center [326, 99] width 23 height 7
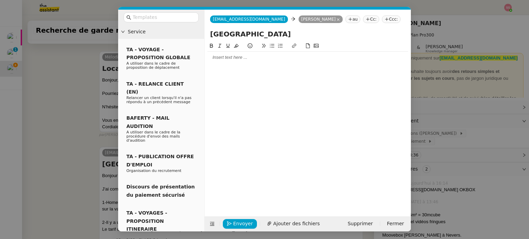
scroll to position [1190, 0]
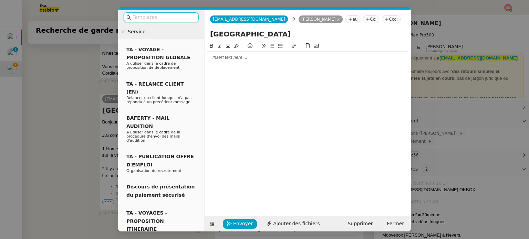
click at [237, 62] on div at bounding box center [307, 58] width 201 height 12
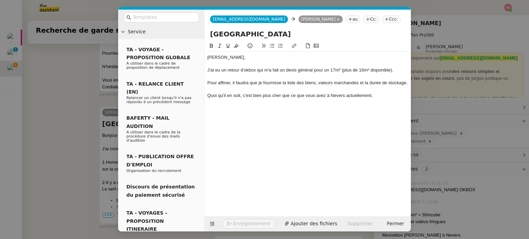
scroll to position [1251, 0]
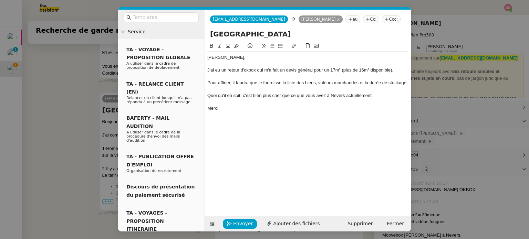
click at [245, 70] on div "J'ai eu un retour d'okbox qui m'a fait un devis général pour un 17m² (plus de 1…" at bounding box center [307, 70] width 201 height 6
click at [376, 97] on div "Quoi qu'il en soit, c'est bien plus cher que ce que vous avez à Nevers actuelle…" at bounding box center [307, 96] width 201 height 6
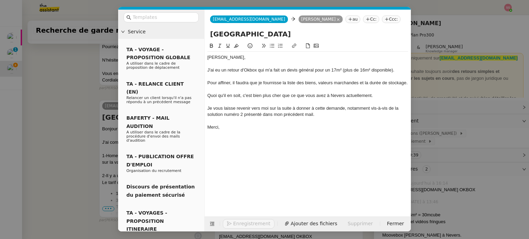
scroll to position [1271, 0]
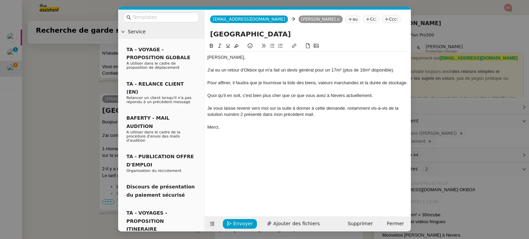
click at [262, 115] on div "Je vous laisse revenir vers moi sur la suite à donner à cette demande, notammen…" at bounding box center [307, 111] width 201 height 13
click at [85, 86] on nz-modal-container "Service TA - VOYAGE - PROPOSITION GLOBALE A utiliser dans le cadre de propositi…" at bounding box center [264, 119] width 529 height 239
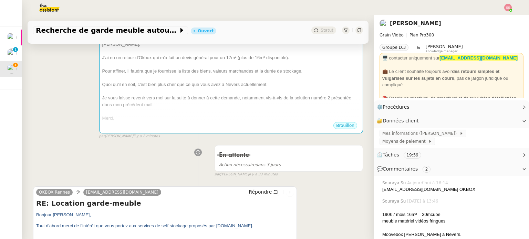
scroll to position [0, 0]
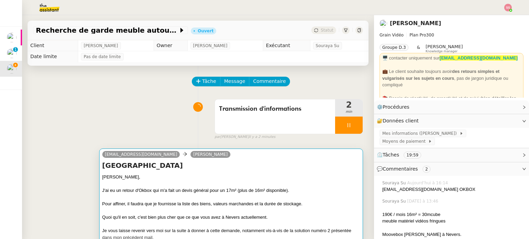
click at [244, 180] on div "Louis," at bounding box center [231, 177] width 258 height 7
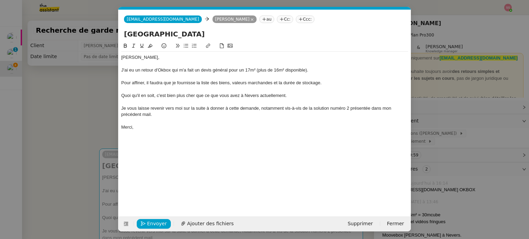
scroll to position [0, 14]
click at [220, 225] on span "Ajouter des fichiers" at bounding box center [210, 224] width 46 height 8
click at [245, 81] on div "Pour affiner, il faudra que je fournisse la liste des biens, valeurs marchandes…" at bounding box center [264, 83] width 287 height 6
click at [269, 83] on div "Pour affiner, il faudra que je fournisse la liste des biens, valeur marchandes …" at bounding box center [264, 83] width 287 height 6
click at [155, 224] on span "Envoyer" at bounding box center [157, 224] width 20 height 8
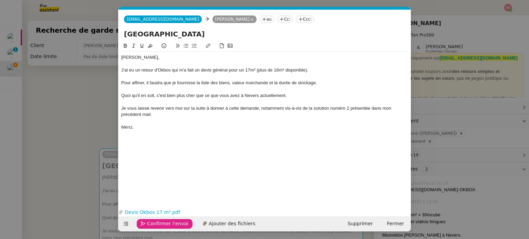
click at [155, 224] on span "Confirmer l'envoi" at bounding box center [167, 224] width 41 height 8
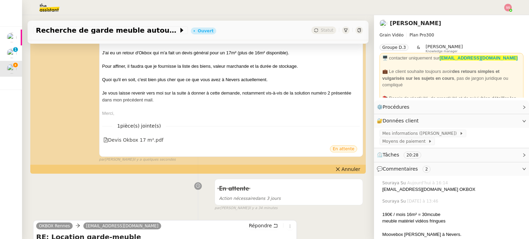
scroll to position [34, 0]
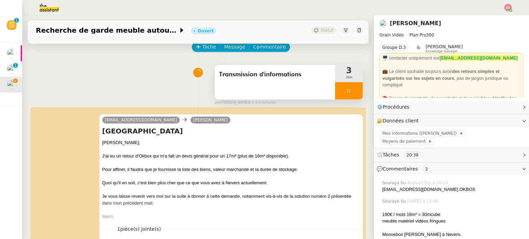
click at [349, 92] on div at bounding box center [349, 90] width 28 height 17
click at [353, 93] on icon at bounding box center [356, 91] width 6 height 6
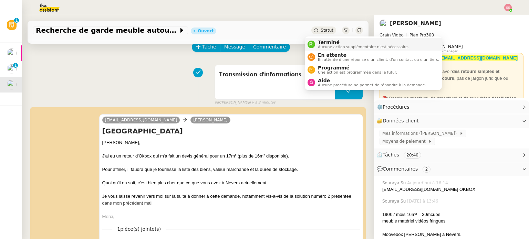
drag, startPoint x: 318, startPoint y: 29, endPoint x: 325, endPoint y: 46, distance: 19.0
click at [321, 29] on span "Statut" at bounding box center [327, 30] width 13 height 5
click at [325, 53] on span "En attente" at bounding box center [378, 55] width 121 height 6
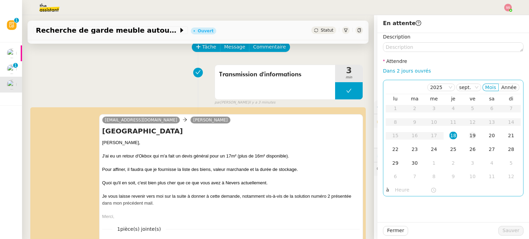
click at [469, 139] on div "19" at bounding box center [473, 136] width 8 height 8
click at [392, 150] on div "22" at bounding box center [396, 150] width 8 height 8
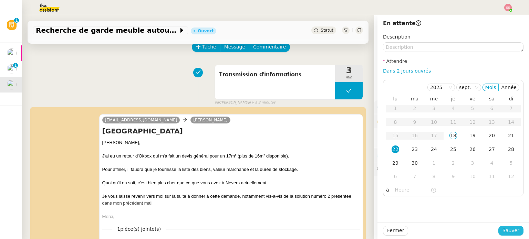
click at [502, 229] on span "Sauver" at bounding box center [510, 231] width 17 height 8
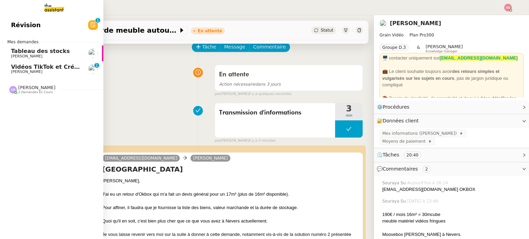
click at [31, 70] on span "[PERSON_NAME]" at bounding box center [26, 72] width 31 height 4
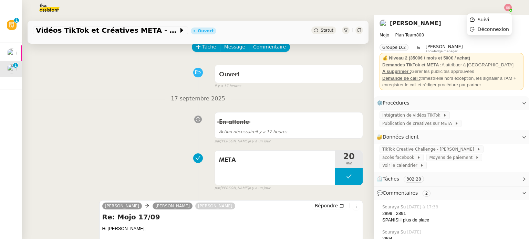
click at [508, 5] on img at bounding box center [508, 8] width 8 height 8
click at [500, 15] on li "Suivi" at bounding box center [489, 20] width 45 height 10
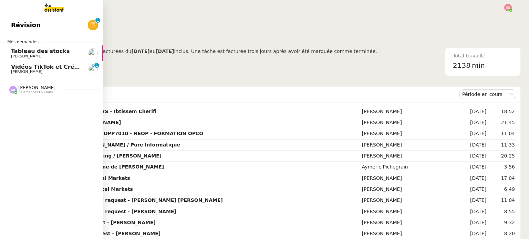
click at [58, 72] on span "[PERSON_NAME]" at bounding box center [46, 72] width 70 height 4
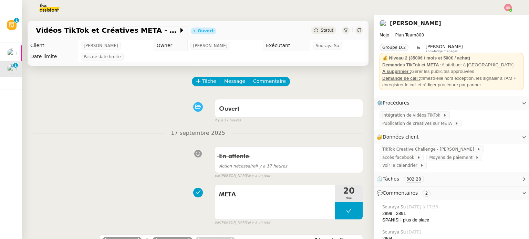
click at [507, 4] on img at bounding box center [508, 8] width 8 height 8
click at [499, 19] on li "Suivi" at bounding box center [489, 20] width 45 height 10
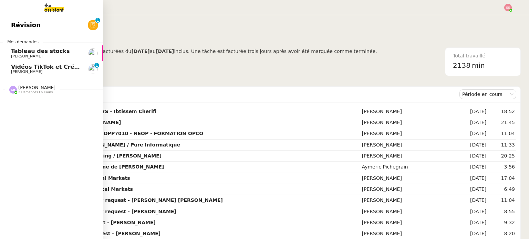
click at [30, 92] on span "2 demandes en cours" at bounding box center [35, 93] width 34 height 4
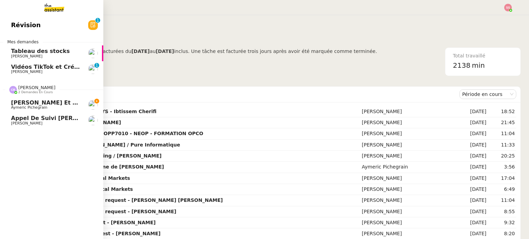
click at [36, 103] on span "[PERSON_NAME] et ajoutez des contacts dans Pipedrive" at bounding box center [99, 103] width 176 height 7
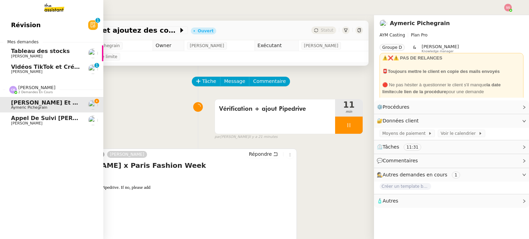
click at [33, 115] on span "Appel de suivi [PERSON_NAME].[PERSON_NAME]" at bounding box center [87, 118] width 152 height 7
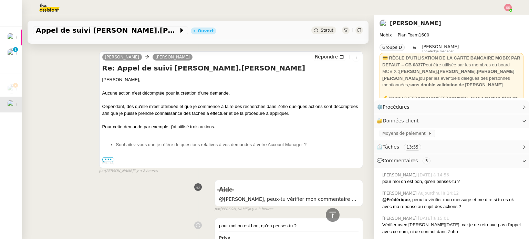
scroll to position [276, 0]
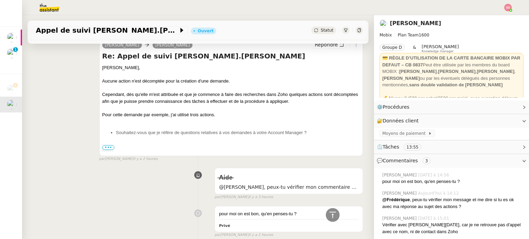
click at [106, 149] on span "•••" at bounding box center [108, 147] width 12 height 5
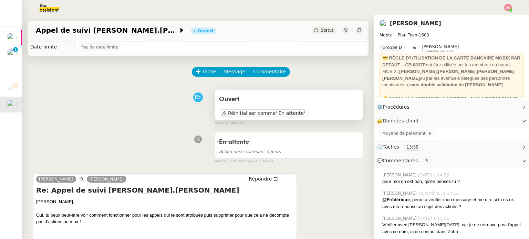
scroll to position [0, 0]
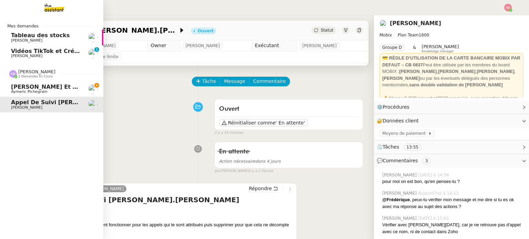
click at [51, 92] on span "Aymeric Pichegrain" at bounding box center [46, 92] width 70 height 4
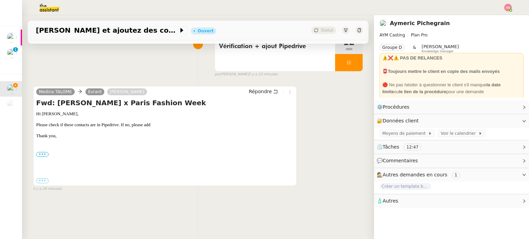
scroll to position [92, 0]
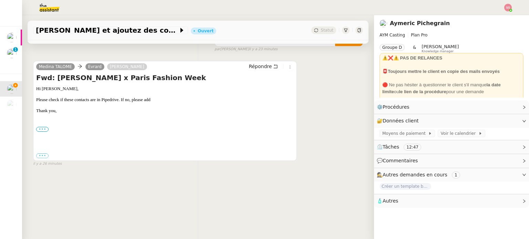
click at [41, 127] on label "•••" at bounding box center [42, 129] width 12 height 5
click at [0, 0] on input "•••" at bounding box center [0, 0] width 0 height 0
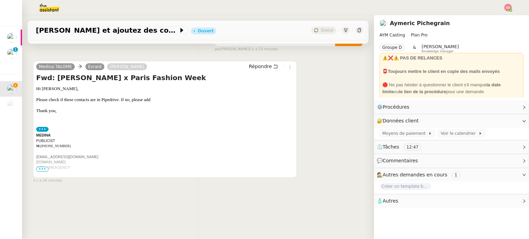
click at [40, 167] on span "•••" at bounding box center [42, 169] width 12 height 5
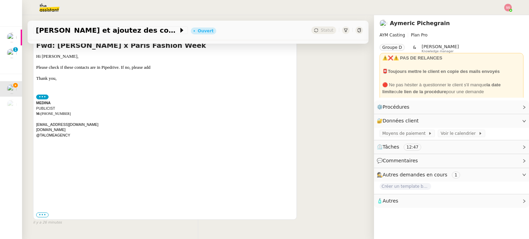
scroll to position [142, 0]
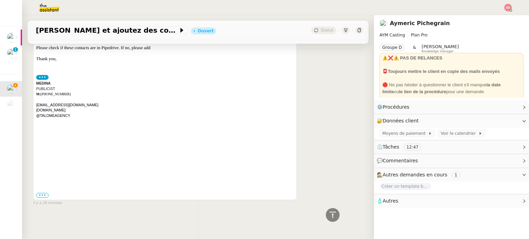
click at [35, 191] on div "Medina TALOME Evrard Luna TALOME Répondre Fwd: Alexander Roth x Paris Fashion W…" at bounding box center [165, 104] width 264 height 191
click at [37, 193] on label "•••" at bounding box center [42, 195] width 12 height 5
click at [0, 0] on input "•••" at bounding box center [0, 0] width 0 height 0
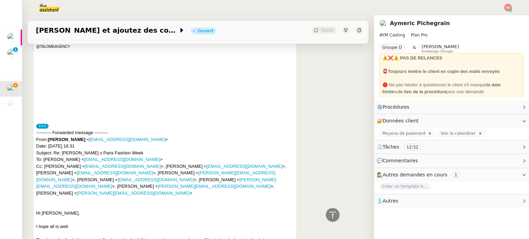
scroll to position [280, 0]
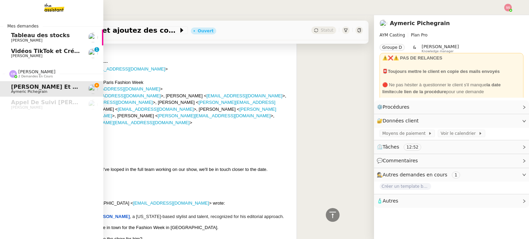
click at [37, 58] on link "Vidéos TikTok et Créatives META - [DATE] [PERSON_NAME] 0 1 2 3 4 5 6 7 8 9" at bounding box center [51, 53] width 103 height 16
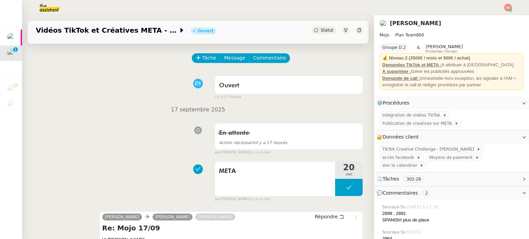
scroll to position [34, 0]
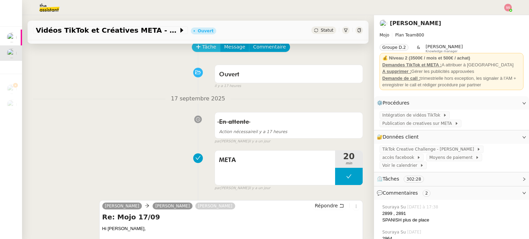
click at [202, 48] on span "Tâche" at bounding box center [209, 47] width 14 height 8
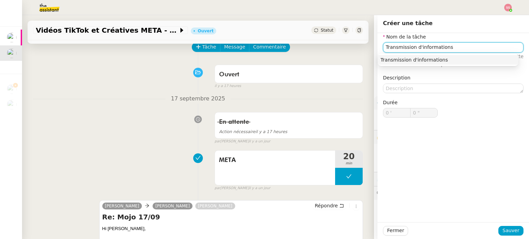
click at [429, 57] on div "Transmission d'informations" at bounding box center [448, 60] width 135 height 6
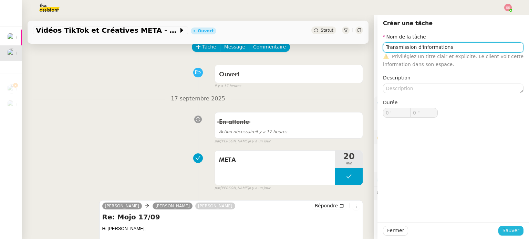
type input "Transmission d'informations"
click at [502, 229] on span "Sauver" at bounding box center [510, 231] width 17 height 8
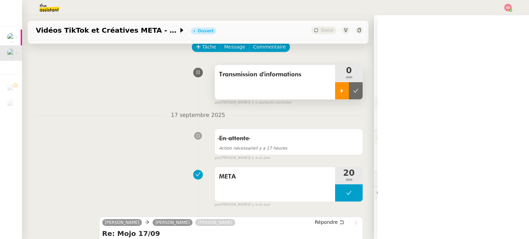
click at [336, 90] on div at bounding box center [342, 90] width 14 height 17
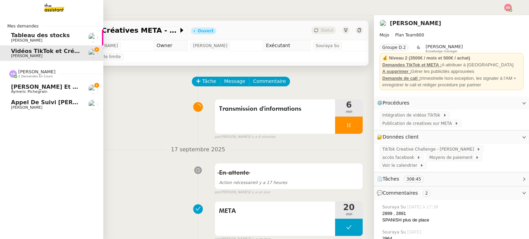
click at [72, 86] on span "[PERSON_NAME] et ajoutez des contacts dans Pipedrive" at bounding box center [99, 87] width 176 height 7
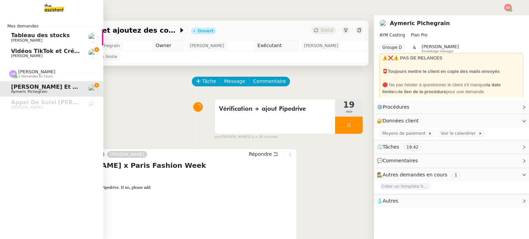
click at [65, 53] on span "Vidéos TikTok et Créatives META - septembre 2025" at bounding box center [90, 51] width 158 height 7
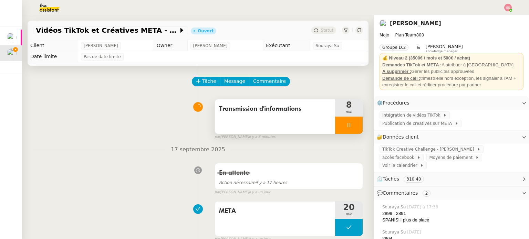
click at [348, 128] on div at bounding box center [349, 125] width 28 height 17
click at [353, 128] on icon at bounding box center [356, 126] width 6 height 6
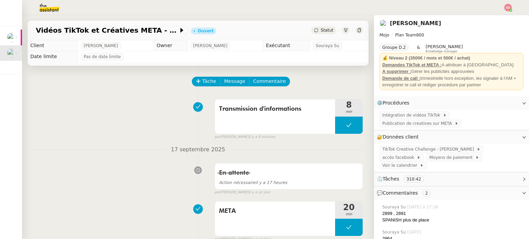
click at [511, 8] on img at bounding box center [508, 8] width 8 height 8
click at [499, 19] on li "Suivi" at bounding box center [489, 20] width 45 height 10
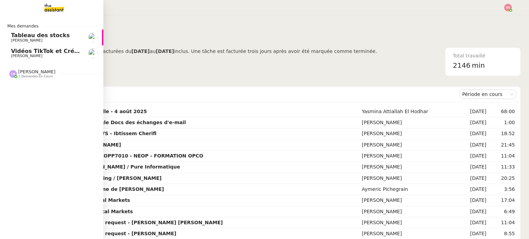
drag, startPoint x: 46, startPoint y: 55, endPoint x: 52, endPoint y: 56, distance: 6.4
click at [46, 55] on span "[PERSON_NAME]" at bounding box center [46, 56] width 70 height 4
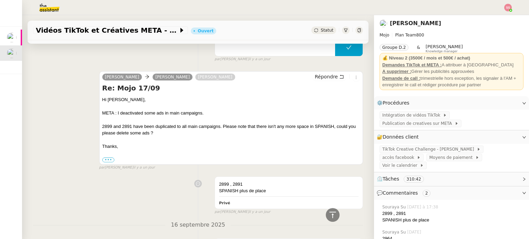
scroll to position [138, 0]
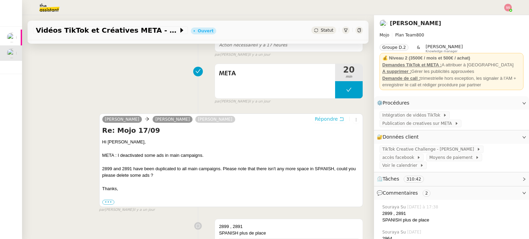
click at [315, 118] on span "Répondre" at bounding box center [326, 119] width 23 height 7
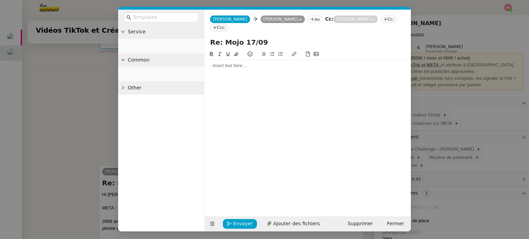
scroll to position [190, 0]
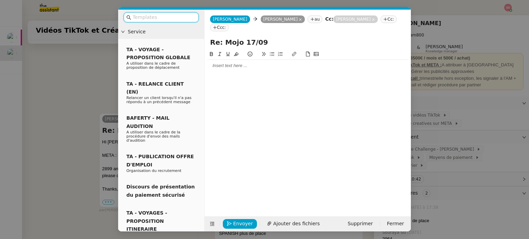
click at [245, 37] on input "Re: Mojo 17/09" at bounding box center [307, 42] width 195 height 10
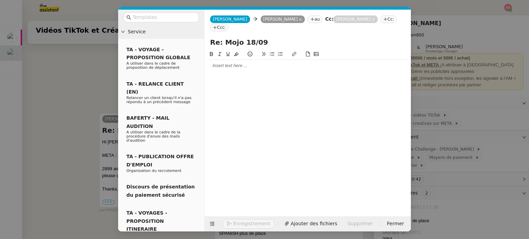
type input "Re: Mojo 18/09"
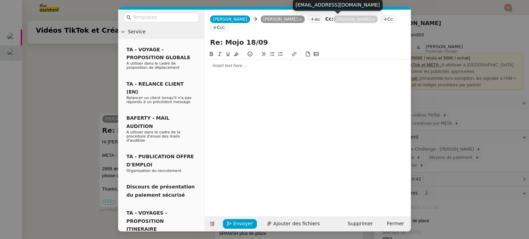
click at [372, 21] on icon at bounding box center [373, 19] width 3 height 3
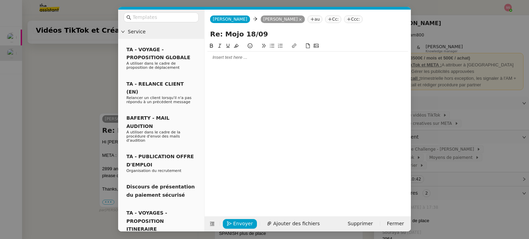
click at [252, 55] on div at bounding box center [307, 57] width 201 height 6
click at [249, 225] on span "Envoyer" at bounding box center [243, 224] width 20 height 8
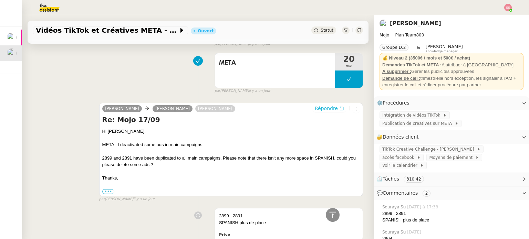
scroll to position [213, 0]
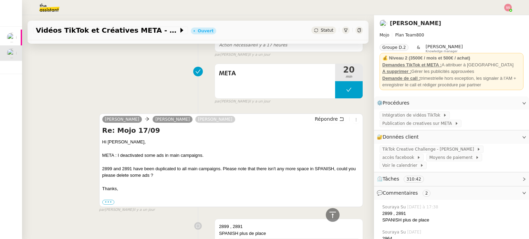
click at [314, 33] on div "Statut" at bounding box center [323, 31] width 25 height 8
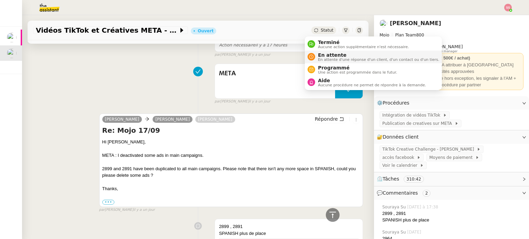
click at [326, 54] on span "En attente" at bounding box center [378, 55] width 121 height 6
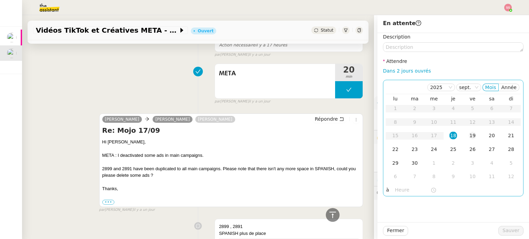
click at [470, 134] on div "19" at bounding box center [473, 136] width 8 height 8
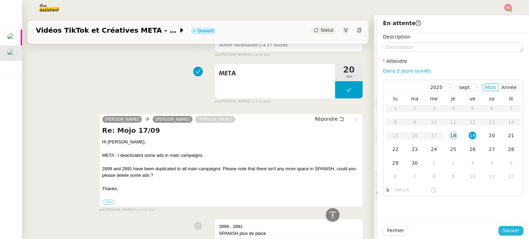
click at [504, 232] on span "Sauver" at bounding box center [510, 231] width 17 height 8
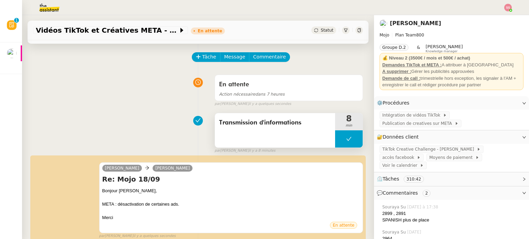
scroll to position [34, 0]
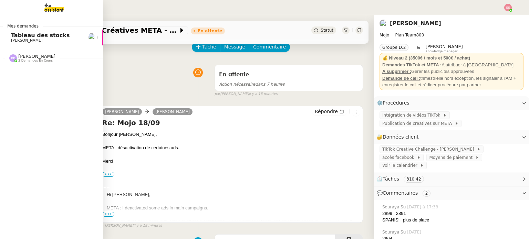
click at [38, 61] on span "2 demandes en cours" at bounding box center [35, 61] width 34 height 4
click at [46, 69] on span "[PERSON_NAME] et ajoutez des contacts dans Pipedrive" at bounding box center [99, 71] width 176 height 7
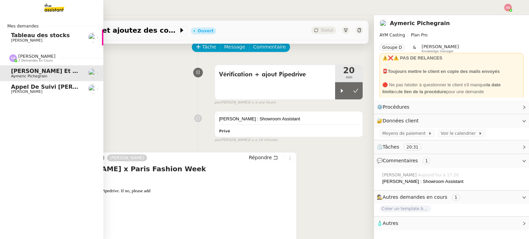
click at [49, 85] on span "Appel de suivi [PERSON_NAME].[PERSON_NAME]" at bounding box center [87, 87] width 152 height 7
